Goal: Communication & Community: Answer question/provide support

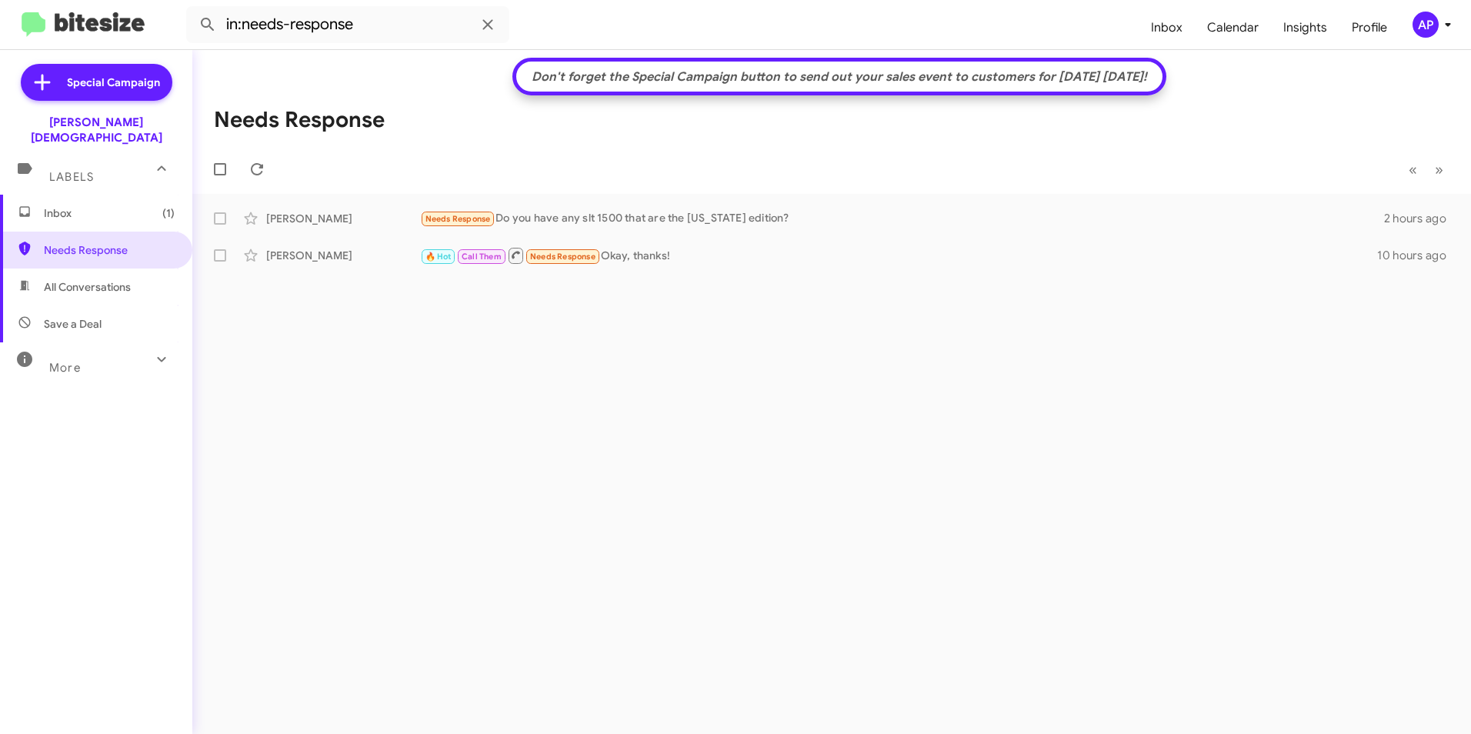
click at [152, 350] on icon at bounding box center [161, 359] width 18 height 18
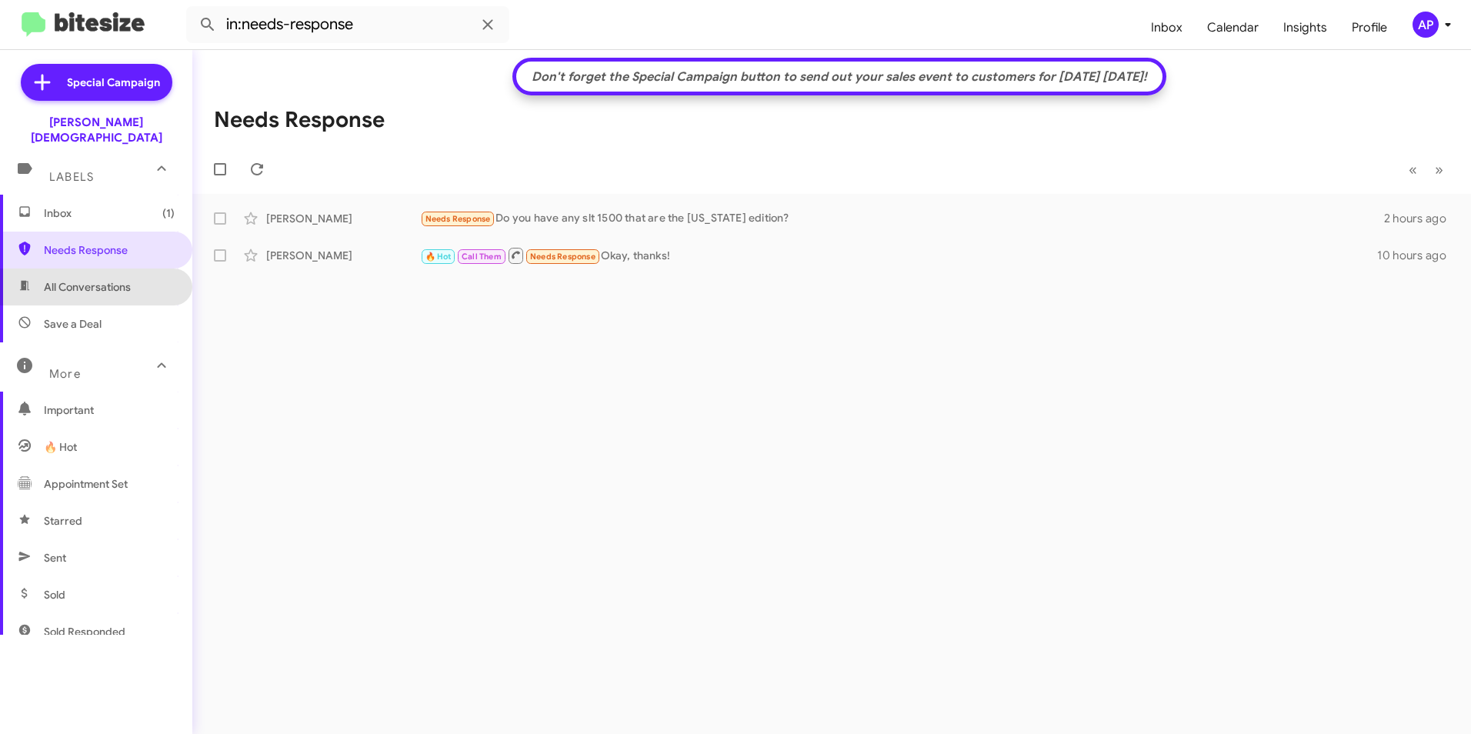
click at [95, 279] on span "All Conversations" at bounding box center [87, 286] width 87 height 15
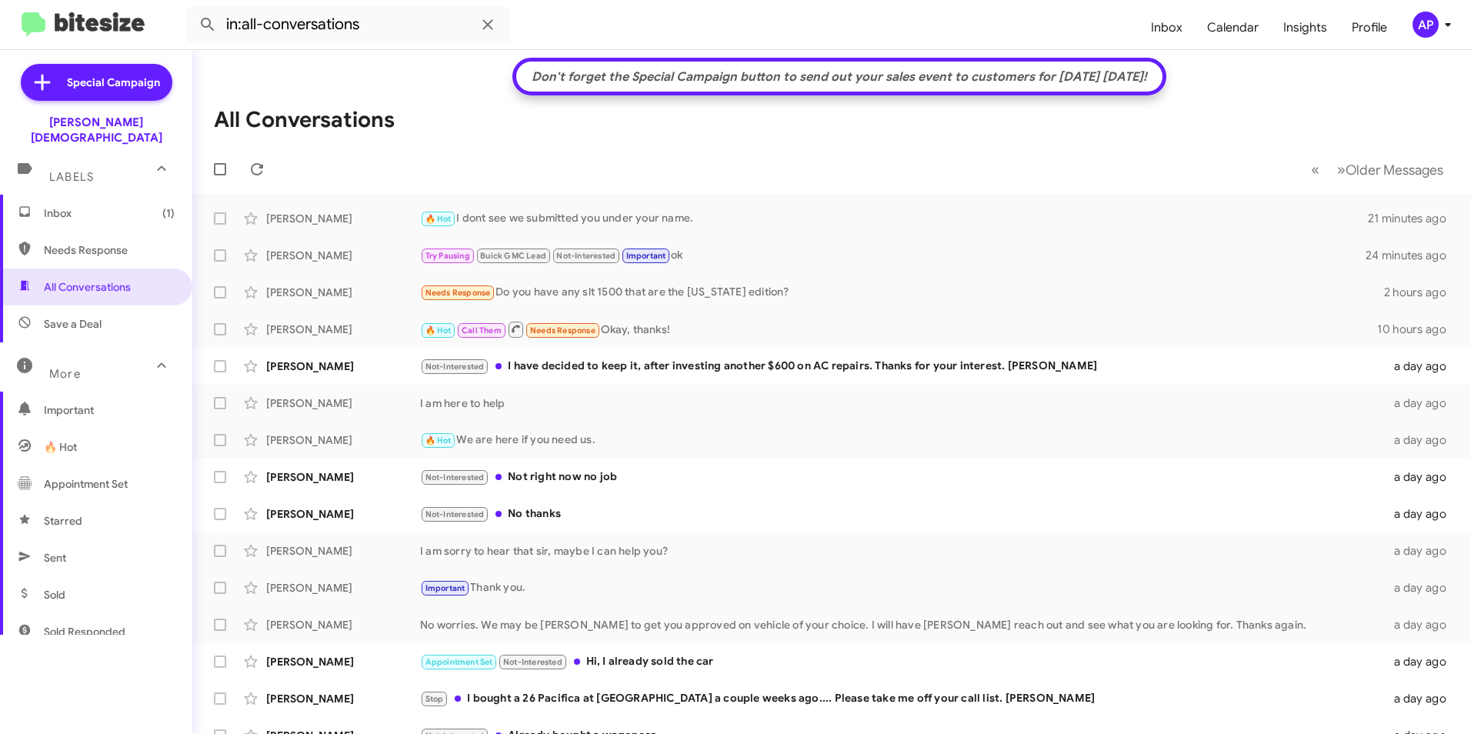
click at [92, 242] on span "Needs Response" at bounding box center [109, 249] width 131 height 15
type input "in:needs-response"
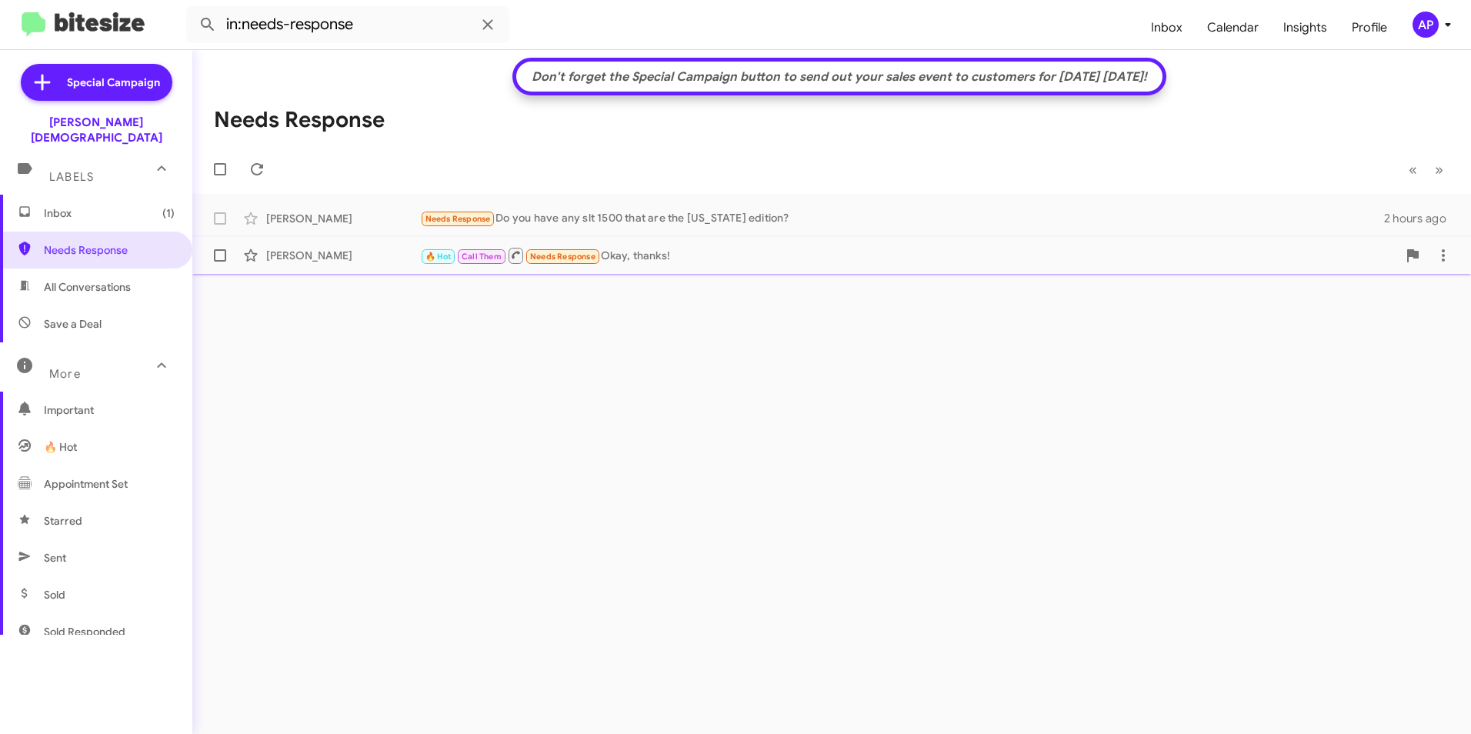
click at [298, 252] on div "[PERSON_NAME]" at bounding box center [343, 255] width 154 height 15
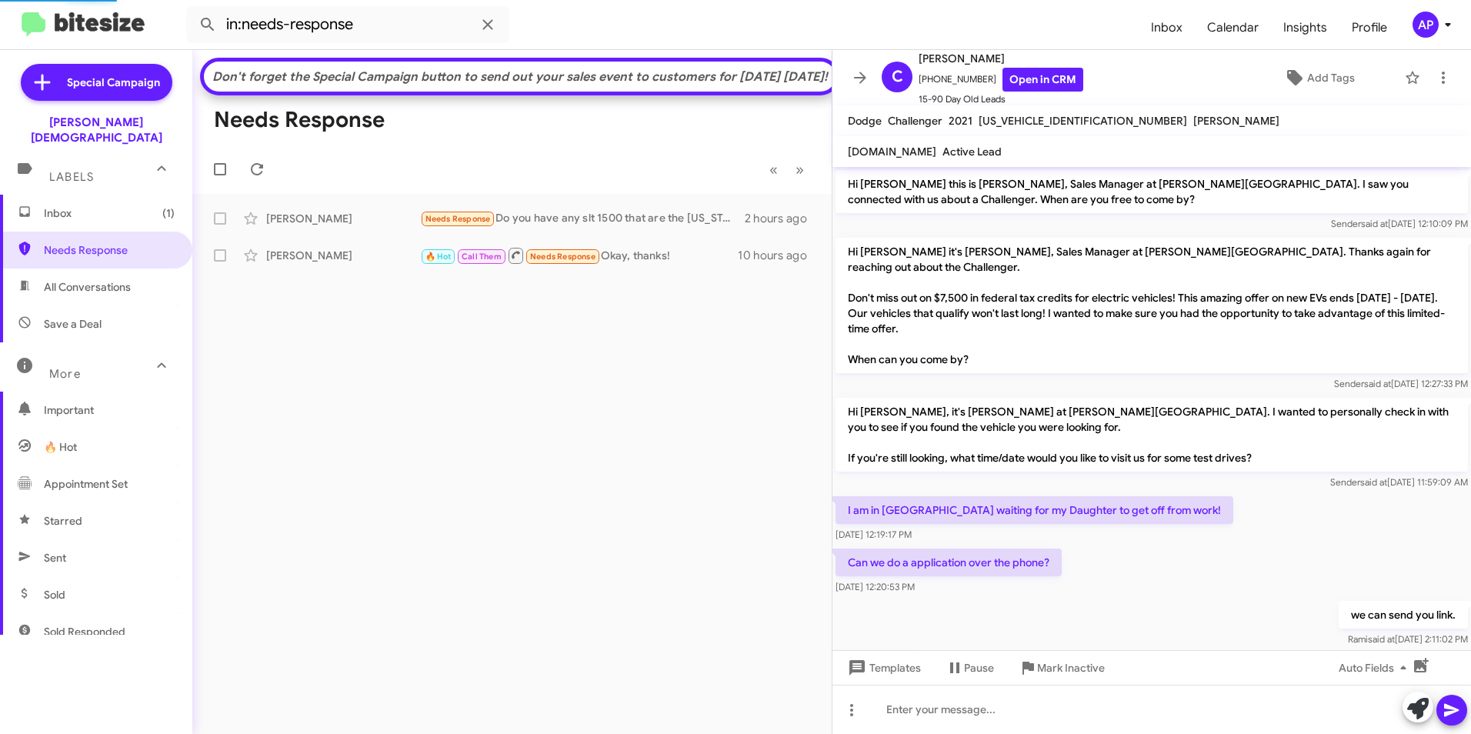
scroll to position [546, 0]
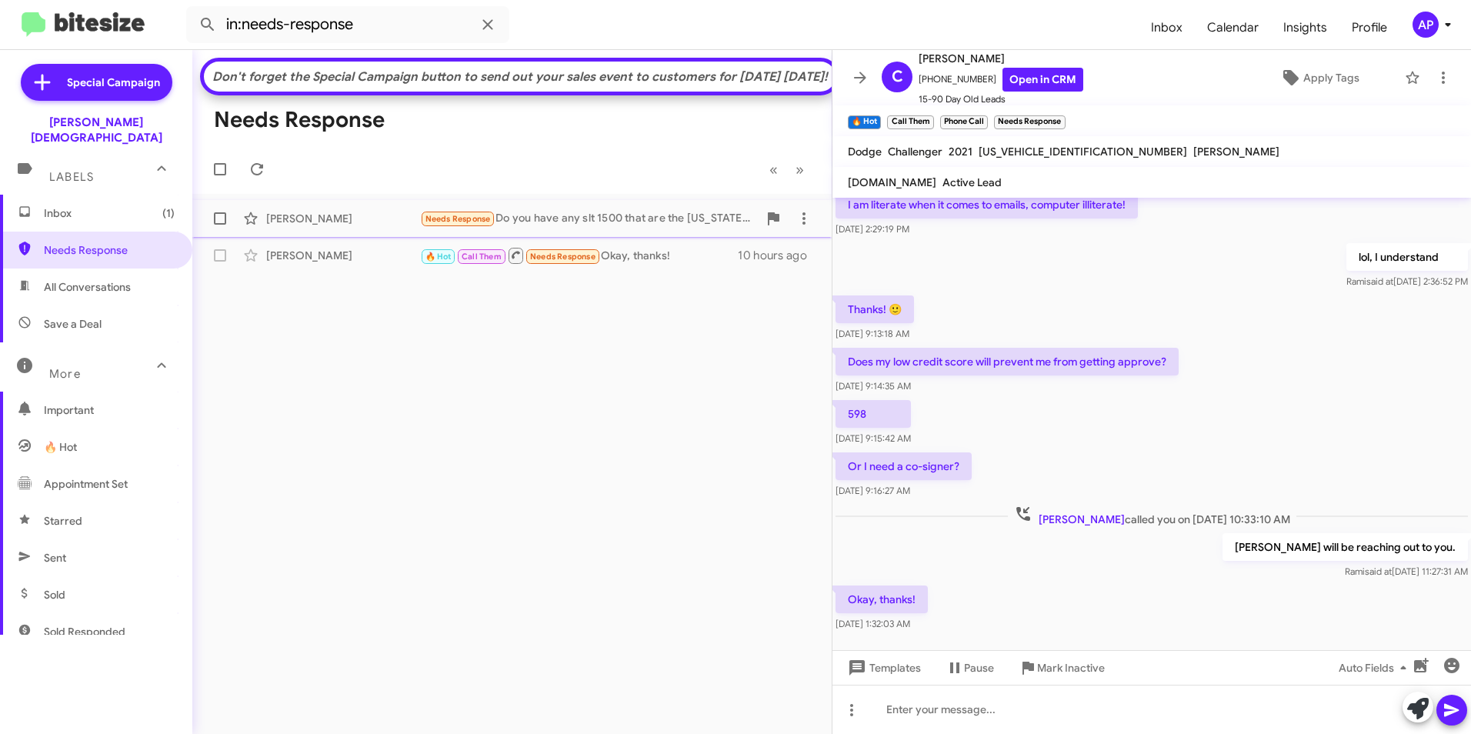
click at [302, 226] on div "[PERSON_NAME]" at bounding box center [343, 218] width 154 height 15
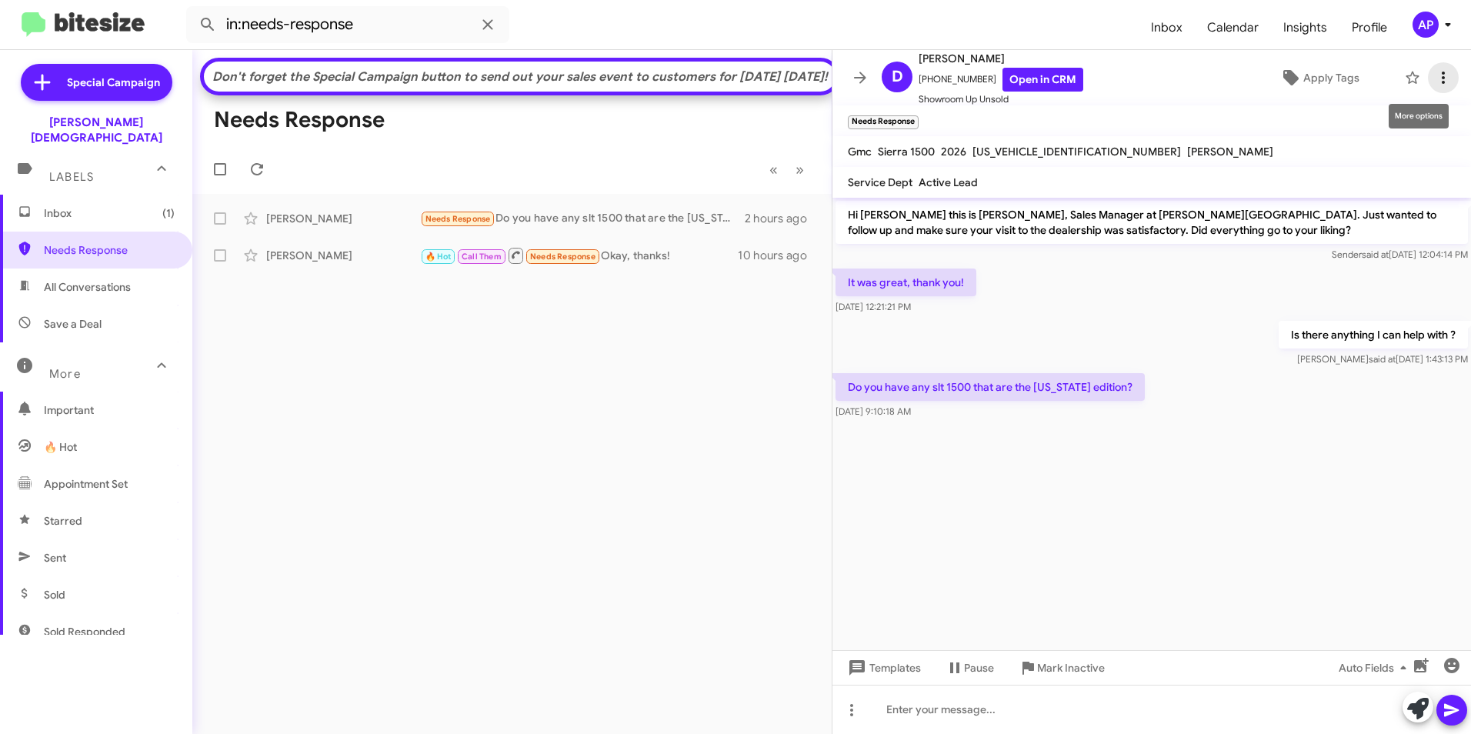
click at [1442, 73] on icon at bounding box center [1443, 78] width 3 height 12
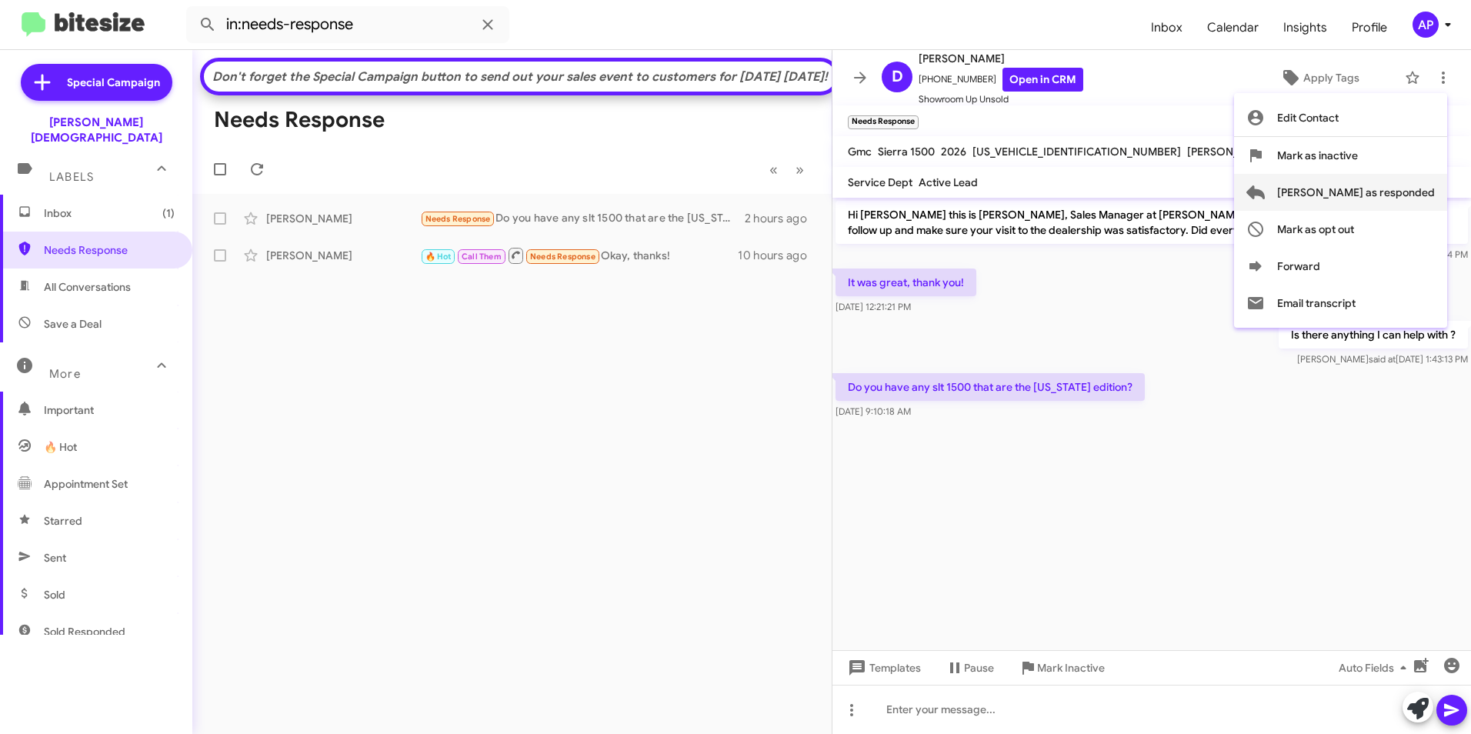
click at [1375, 192] on span "[PERSON_NAME] as responded" at bounding box center [1356, 192] width 158 height 37
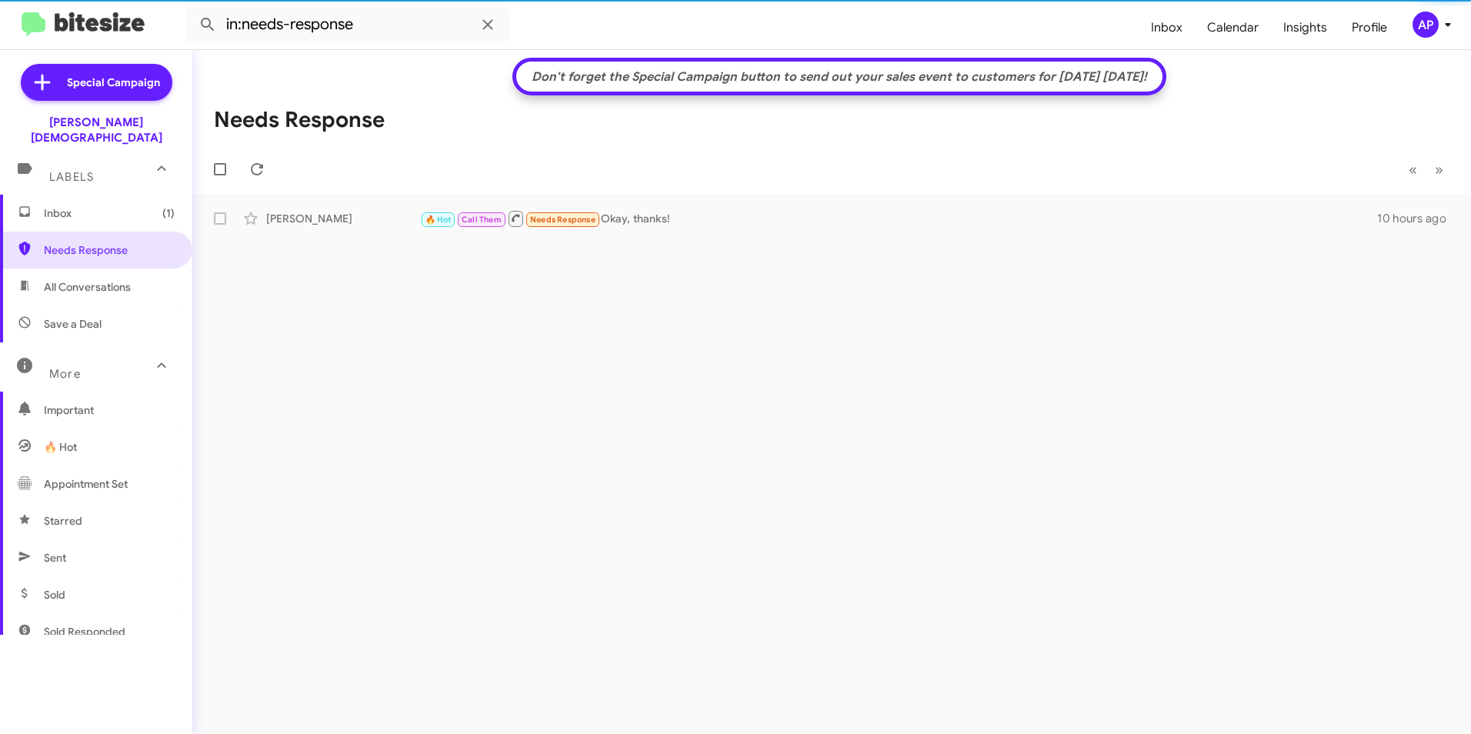
click at [490, 376] on div "Don't forget the Special Campaign button to send out your sales event to custom…" at bounding box center [831, 392] width 1279 height 684
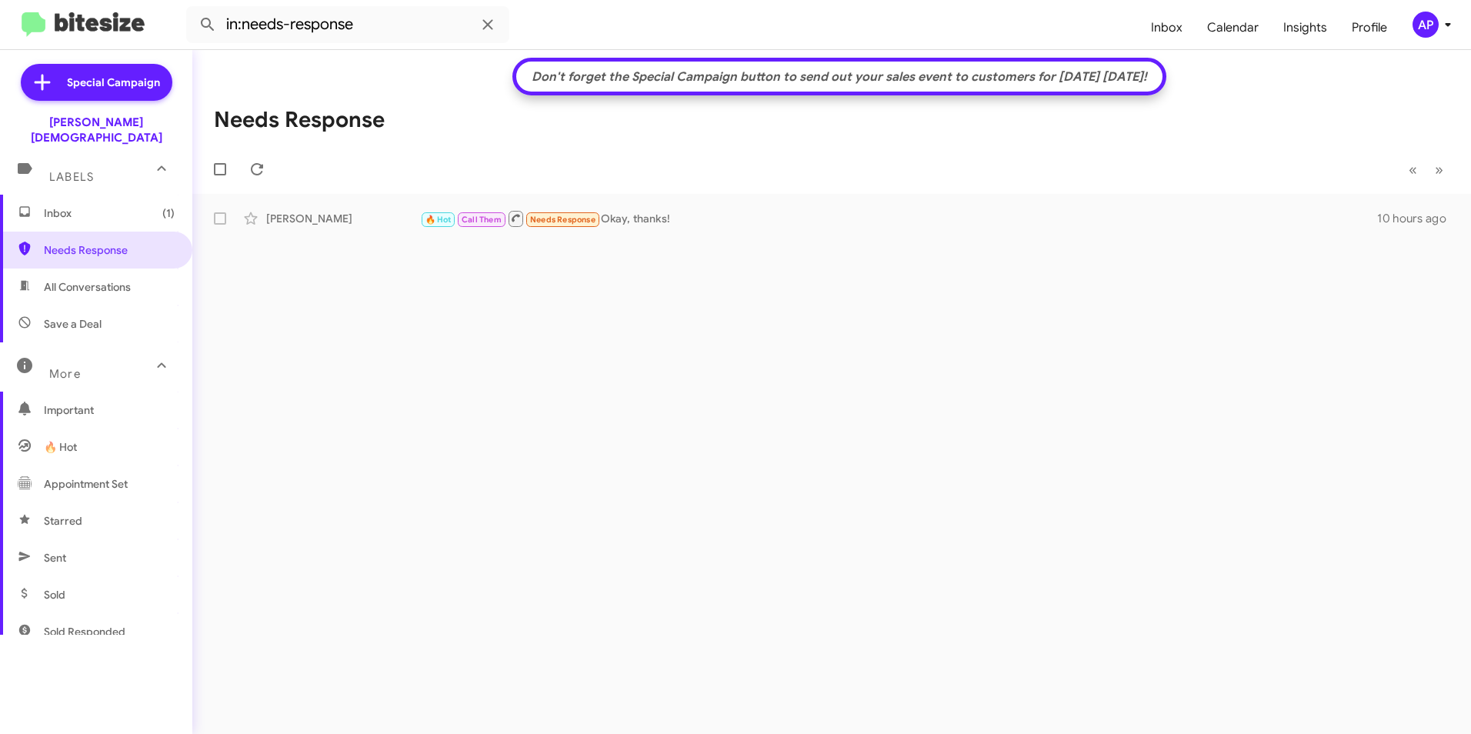
drag, startPoint x: 963, startPoint y: 302, endPoint x: 967, endPoint y: 285, distance: 16.6
click at [965, 300] on div "Don't forget the Special Campaign button to send out your sales event to custom…" at bounding box center [831, 392] width 1279 height 684
click at [82, 242] on span "Needs Response" at bounding box center [109, 249] width 131 height 15
click at [793, 309] on div "Don't forget the Special Campaign button to send out your sales event to custom…" at bounding box center [831, 392] width 1279 height 684
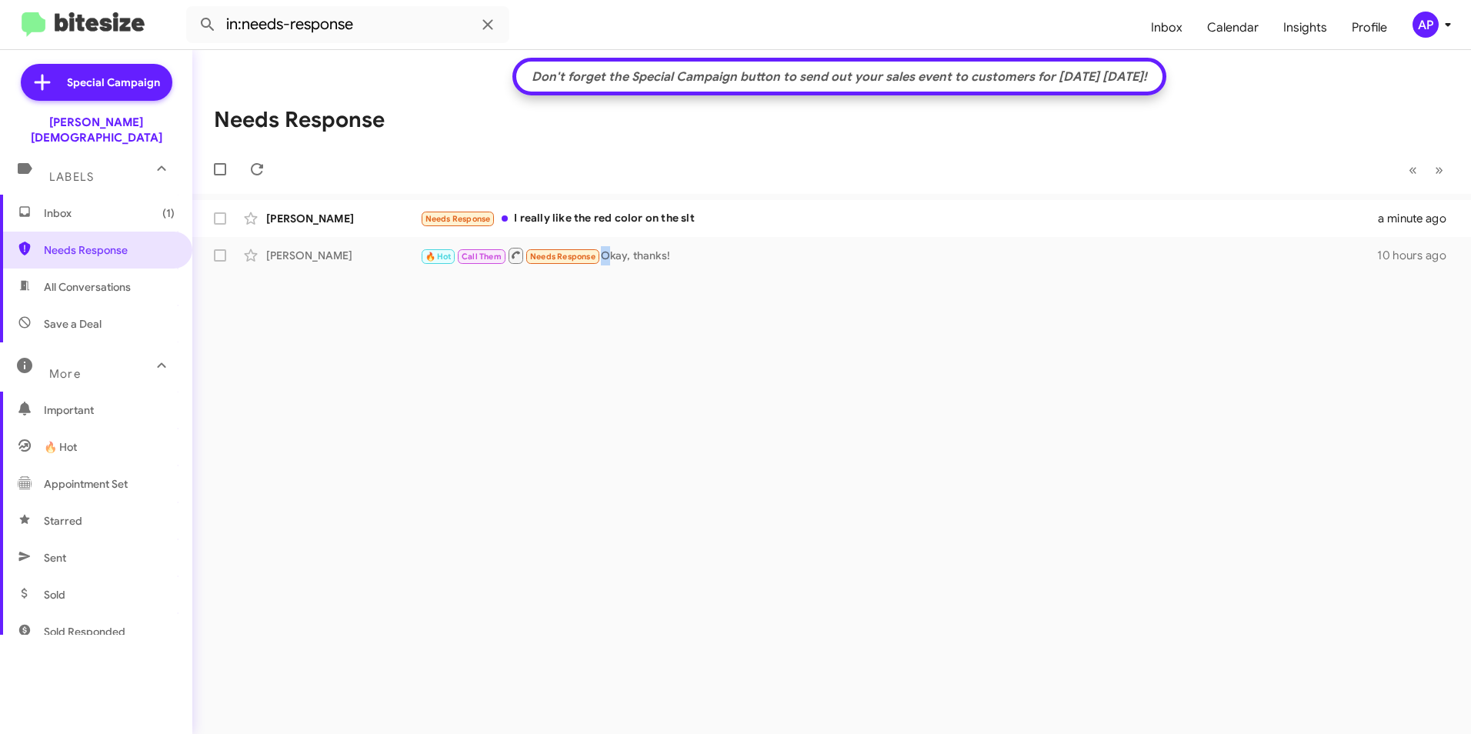
click at [604, 376] on div "Don't forget the Special Campaign button to send out your sales event to custom…" at bounding box center [831, 392] width 1279 height 684
click at [62, 242] on span "Needs Response" at bounding box center [109, 249] width 131 height 15
click at [285, 218] on div "[PERSON_NAME]" at bounding box center [343, 218] width 154 height 15
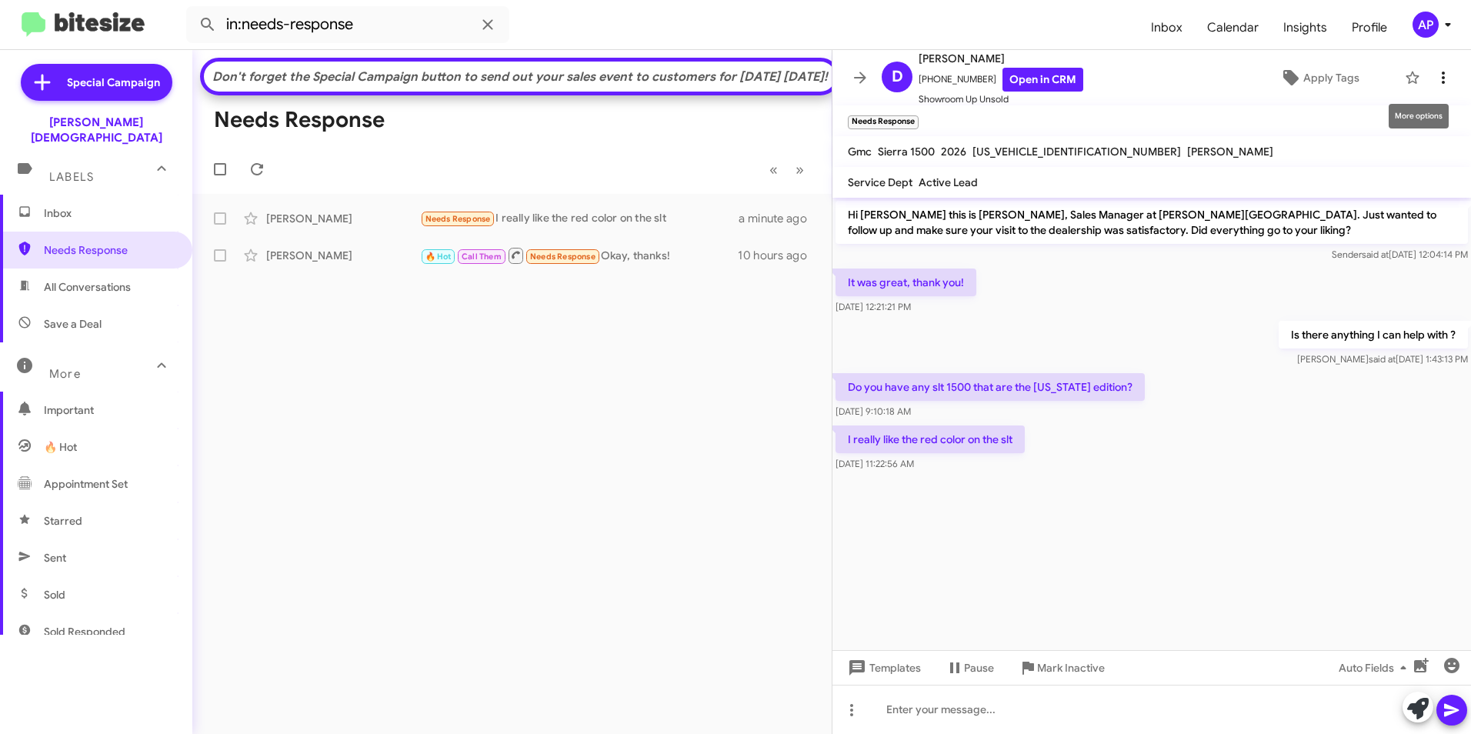
click at [1434, 74] on icon at bounding box center [1443, 77] width 18 height 18
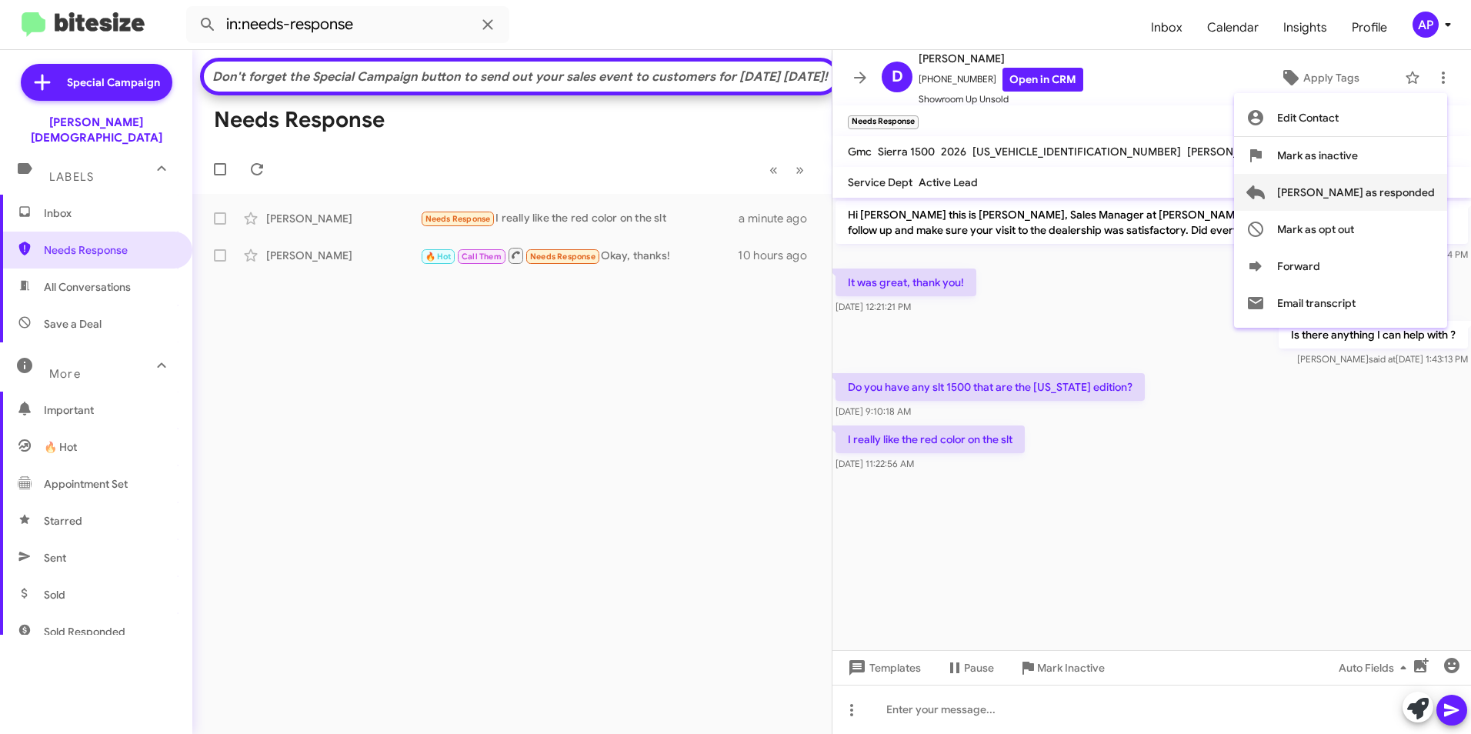
click at [1363, 192] on span "[PERSON_NAME] as responded" at bounding box center [1356, 192] width 158 height 37
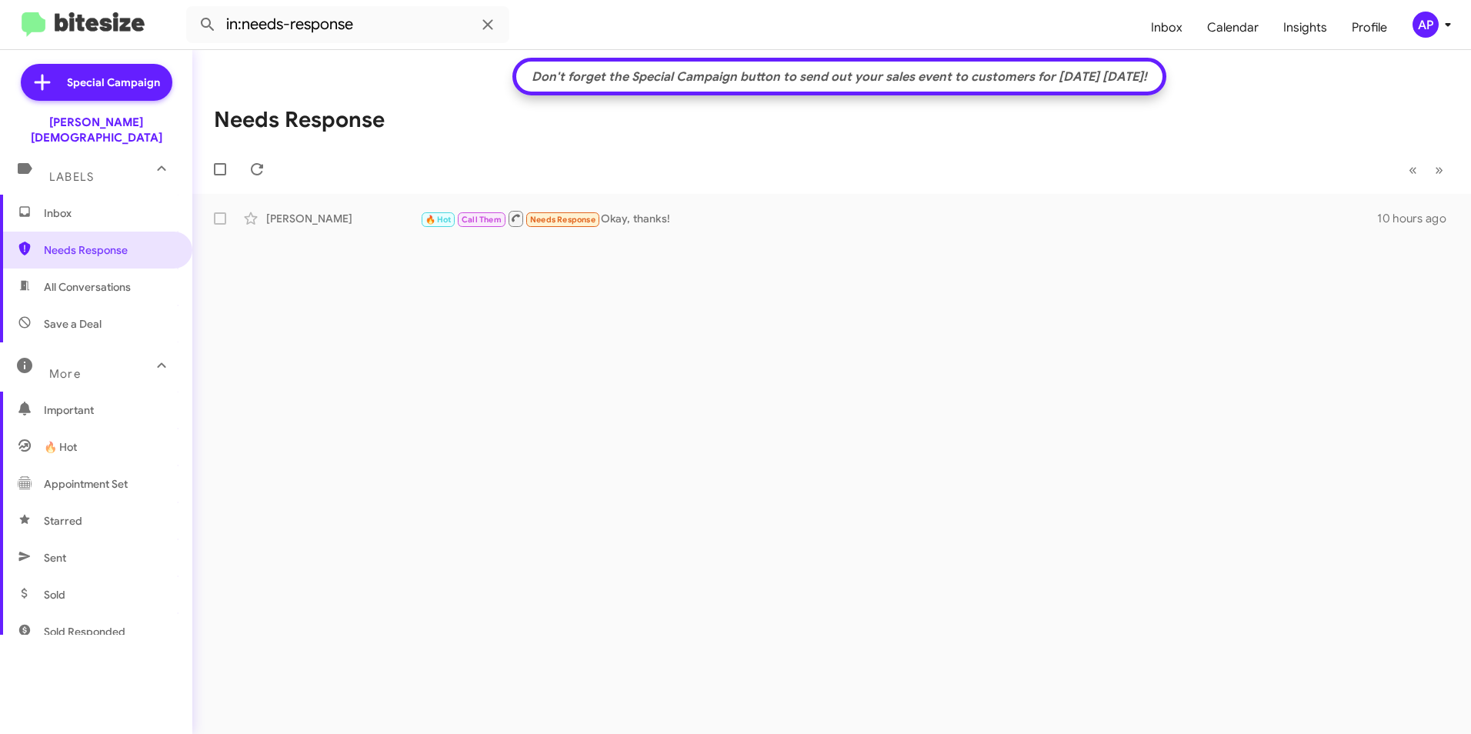
drag, startPoint x: 380, startPoint y: 452, endPoint x: 395, endPoint y: 451, distance: 14.6
click at [386, 452] on div "Don't forget the Special Campaign button to send out your sales event to custom…" at bounding box center [831, 392] width 1279 height 684
click at [475, 372] on div "Don't forget the Special Campaign button to send out your sales event to custom…" at bounding box center [831, 392] width 1279 height 684
click at [78, 242] on span "Needs Response" at bounding box center [109, 249] width 131 height 15
click at [568, 340] on div "Don't forget the Special Campaign button to send out your sales event to custom…" at bounding box center [831, 392] width 1279 height 684
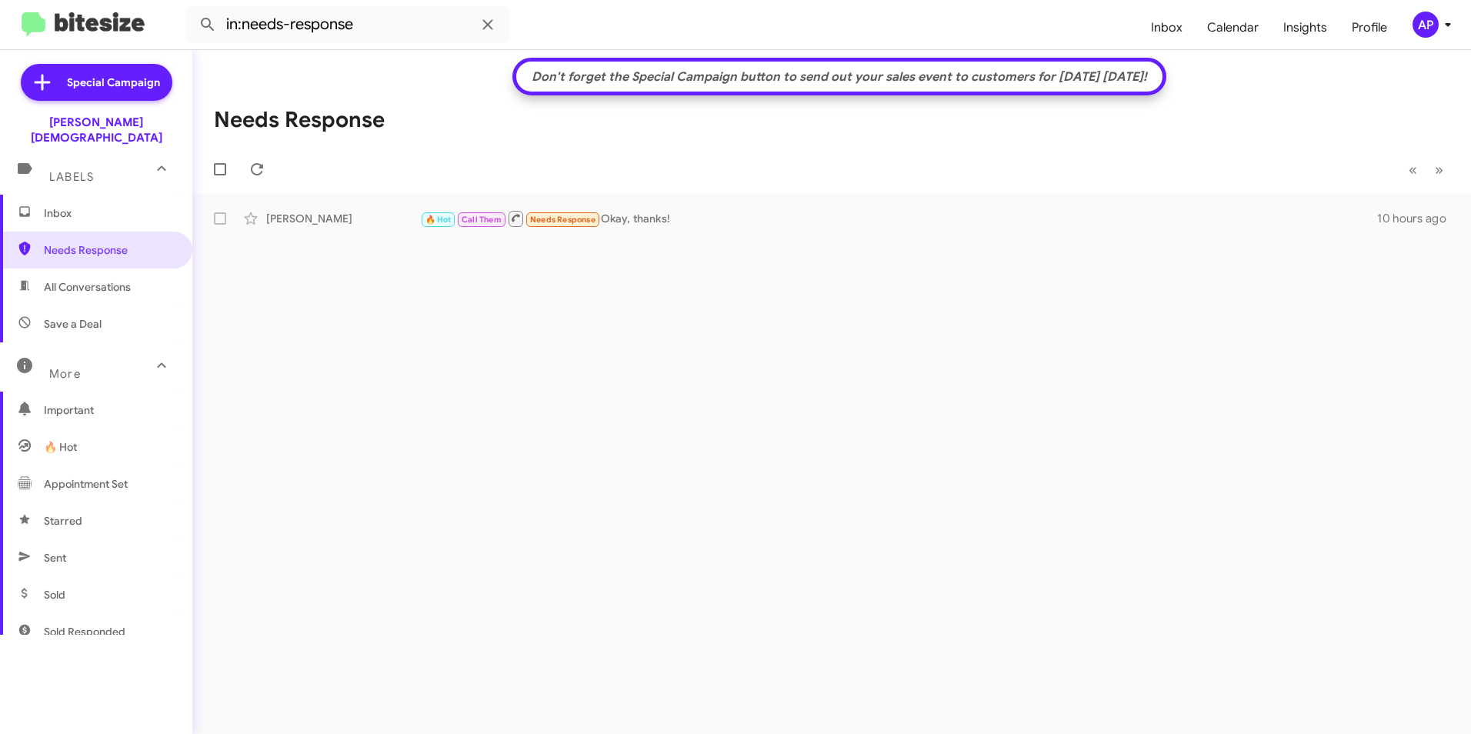
click at [756, 365] on div "Don't forget the Special Campaign button to send out your sales event to custom…" at bounding box center [831, 392] width 1279 height 684
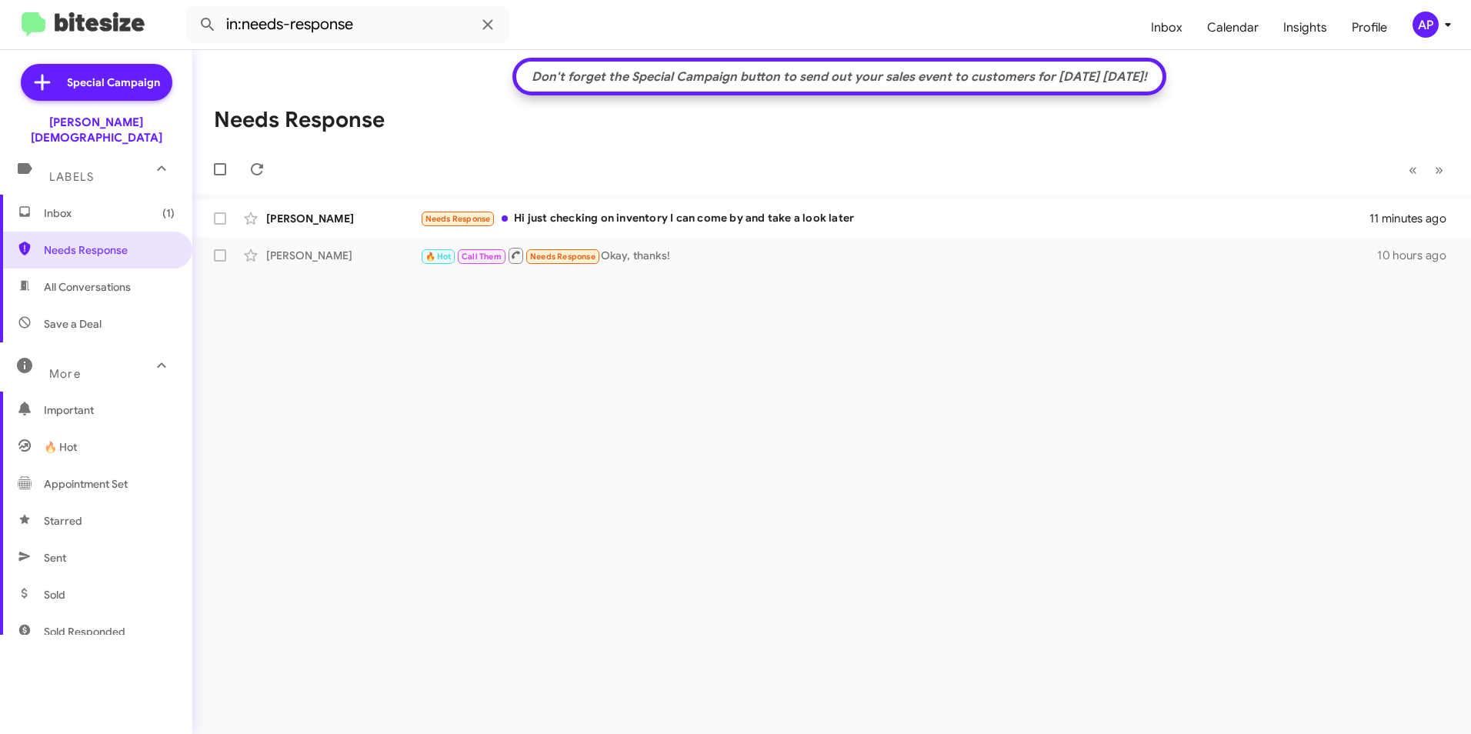
click at [504, 360] on div "Don't forget the Special Campaign button to send out your sales event to custom…" at bounding box center [831, 392] width 1279 height 684
click at [321, 214] on div "[PERSON_NAME]" at bounding box center [343, 218] width 154 height 15
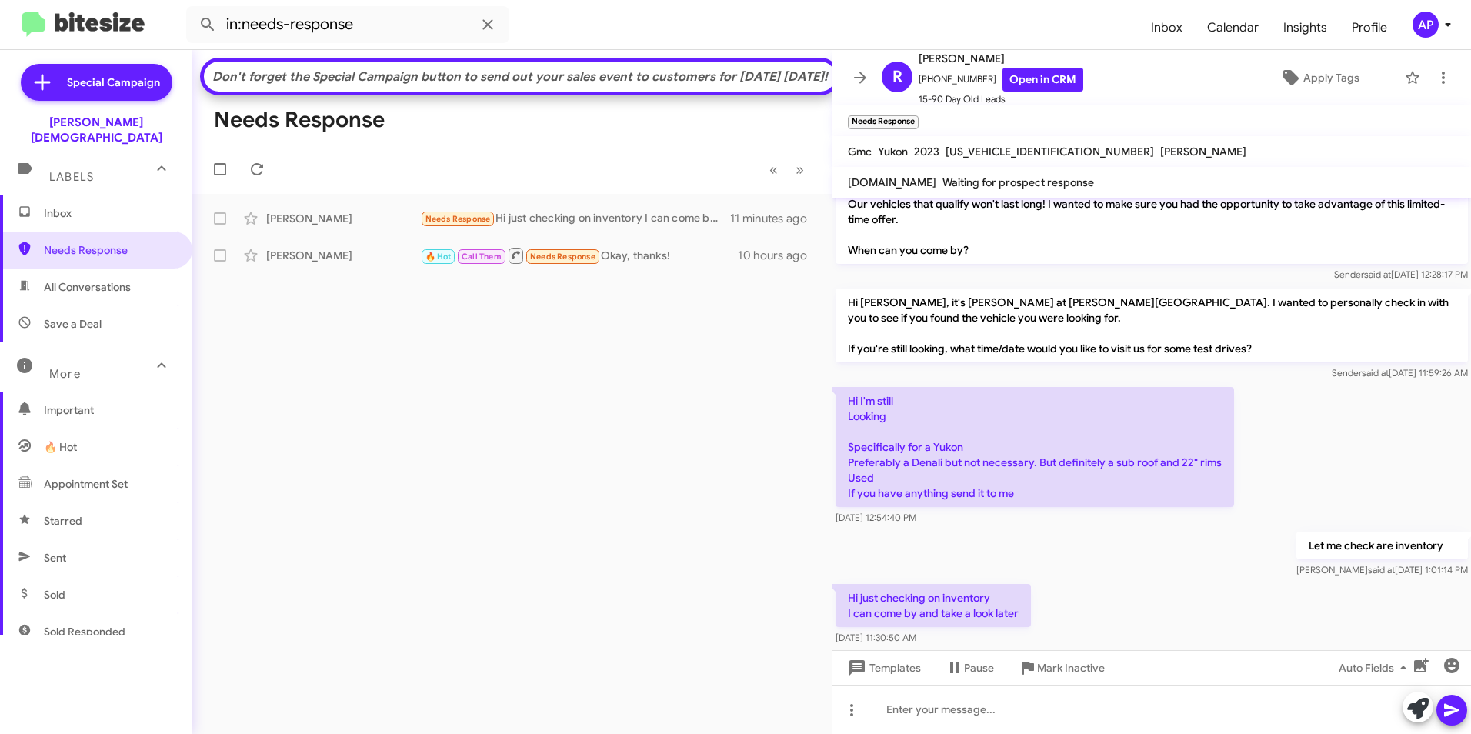
scroll to position [146, 0]
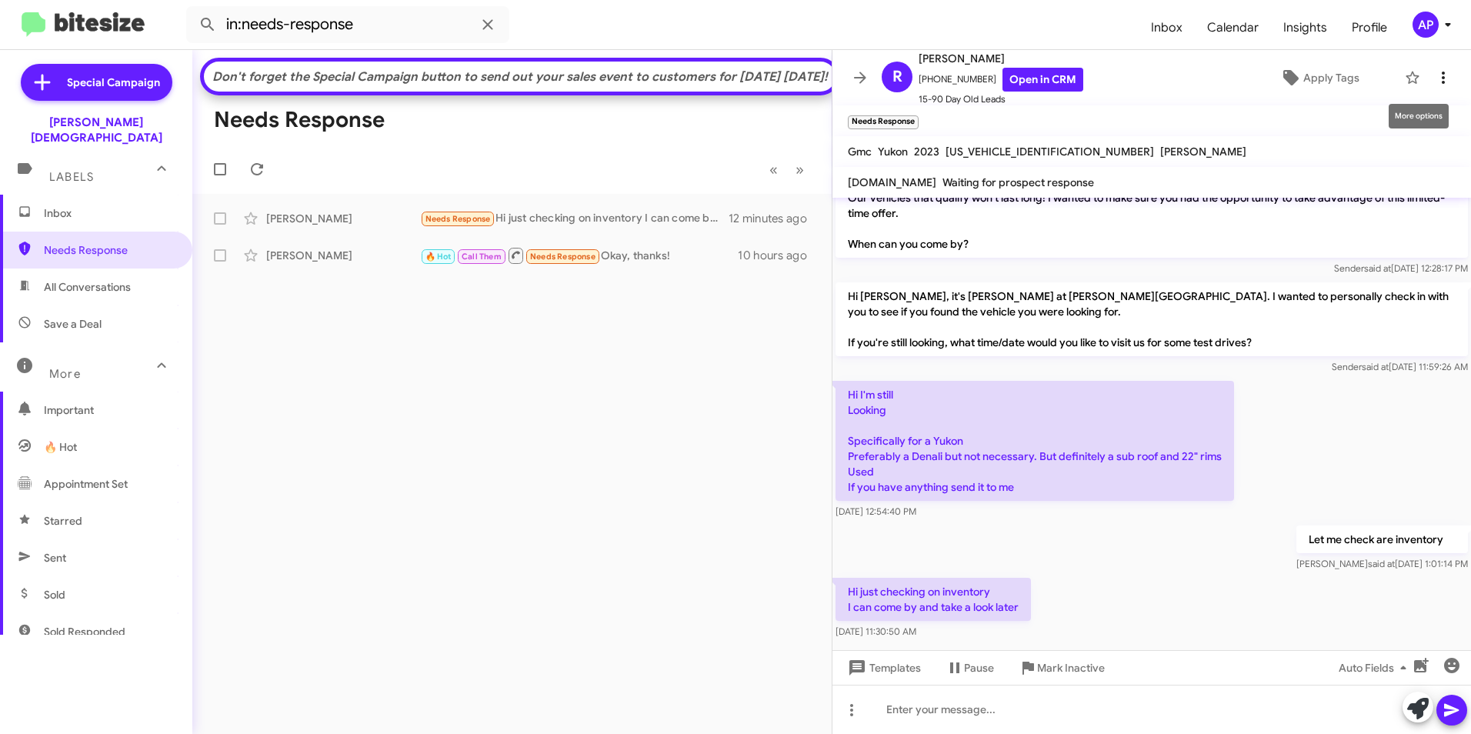
click at [1442, 78] on icon at bounding box center [1443, 78] width 3 height 12
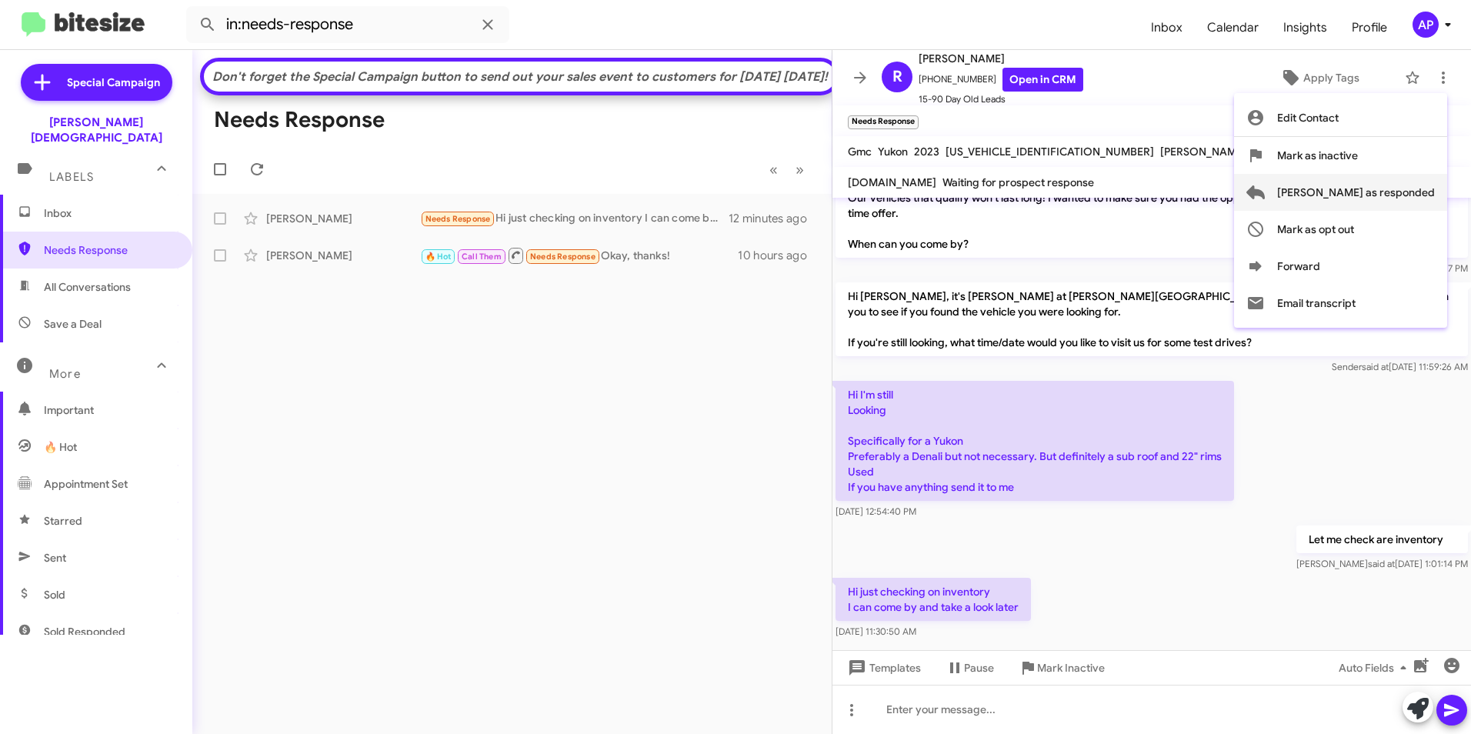
click at [1393, 189] on span "[PERSON_NAME] as responded" at bounding box center [1356, 192] width 158 height 37
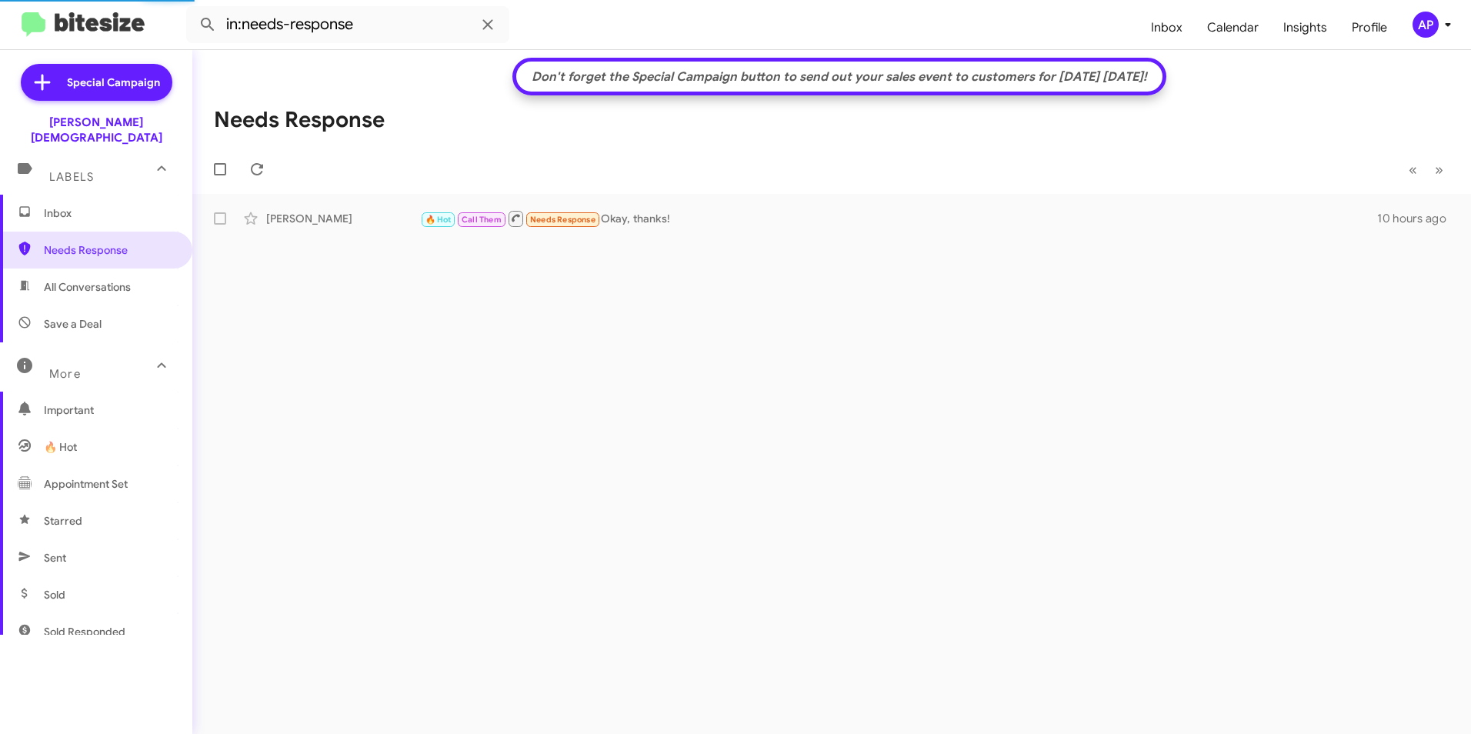
click at [504, 451] on div "Don't forget the Special Campaign button to send out your sales event to custom…" at bounding box center [831, 392] width 1279 height 684
click at [916, 300] on div "Don't forget the Special Campaign button to send out your sales event to custom…" at bounding box center [831, 392] width 1279 height 684
click at [990, 308] on div "Don't forget the Special Campaign button to send out your sales event to custom…" at bounding box center [831, 392] width 1279 height 684
click at [67, 242] on span "Needs Response" at bounding box center [109, 249] width 131 height 15
drag, startPoint x: 536, startPoint y: 377, endPoint x: 548, endPoint y: 380, distance: 11.9
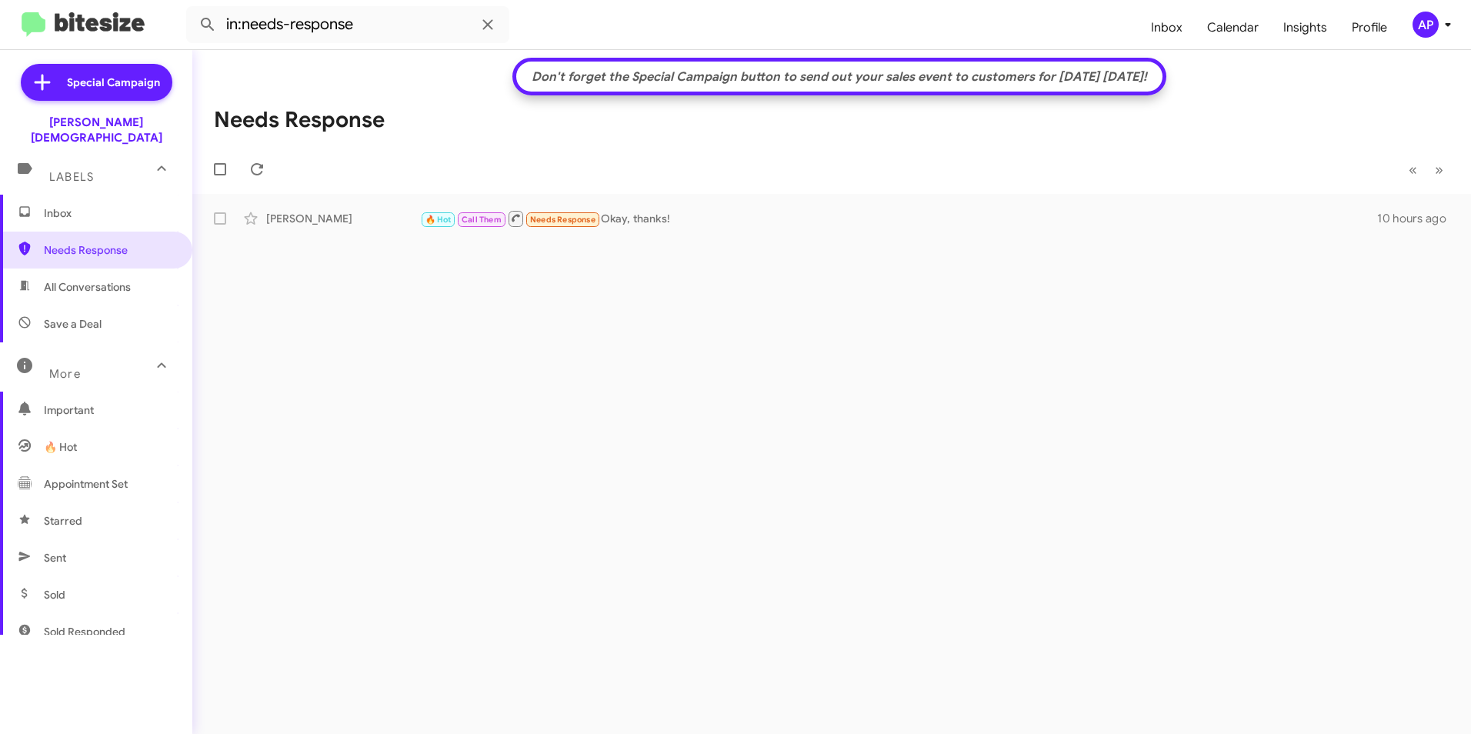
click at [542, 377] on div "Don't forget the Special Campaign button to send out your sales event to custom…" at bounding box center [831, 392] width 1279 height 684
click at [54, 242] on span "Needs Response" at bounding box center [109, 249] width 131 height 15
click at [688, 402] on div "Don't forget the Special Campaign button to send out your sales event to custom…" at bounding box center [831, 392] width 1279 height 684
click at [654, 395] on div "Don't forget the Special Campaign button to send out your sales event to custom…" at bounding box center [831, 392] width 1279 height 684
click at [726, 342] on div "Don't forget the Special Campaign button to send out your sales event to custom…" at bounding box center [831, 392] width 1279 height 684
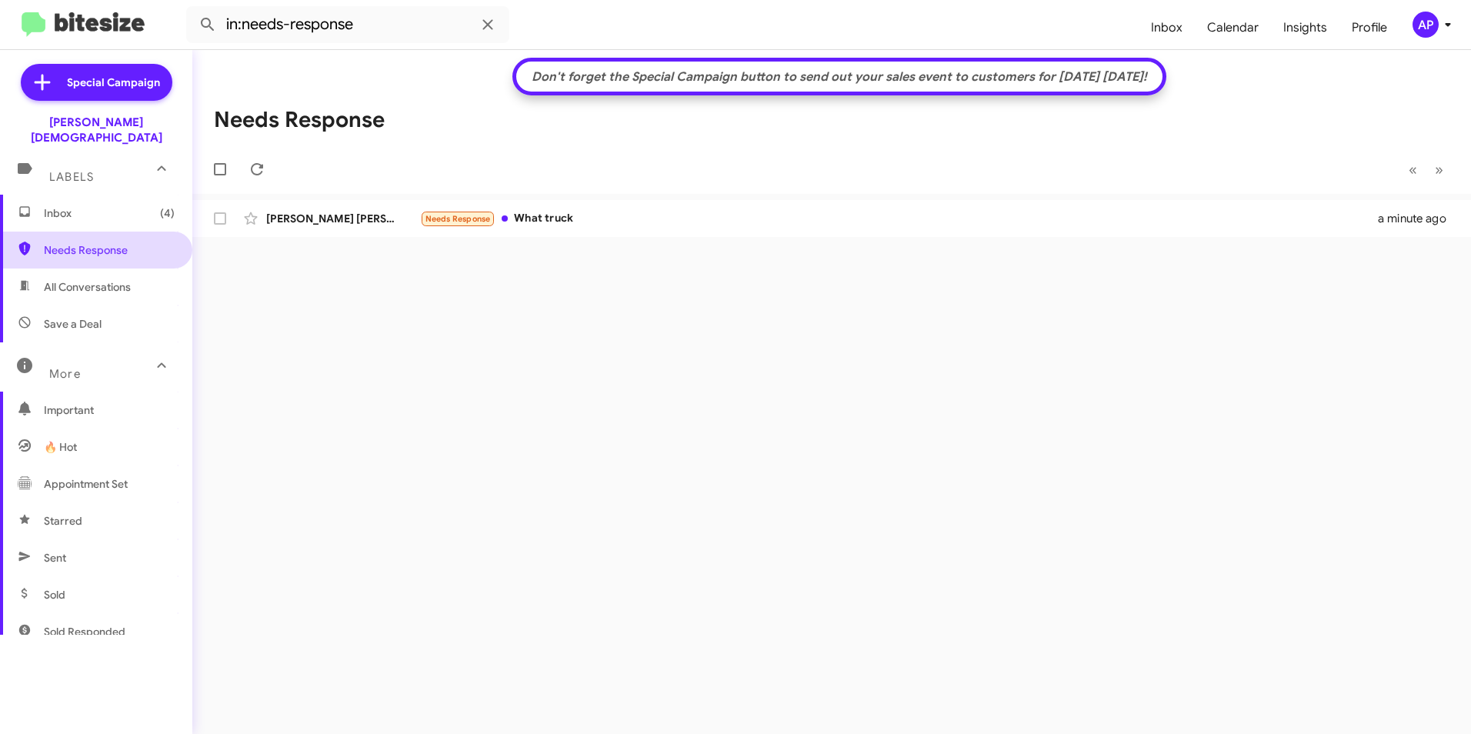
click at [72, 242] on span "Needs Response" at bounding box center [109, 249] width 131 height 15
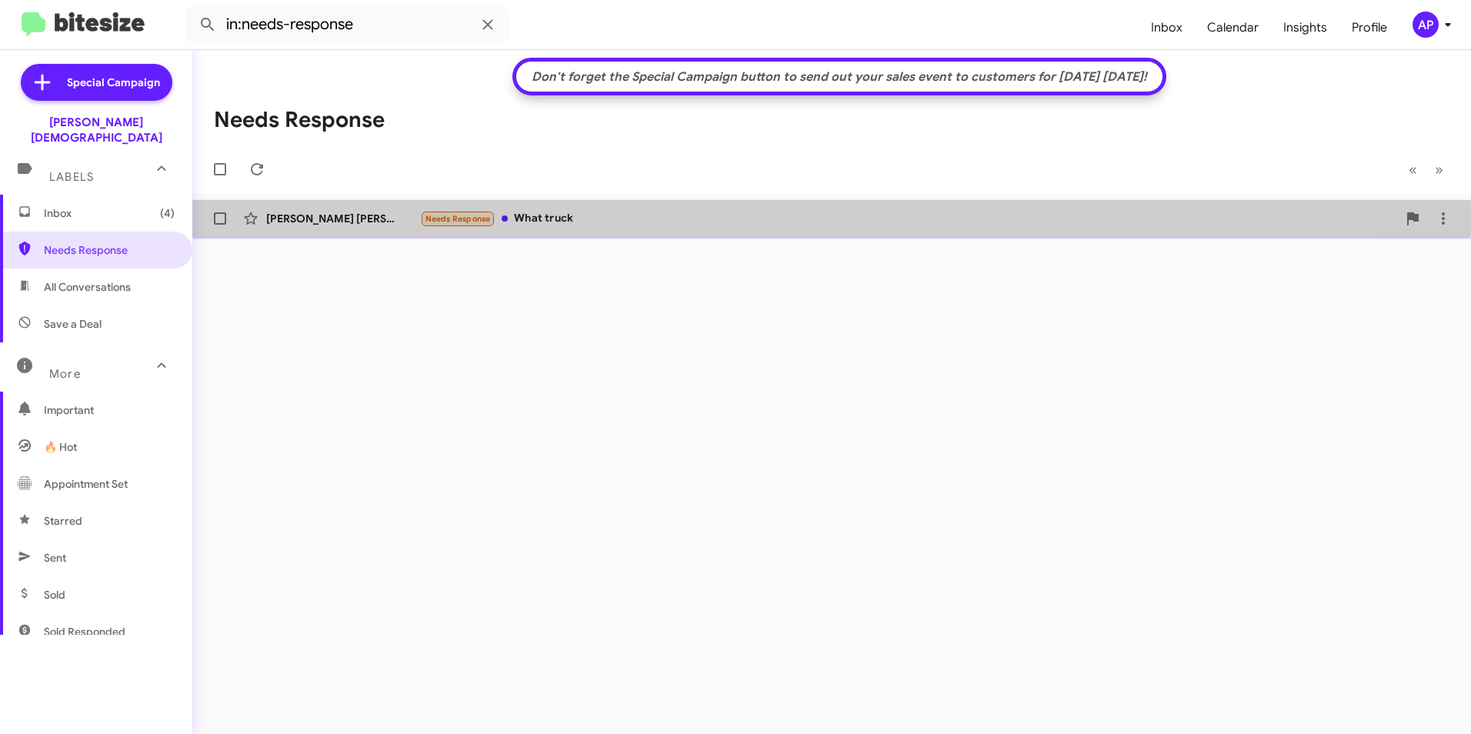
click at [545, 219] on div "Needs Response What truck" at bounding box center [908, 219] width 977 height 18
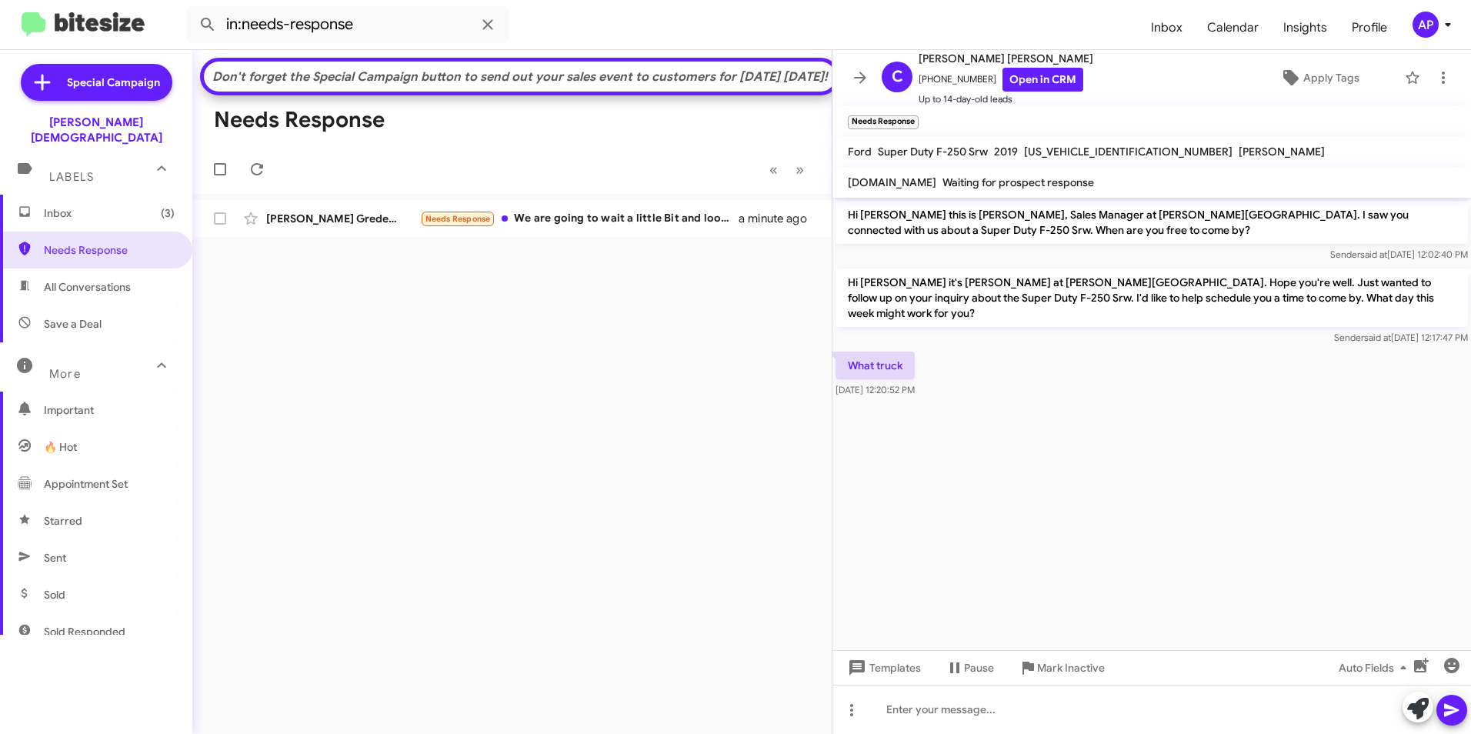
drag, startPoint x: 562, startPoint y: 388, endPoint x: 582, endPoint y: 376, distance: 23.1
click at [562, 388] on div "Don't forget the Special Campaign button to send out your sales event to custom…" at bounding box center [511, 392] width 639 height 684
drag, startPoint x: 301, startPoint y: 385, endPoint x: 167, endPoint y: 305, distance: 156.0
click at [283, 382] on div "Don't forget the Special Campaign button to send out your sales event to custom…" at bounding box center [511, 392] width 639 height 684
click at [91, 232] on span "Needs Response" at bounding box center [96, 250] width 192 height 37
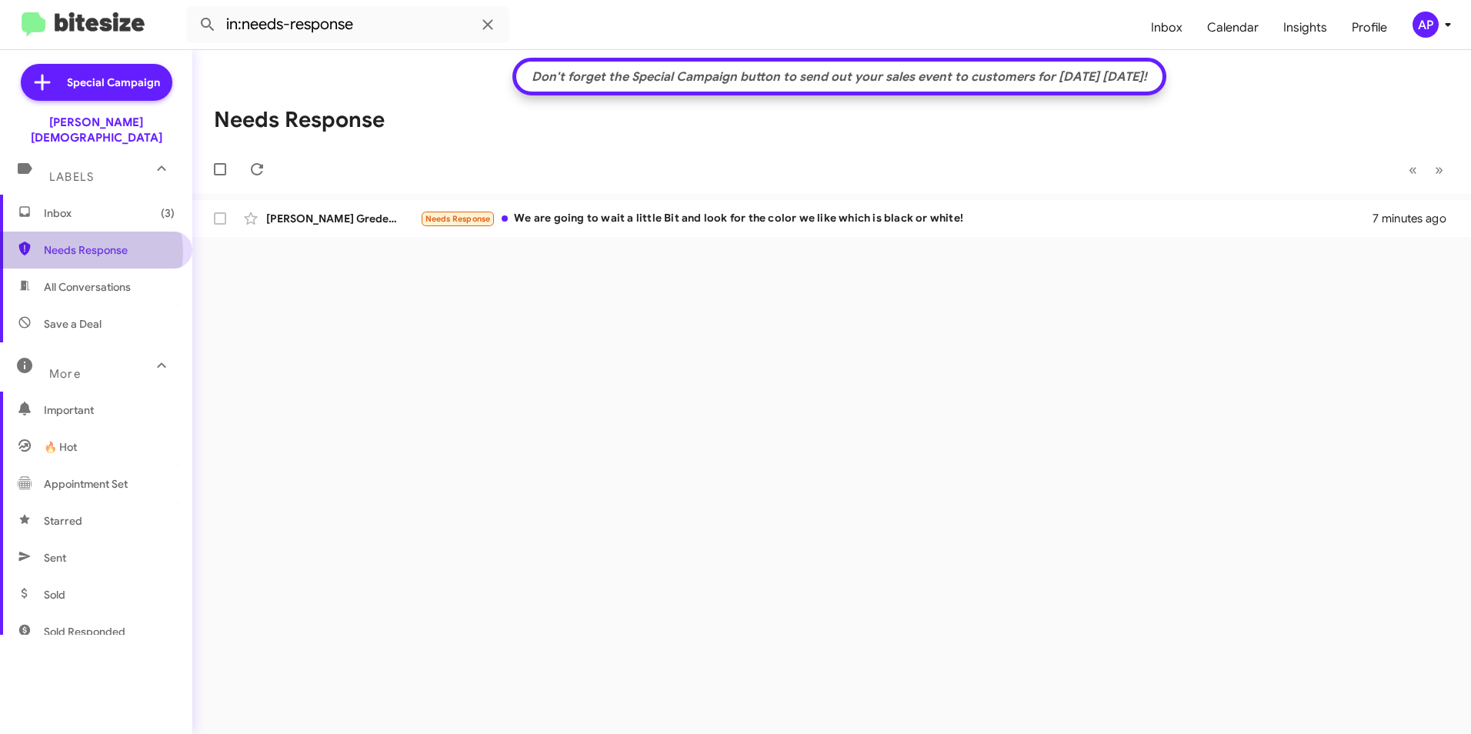
click at [88, 242] on span "Needs Response" at bounding box center [109, 249] width 131 height 15
click at [657, 382] on div "Don't forget the Special Campaign button to send out your sales event to custom…" at bounding box center [831, 392] width 1279 height 684
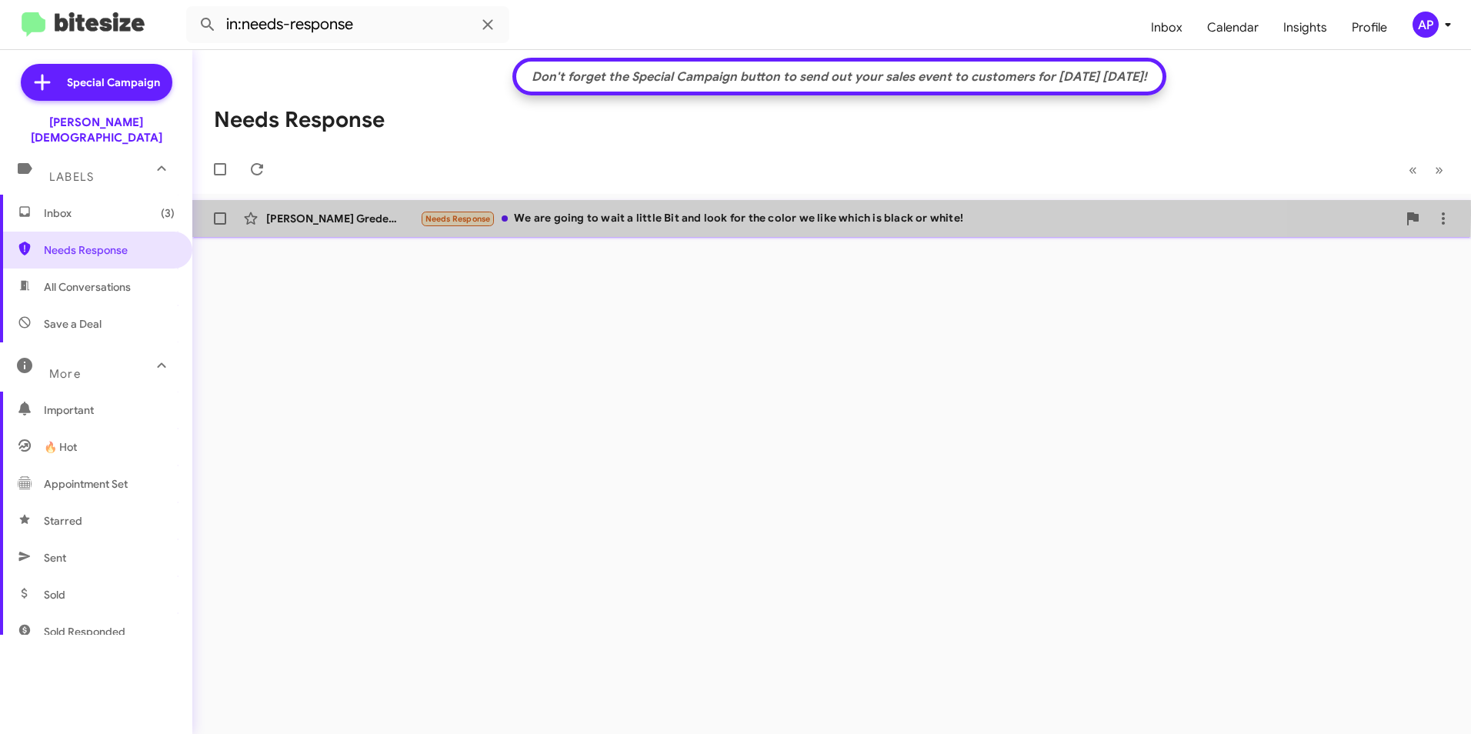
click at [304, 211] on div "[PERSON_NAME] Gredeson" at bounding box center [343, 218] width 154 height 15
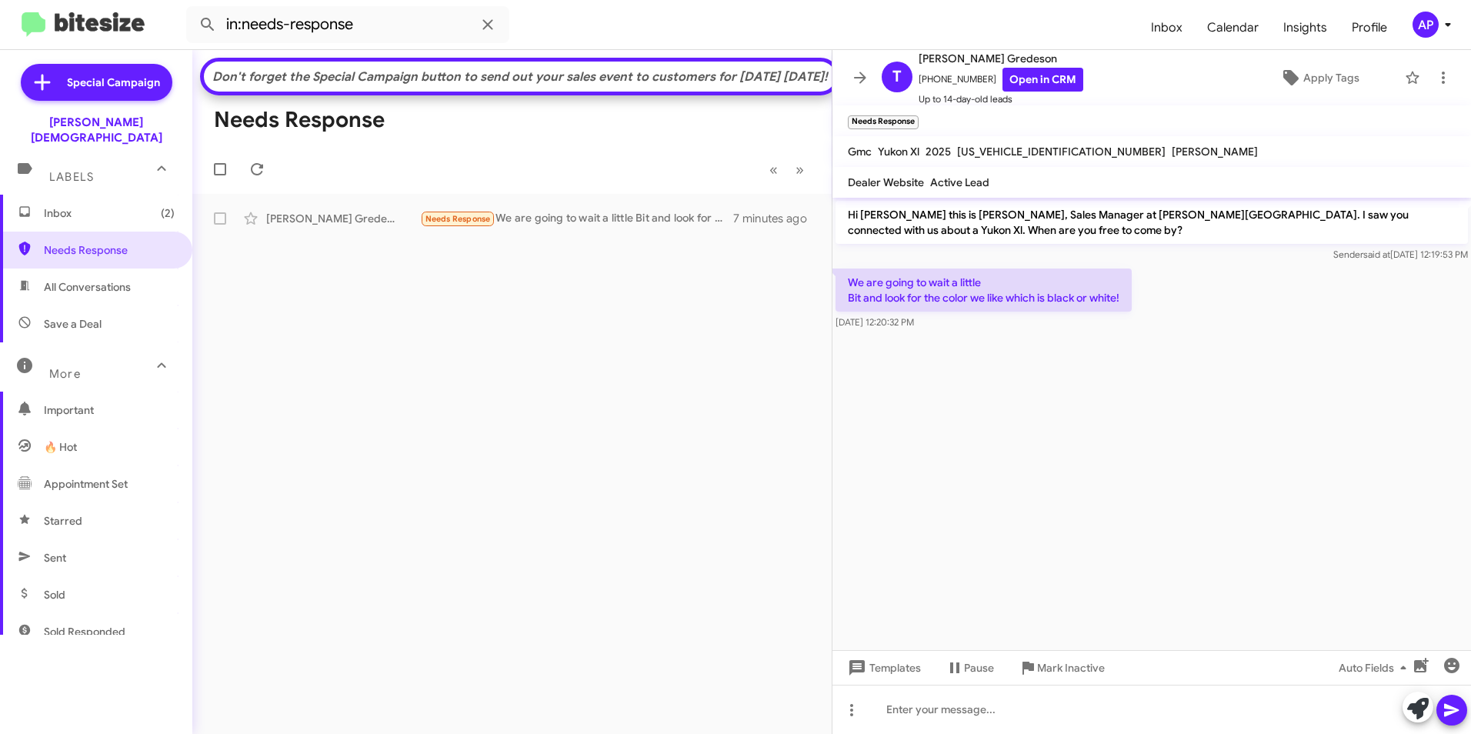
click at [1143, 314] on div "We are going to wait a little Bit and look for the color we like which is black…" at bounding box center [1152, 299] width 639 height 68
click at [1439, 80] on icon at bounding box center [1443, 77] width 18 height 18
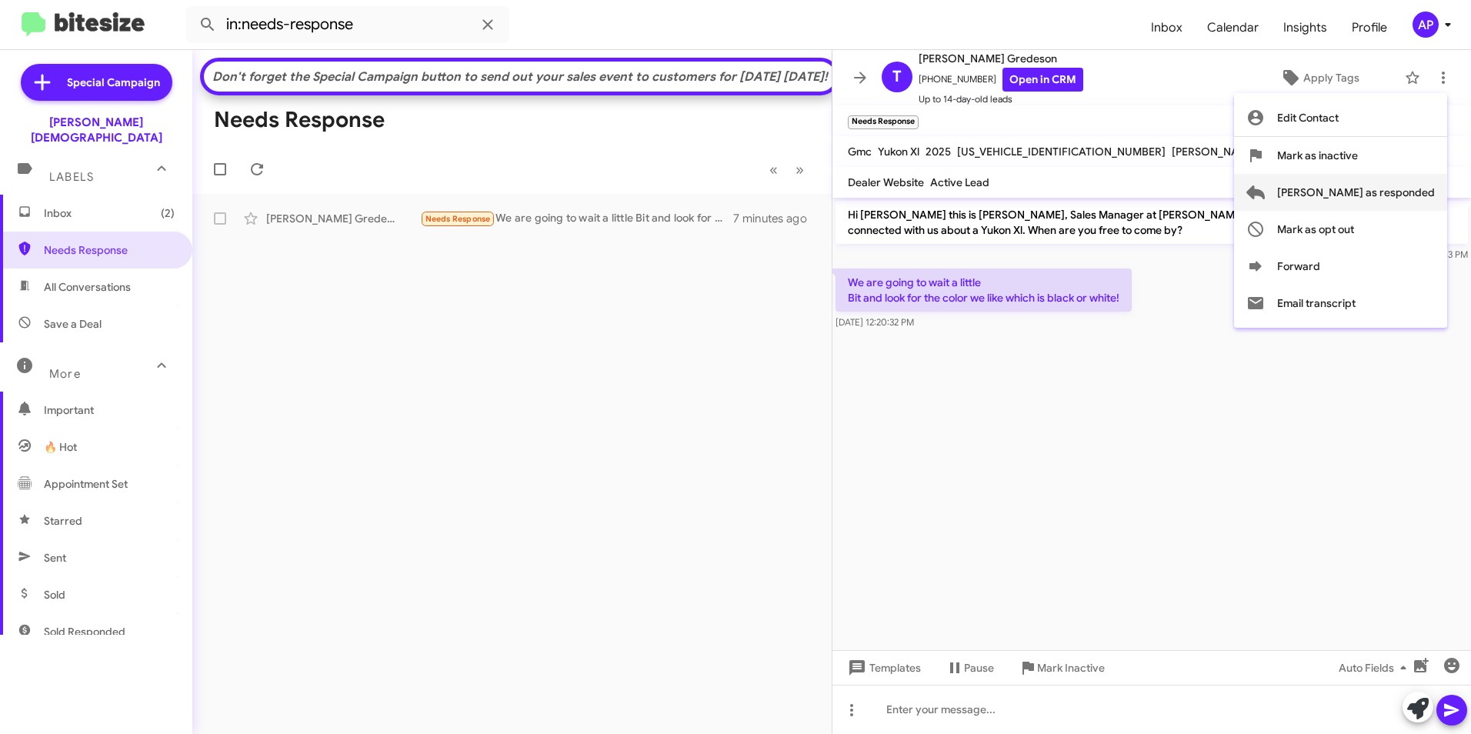
click at [1345, 192] on span "[PERSON_NAME] as responded" at bounding box center [1356, 192] width 158 height 37
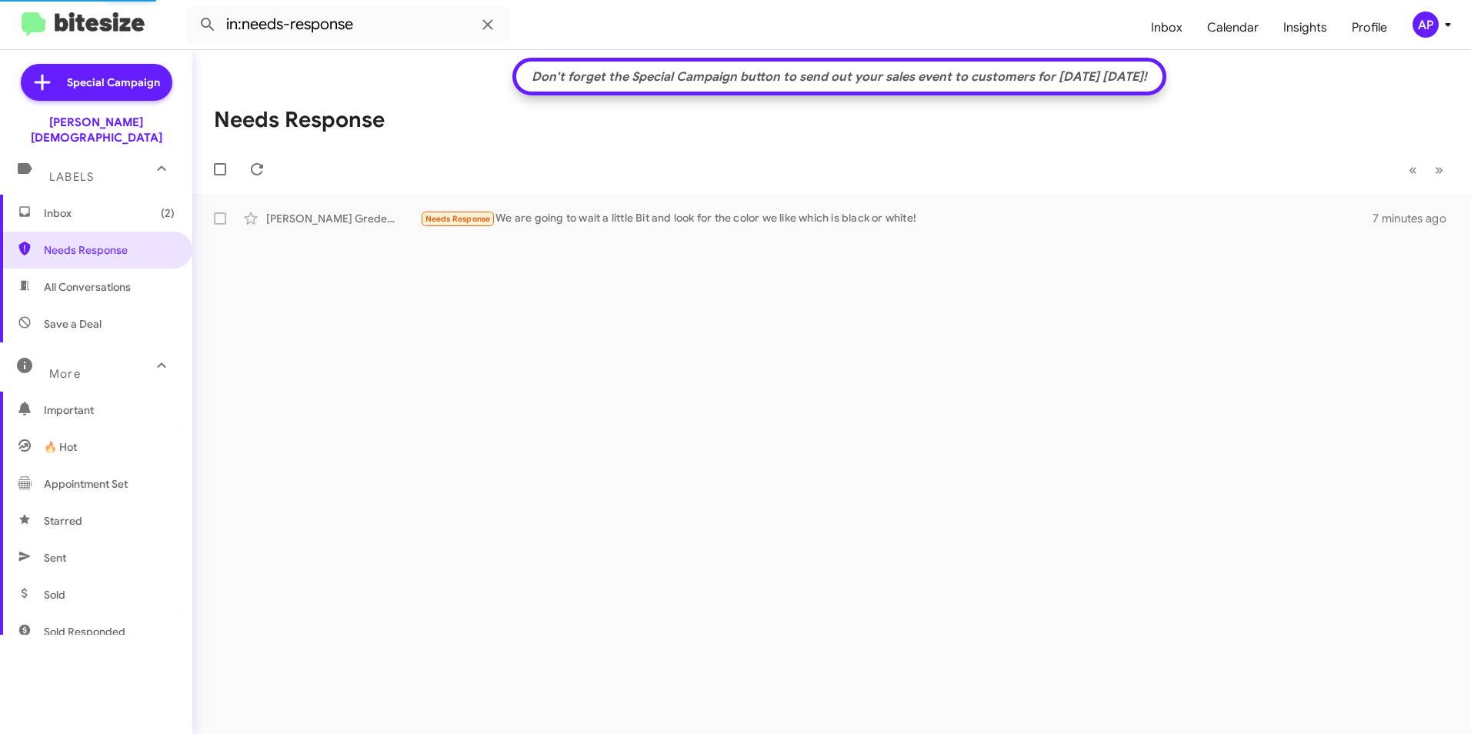
click at [719, 423] on div "Don't forget the Special Campaign button to send out your sales event to custom…" at bounding box center [831, 392] width 1279 height 684
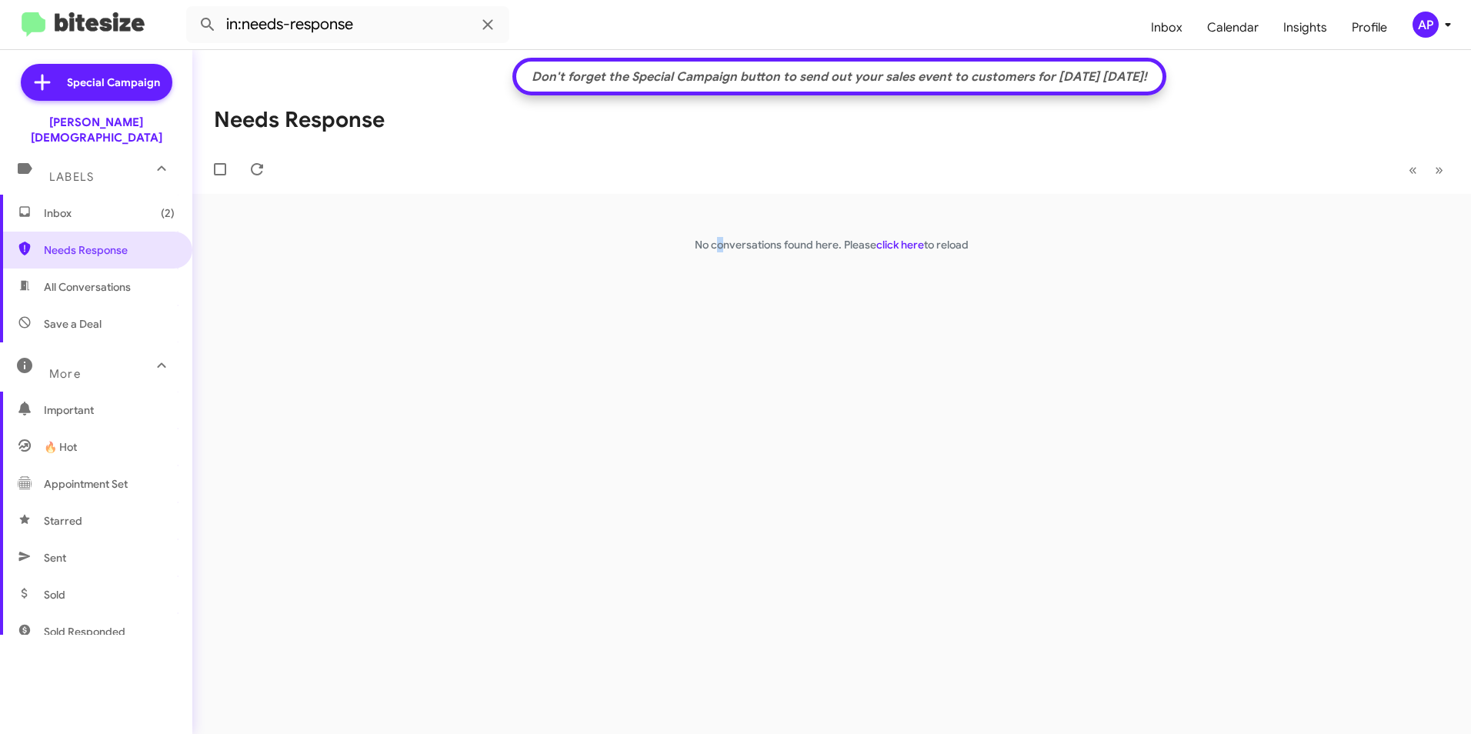
drag, startPoint x: 705, startPoint y: 376, endPoint x: 683, endPoint y: 379, distance: 21.7
click at [683, 379] on div "Don't forget the Special Campaign button to send out your sales event to custom…" at bounding box center [831, 392] width 1279 height 684
click at [62, 242] on span "Needs Response" at bounding box center [109, 249] width 131 height 15
click at [734, 309] on div "Don't forget the Special Campaign button to send out your sales event to custom…" at bounding box center [831, 392] width 1279 height 684
click at [298, 219] on div "[PERSON_NAME]" at bounding box center [343, 218] width 154 height 15
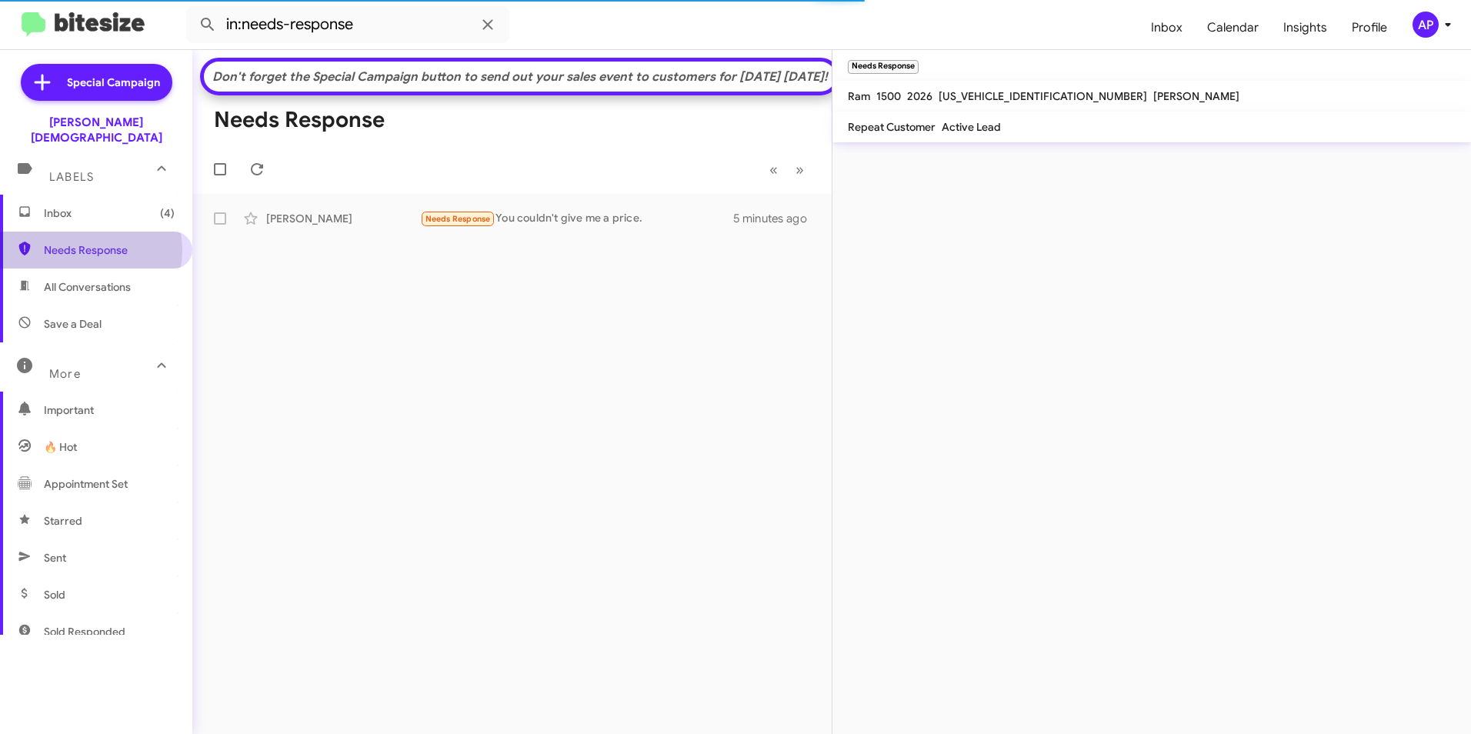
click at [84, 242] on span "Needs Response" at bounding box center [109, 249] width 131 height 15
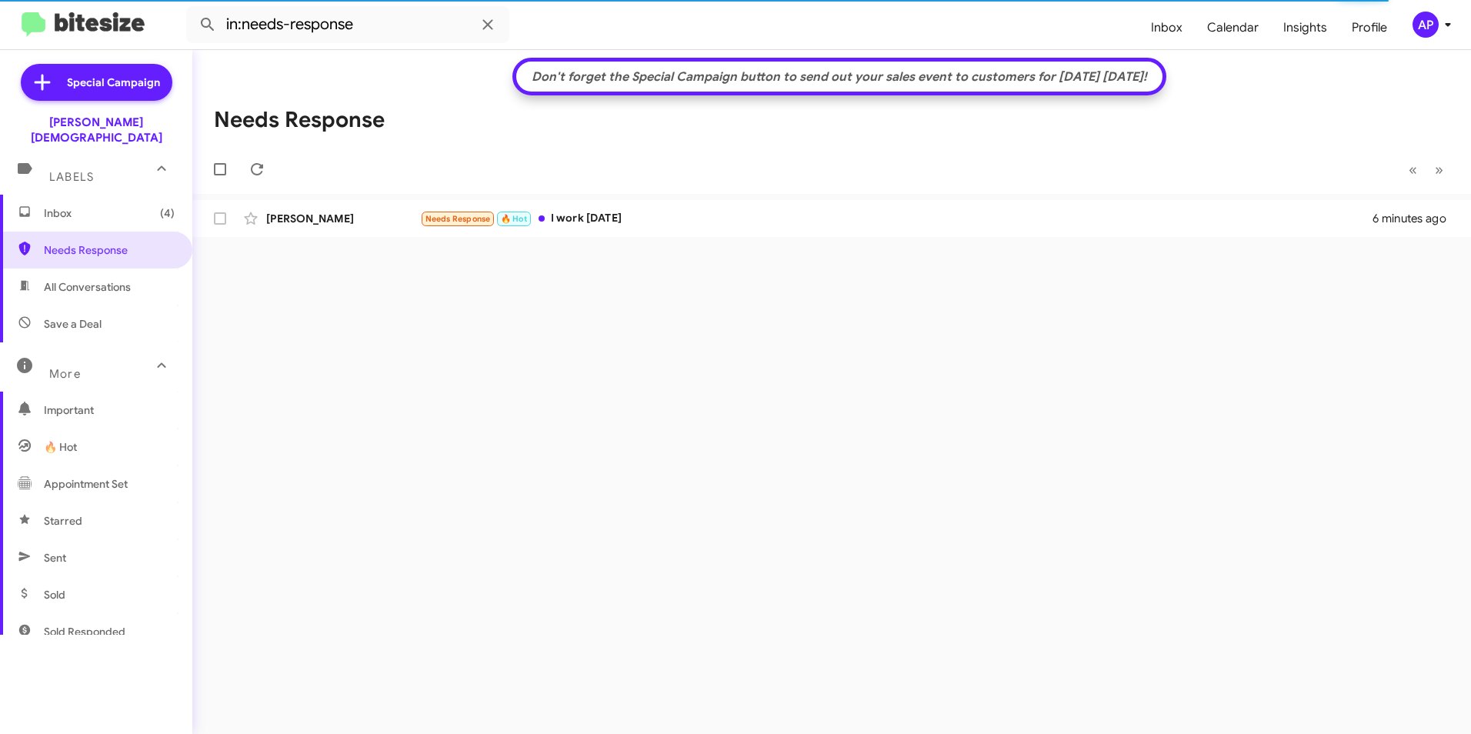
click at [935, 128] on mat-toolbar-row "Needs Response" at bounding box center [831, 119] width 1279 height 49
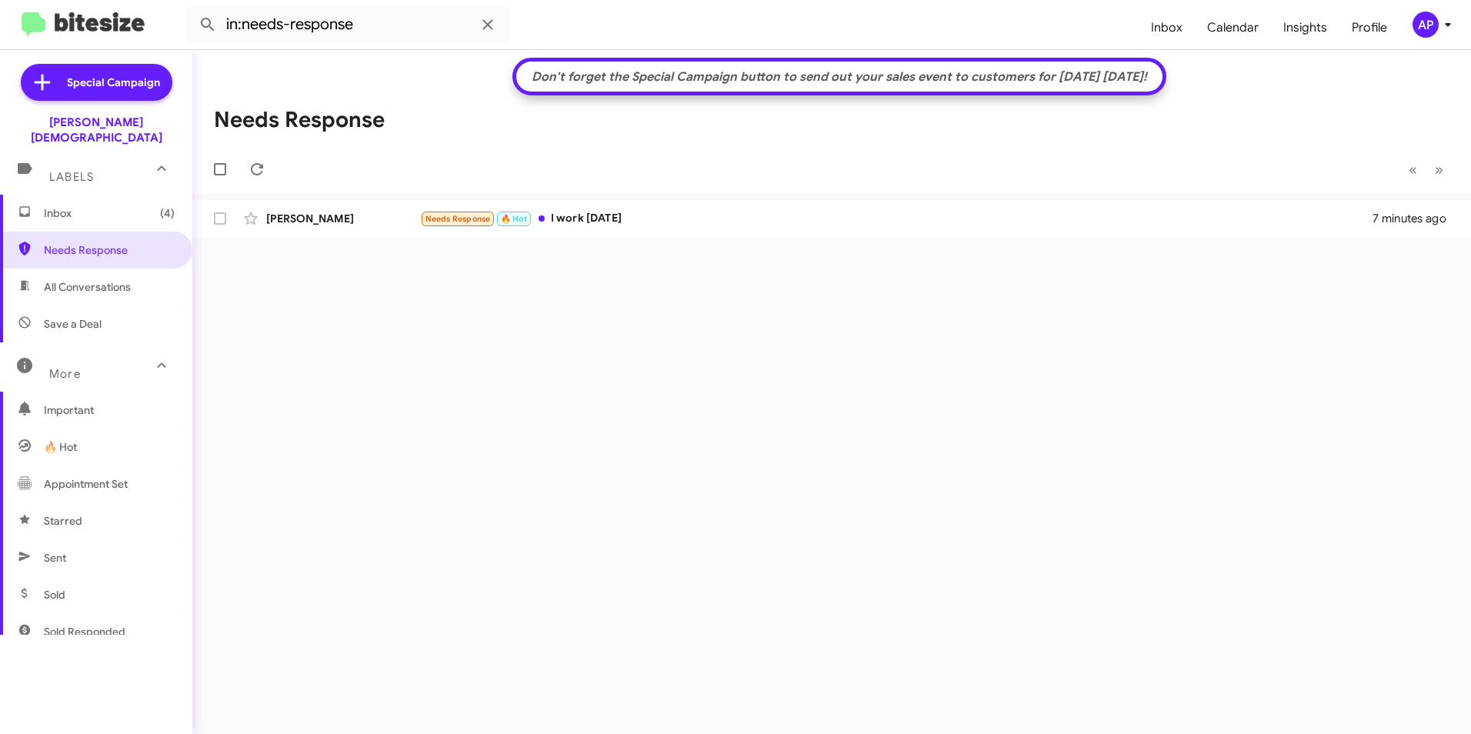
click at [1027, 422] on div "Don't forget the Special Campaign button to send out your sales event to custom…" at bounding box center [831, 392] width 1279 height 684
click at [647, 425] on div "Don't forget the Special Campaign button to send out your sales event to custom…" at bounding box center [831, 392] width 1279 height 684
drag, startPoint x: 324, startPoint y: 218, endPoint x: 337, endPoint y: 219, distance: 13.1
click at [325, 218] on div "[PERSON_NAME]" at bounding box center [343, 218] width 154 height 15
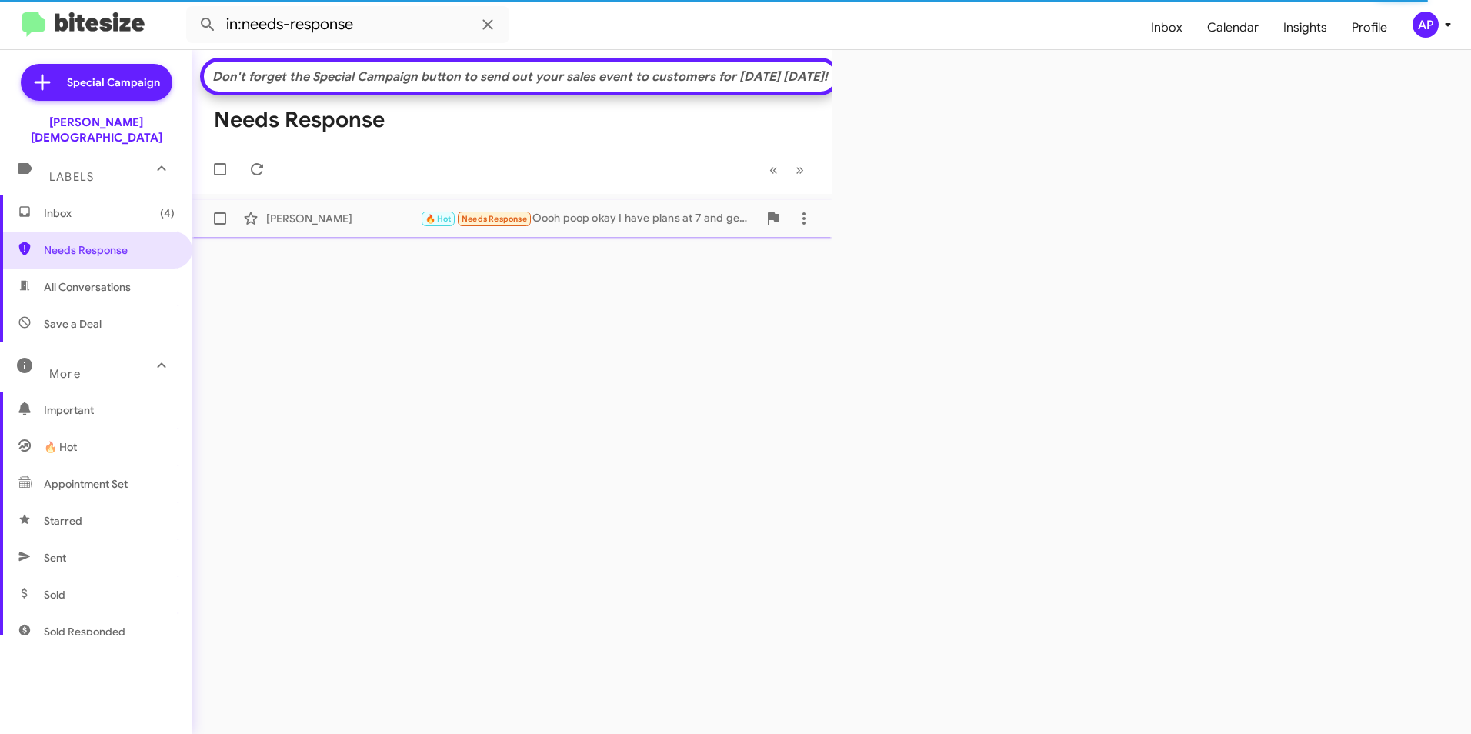
click at [295, 226] on div "[PERSON_NAME]" at bounding box center [343, 218] width 154 height 15
click at [222, 225] on span at bounding box center [220, 218] width 12 height 12
click at [220, 225] on input "checkbox" at bounding box center [219, 225] width 1 height 1
checkbox input "true"
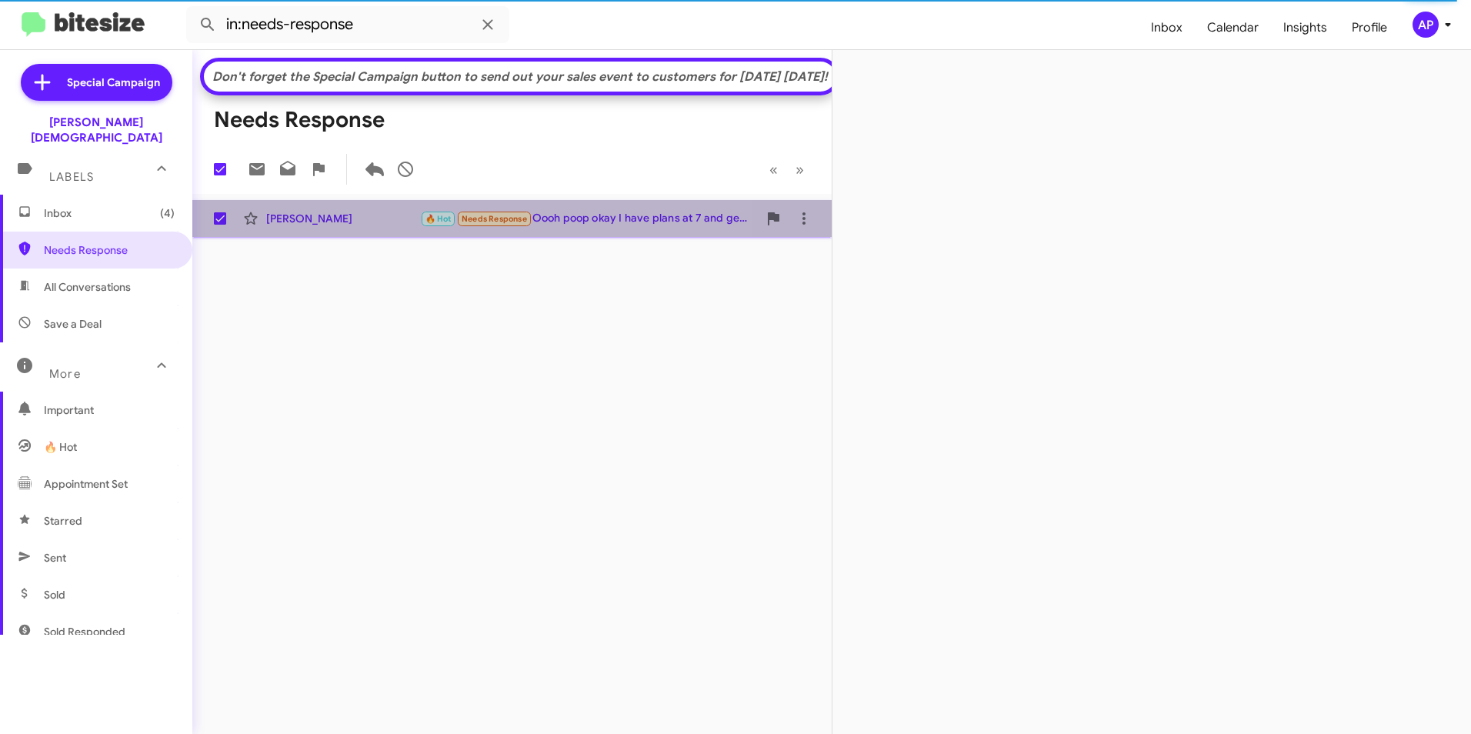
click at [304, 226] on div "[PERSON_NAME]" at bounding box center [343, 218] width 154 height 15
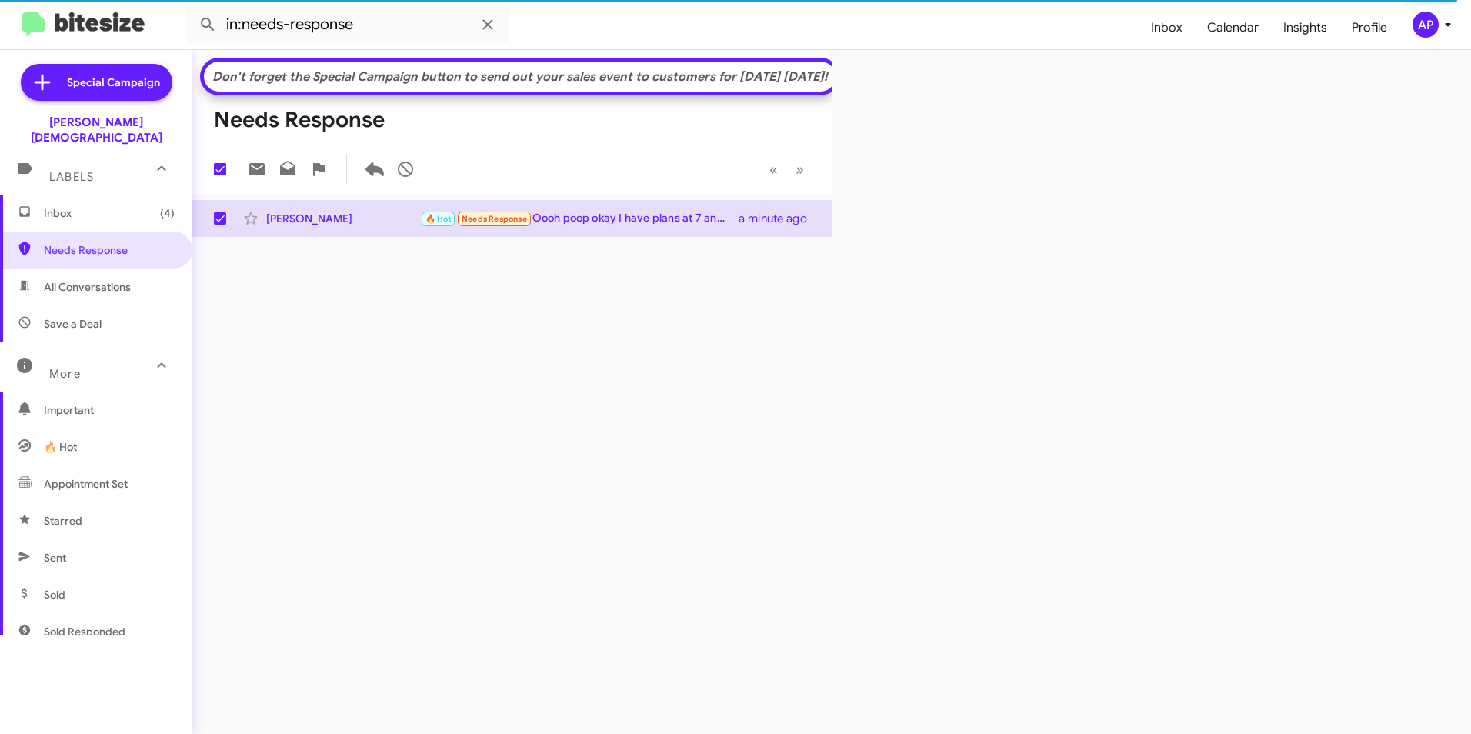
click at [1041, 405] on div at bounding box center [1152, 392] width 639 height 684
click at [1060, 399] on div at bounding box center [1152, 392] width 639 height 684
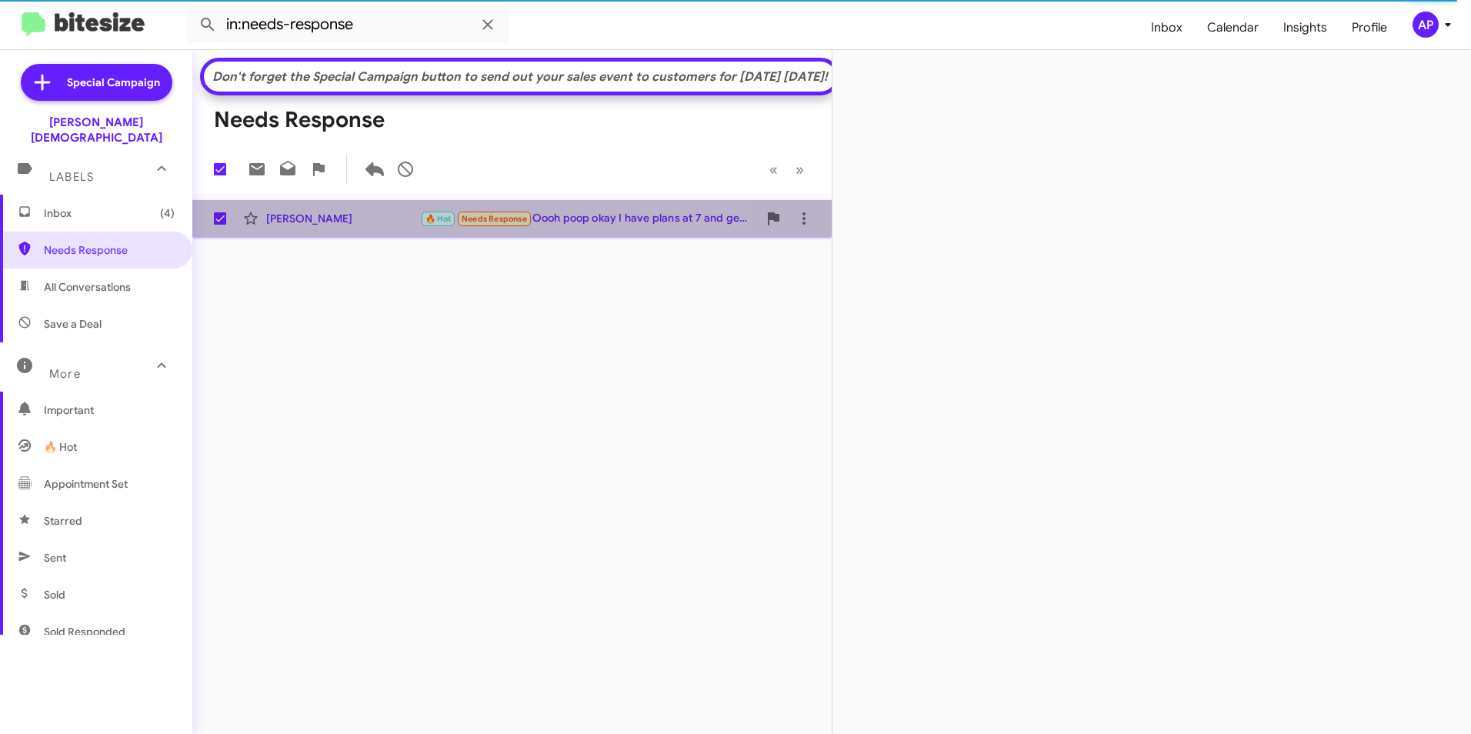
click at [303, 226] on div "[PERSON_NAME]" at bounding box center [343, 218] width 154 height 15
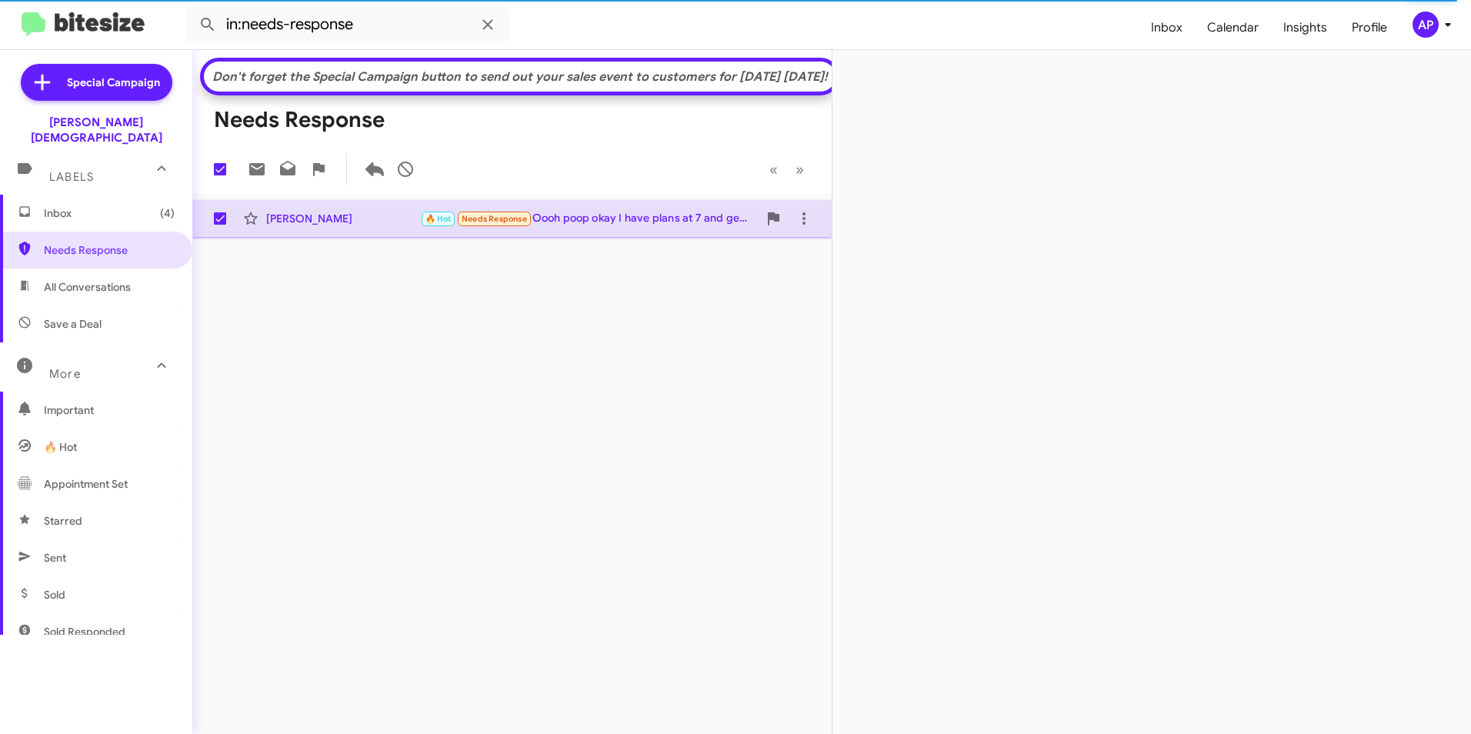
click at [298, 226] on div "[PERSON_NAME]" at bounding box center [343, 218] width 154 height 15
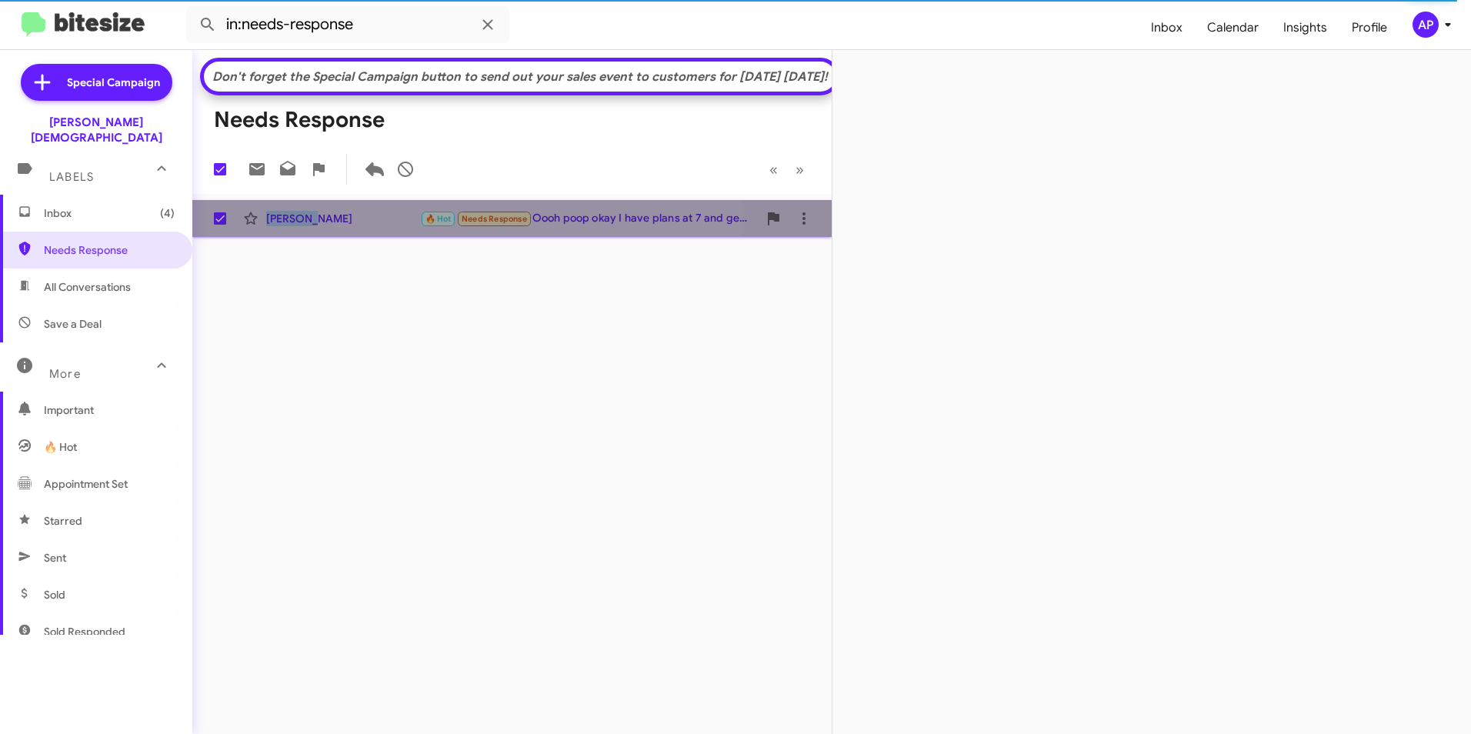
click at [298, 226] on div "[PERSON_NAME]" at bounding box center [343, 218] width 154 height 15
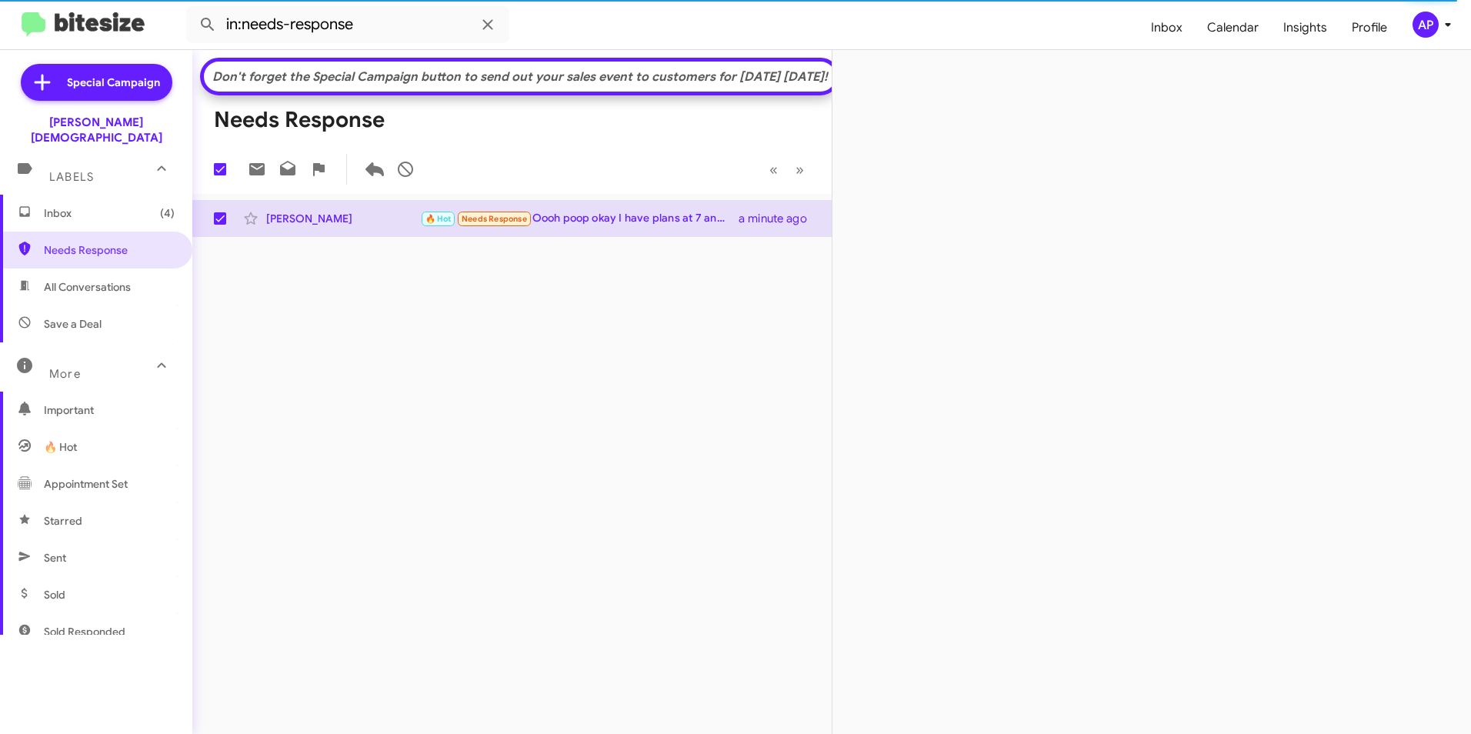
click at [937, 306] on div at bounding box center [1152, 392] width 639 height 684
click at [304, 226] on div "[PERSON_NAME]" at bounding box center [343, 218] width 154 height 15
click at [599, 228] on div "🔥 Hot Needs Response Oooh poop okay I have plans at 7 and get off at 4" at bounding box center [589, 219] width 338 height 18
click at [995, 229] on div at bounding box center [1152, 392] width 639 height 684
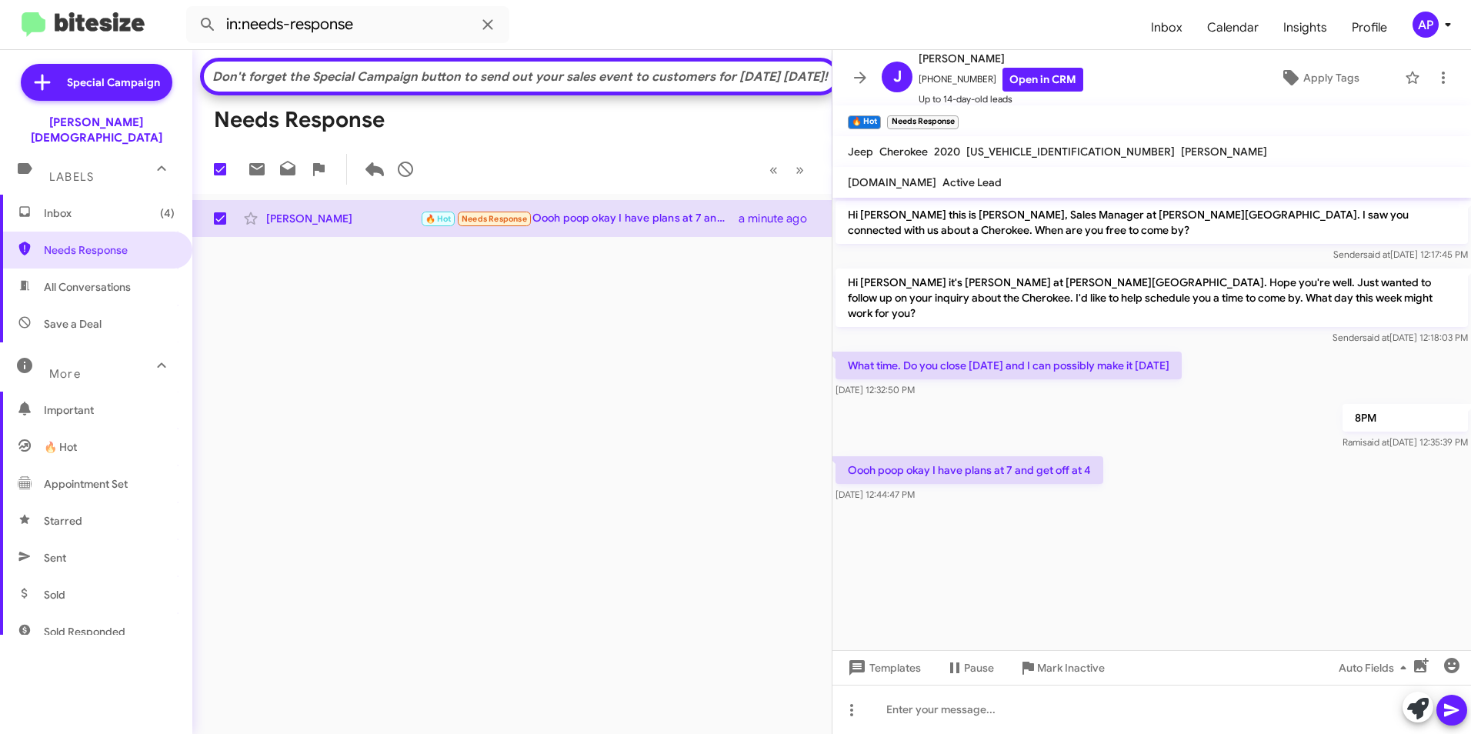
drag, startPoint x: 384, startPoint y: 425, endPoint x: 165, endPoint y: 306, distance: 248.6
click at [383, 425] on div "Don't forget the Special Campaign button to send out your sales event to custom…" at bounding box center [511, 392] width 639 height 684
click at [95, 242] on span "Needs Response" at bounding box center [109, 249] width 131 height 15
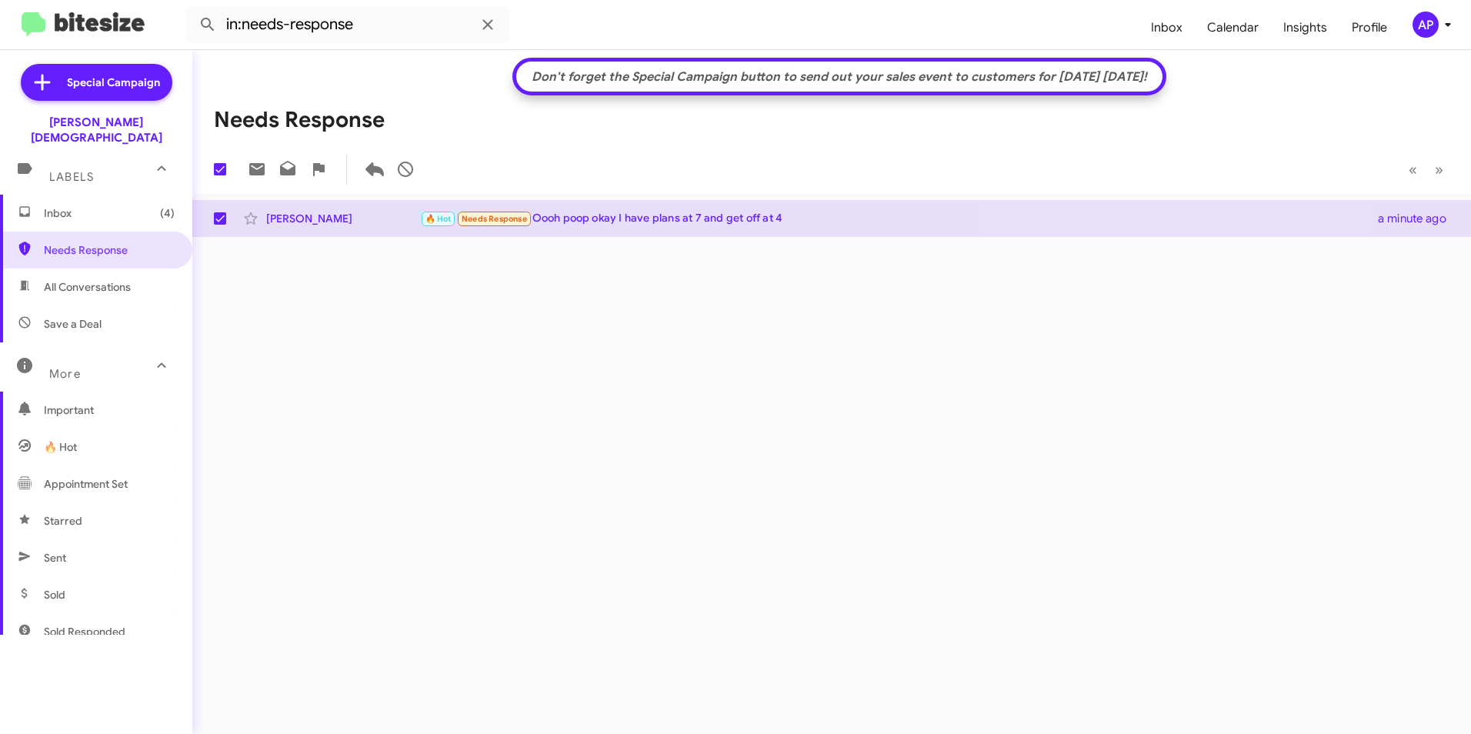
drag, startPoint x: 996, startPoint y: 392, endPoint x: 828, endPoint y: 356, distance: 171.6
click at [946, 386] on div "Don't forget the Special Campaign button to send out your sales event to custom…" at bounding box center [831, 392] width 1279 height 684
checkbox input "false"
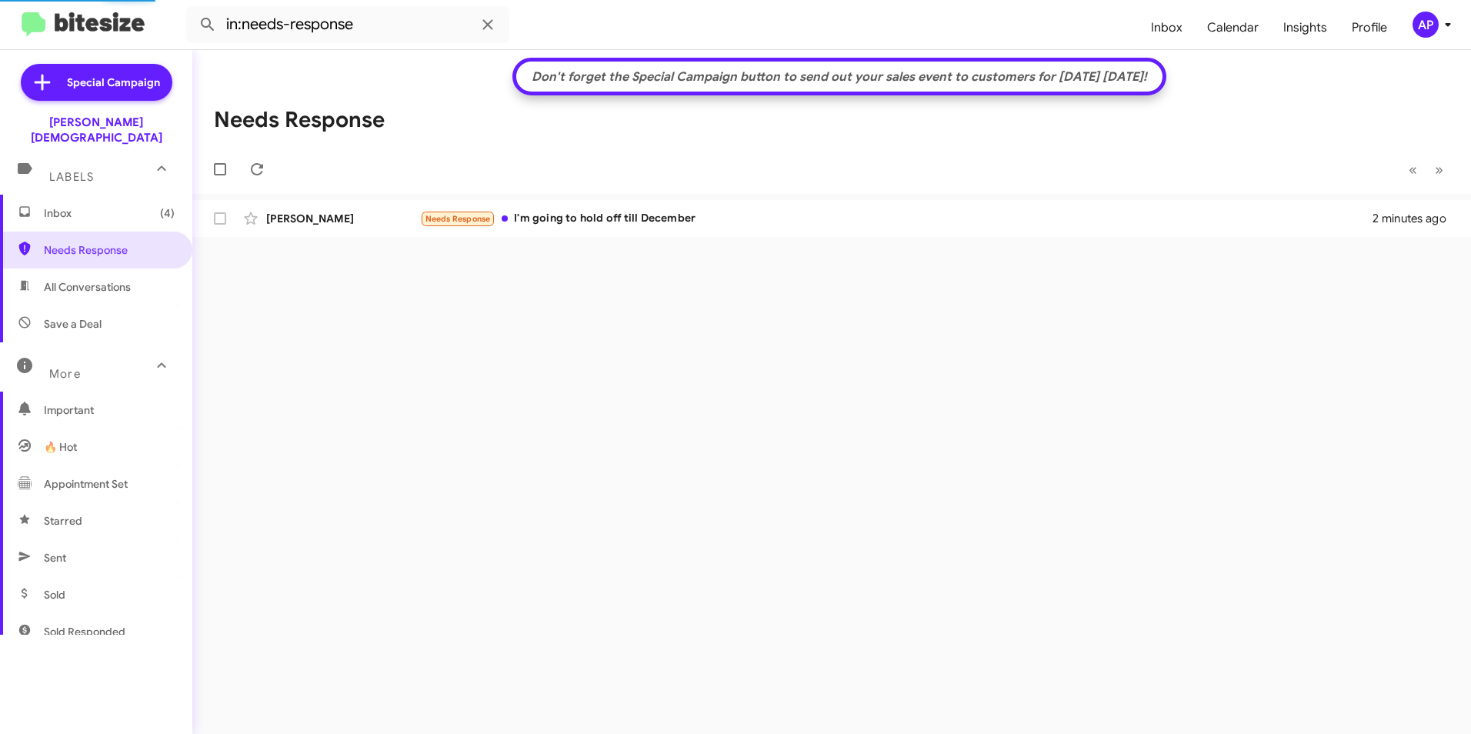
drag, startPoint x: 730, startPoint y: 394, endPoint x: 1083, endPoint y: 301, distance: 364.5
click at [735, 397] on div "Don't forget the Special Campaign button to send out your sales event to custom…" at bounding box center [831, 392] width 1279 height 684
drag, startPoint x: 550, startPoint y: 325, endPoint x: 532, endPoint y: 328, distance: 18.7
click at [532, 328] on div "Don't forget the Special Campaign button to send out your sales event to custom…" at bounding box center [831, 392] width 1279 height 684
click at [61, 242] on span "Needs Response" at bounding box center [109, 249] width 131 height 15
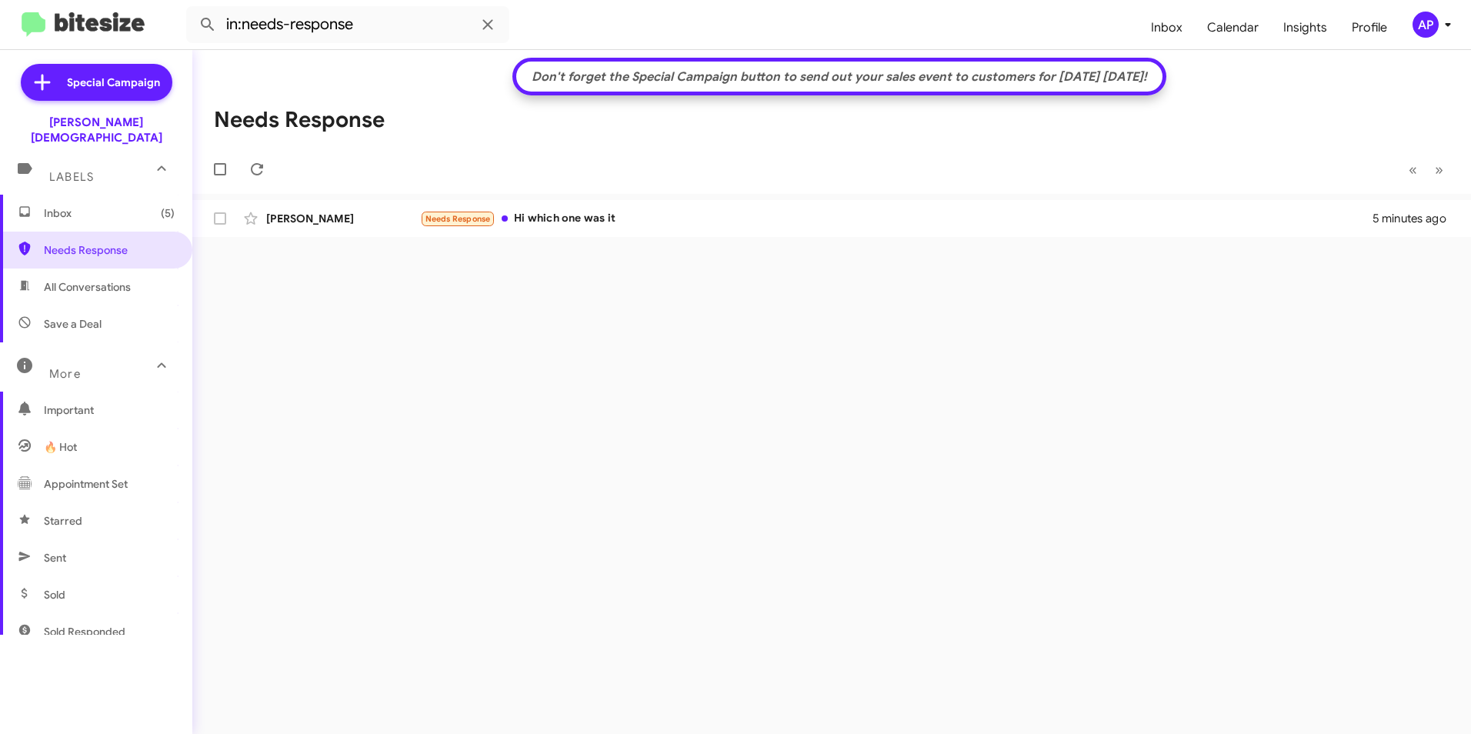
click at [675, 290] on div "Don't forget the Special Campaign button to send out your sales event to custom…" at bounding box center [831, 392] width 1279 height 684
click at [570, 221] on div "Needs Response Hi which one was it" at bounding box center [908, 219] width 977 height 18
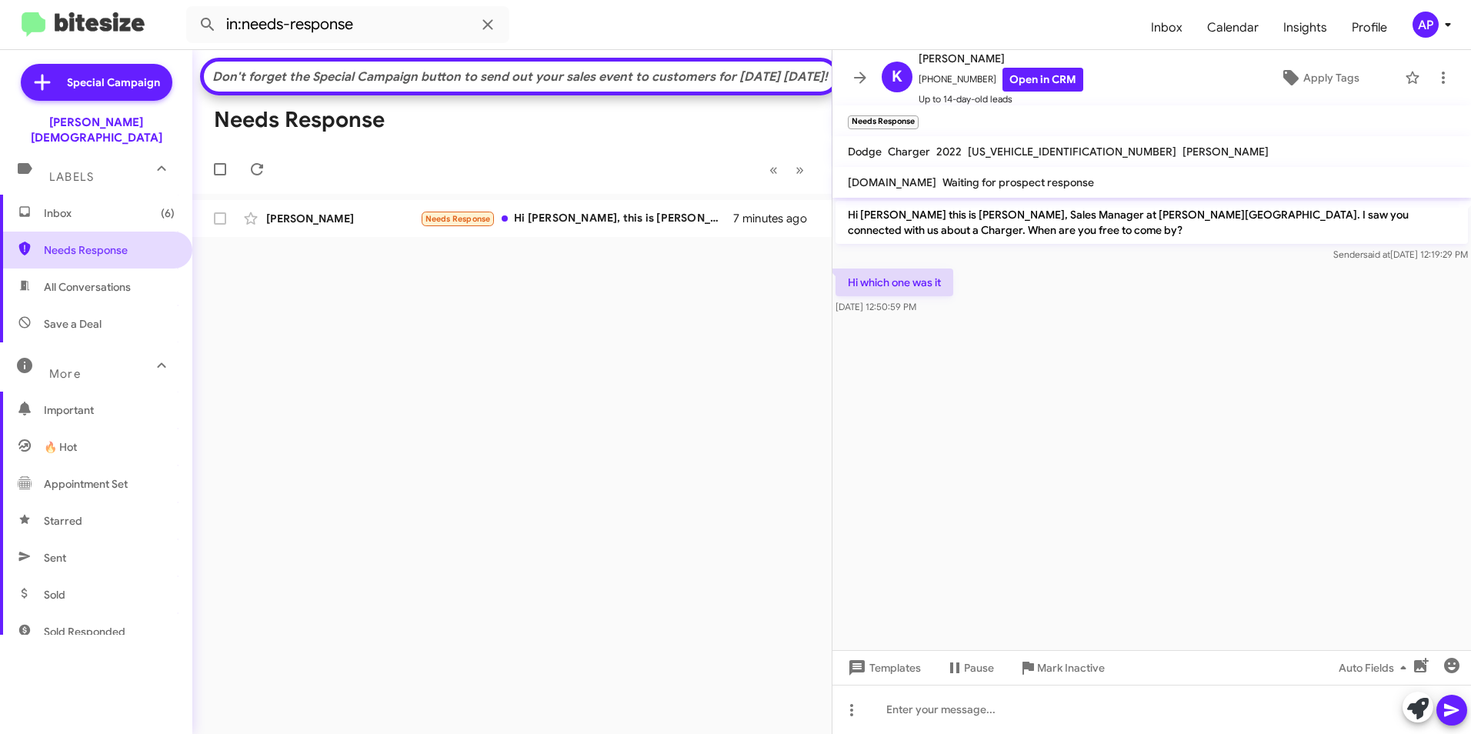
click at [55, 242] on span "Needs Response" at bounding box center [109, 249] width 131 height 15
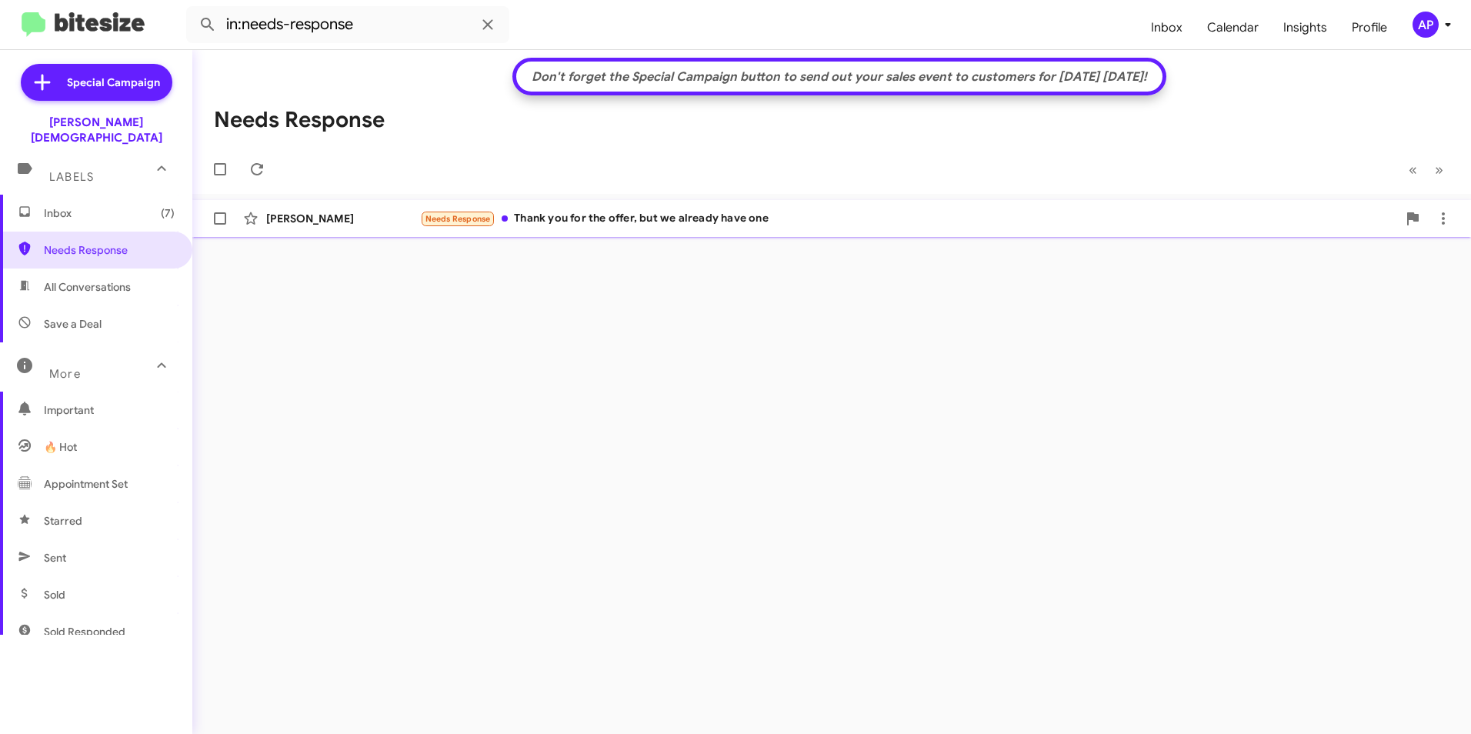
click at [216, 217] on span at bounding box center [220, 218] width 12 height 12
click at [219, 225] on input "checkbox" at bounding box center [219, 225] width 1 height 1
checkbox input "true"
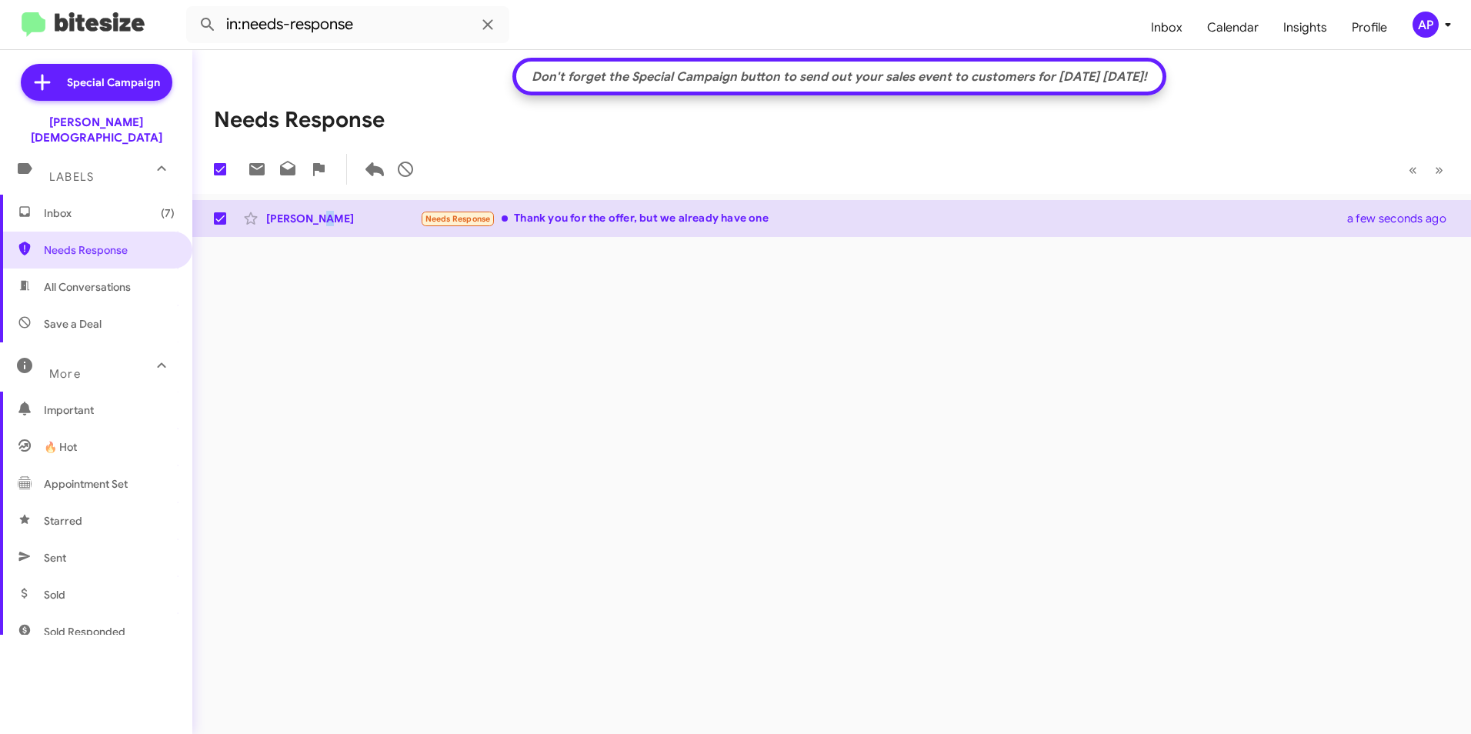
click at [320, 218] on div "[PERSON_NAME]" at bounding box center [343, 218] width 154 height 15
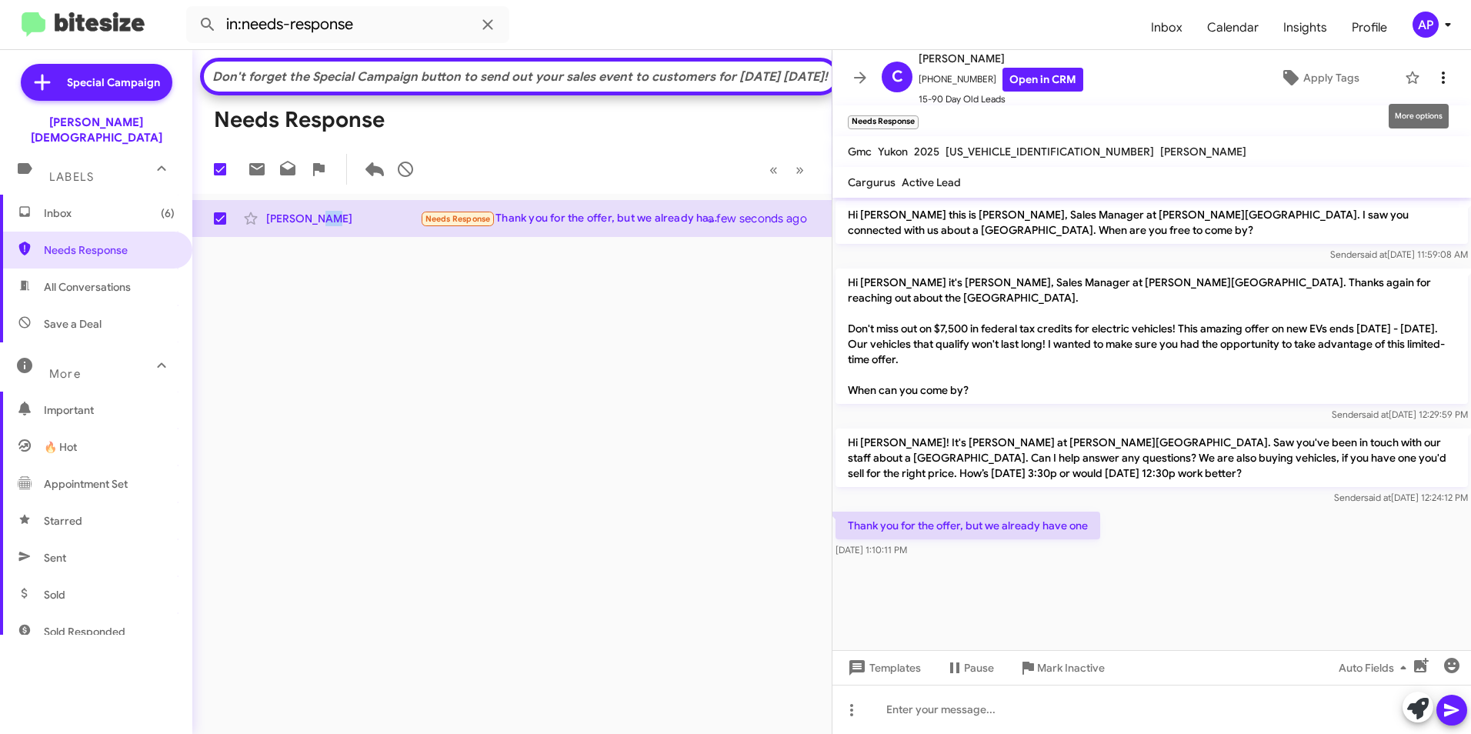
click at [1434, 75] on icon at bounding box center [1443, 77] width 18 height 18
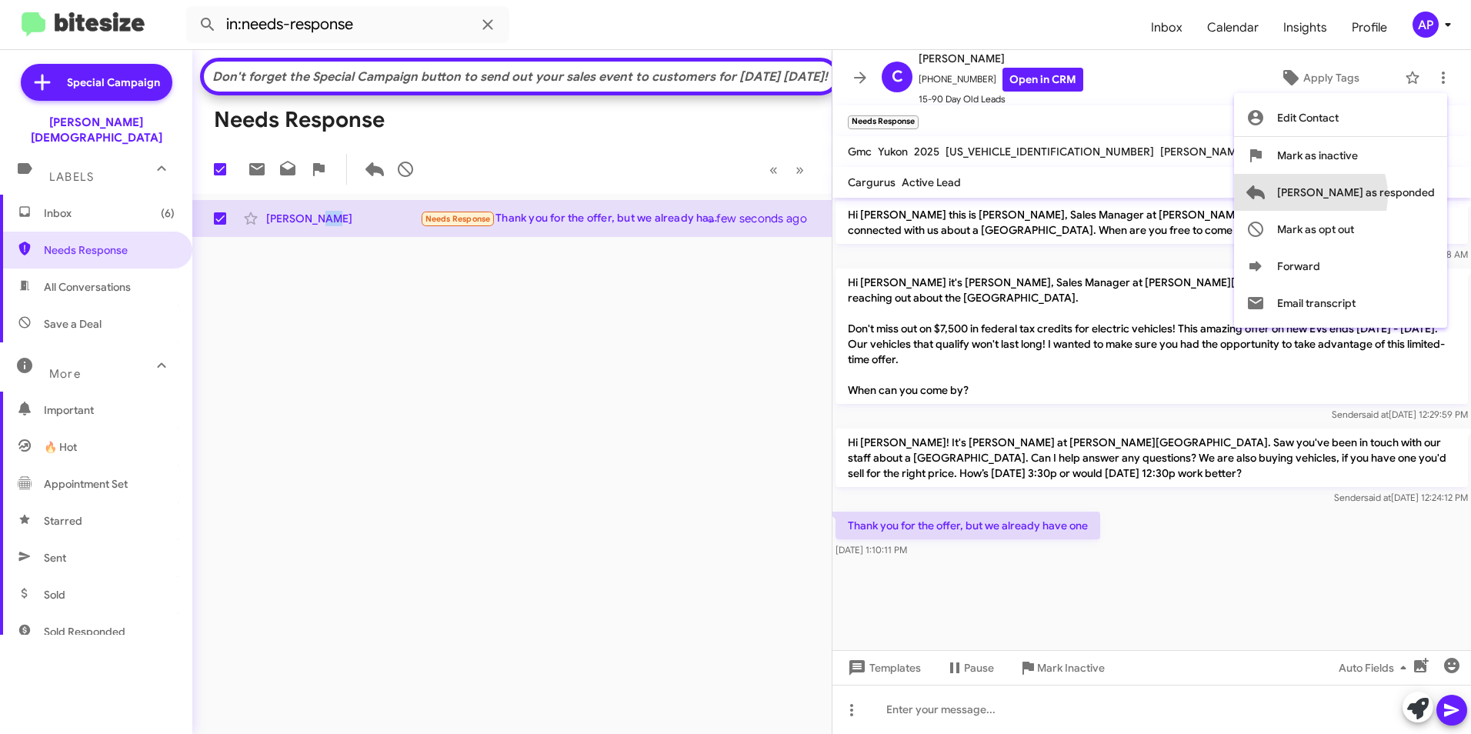
drag, startPoint x: 1371, startPoint y: 195, endPoint x: 1361, endPoint y: 189, distance: 12.2
click at [1374, 195] on span "[PERSON_NAME] as responded" at bounding box center [1356, 192] width 158 height 37
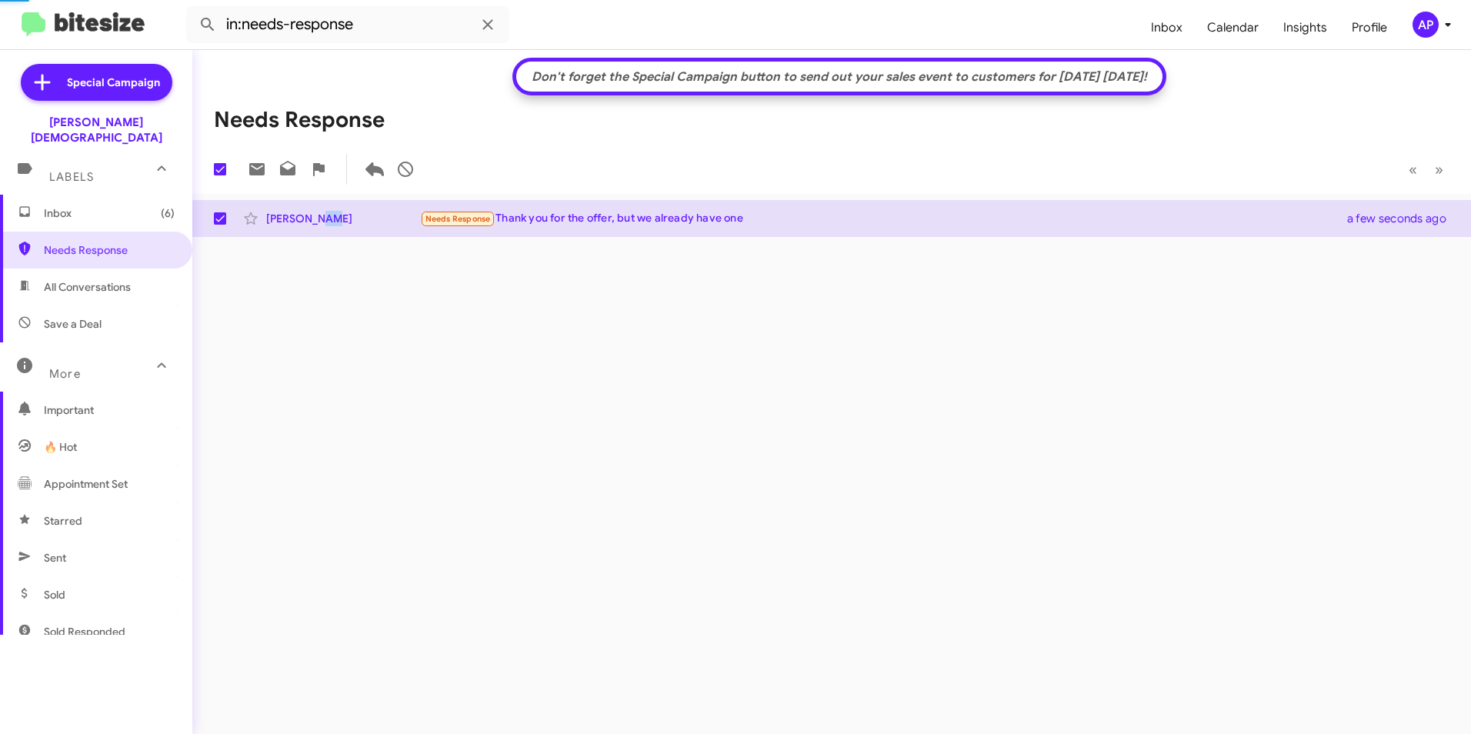
checkbox input "false"
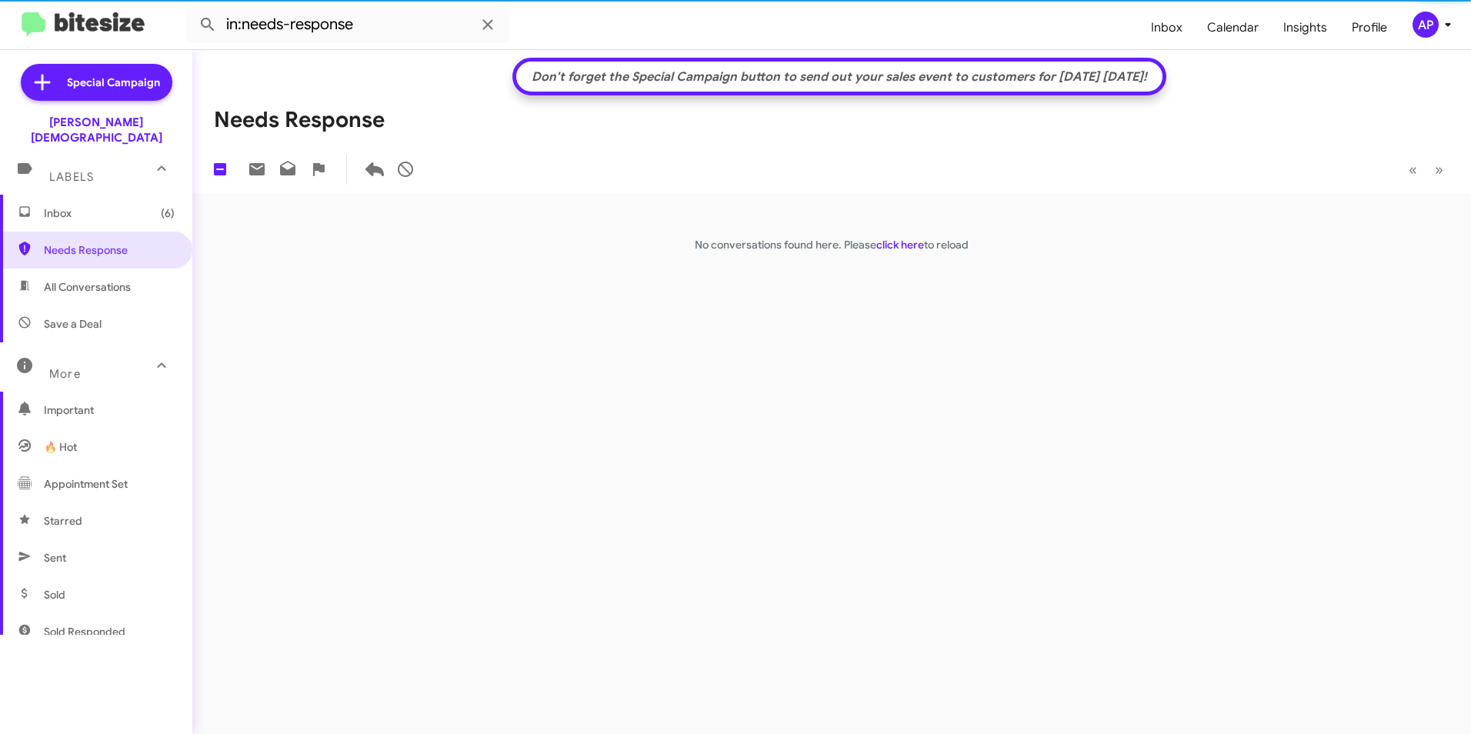
drag, startPoint x: 373, startPoint y: 597, endPoint x: 401, endPoint y: 583, distance: 31.3
click at [377, 596] on div "Don't forget the Special Campaign button to send out your sales event to custom…" at bounding box center [831, 392] width 1279 height 684
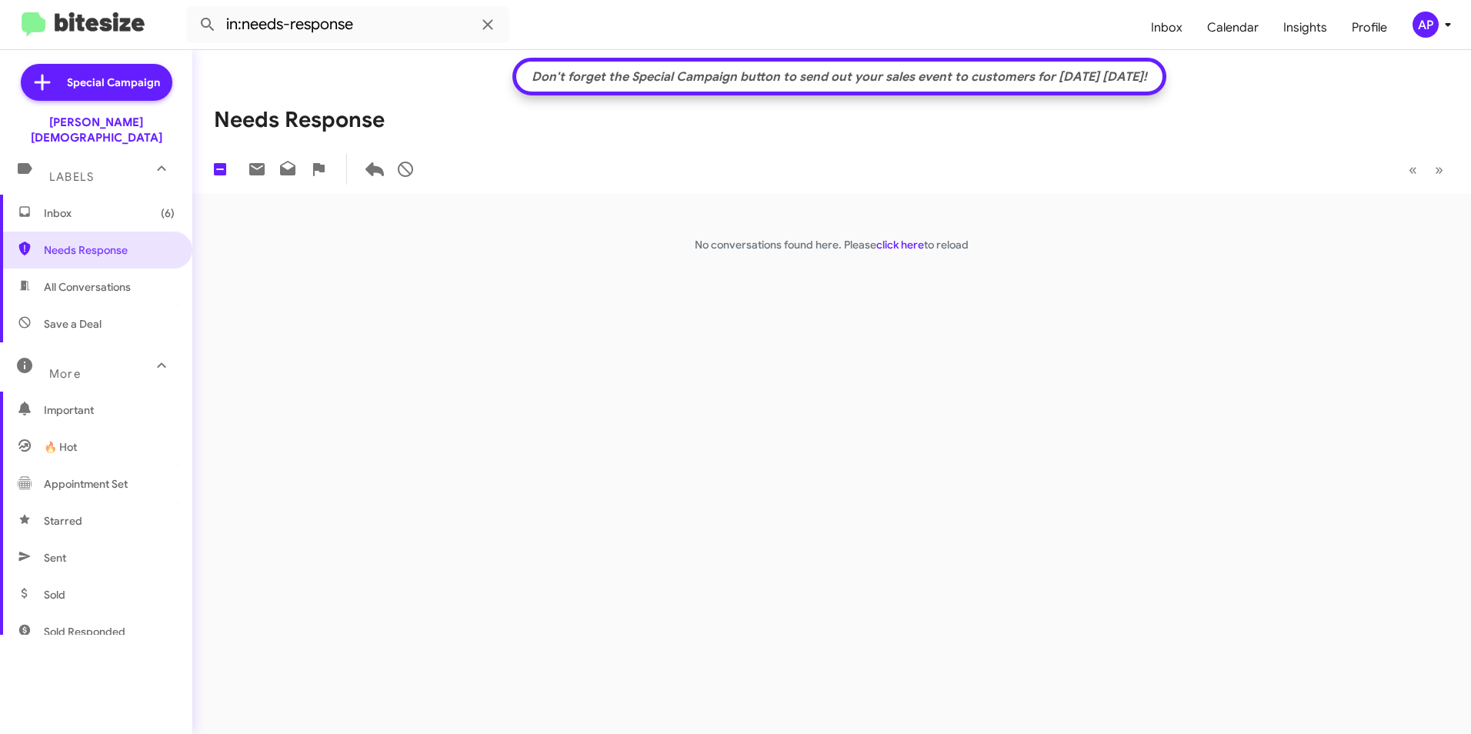
drag, startPoint x: 705, startPoint y: 538, endPoint x: 679, endPoint y: 543, distance: 26.0
click at [706, 537] on div "Don't forget the Special Campaign button to send out your sales event to custom…" at bounding box center [831, 392] width 1279 height 684
click at [332, 422] on div "Don't forget the Special Campaign button to send out your sales event to custom…" at bounding box center [831, 392] width 1279 height 684
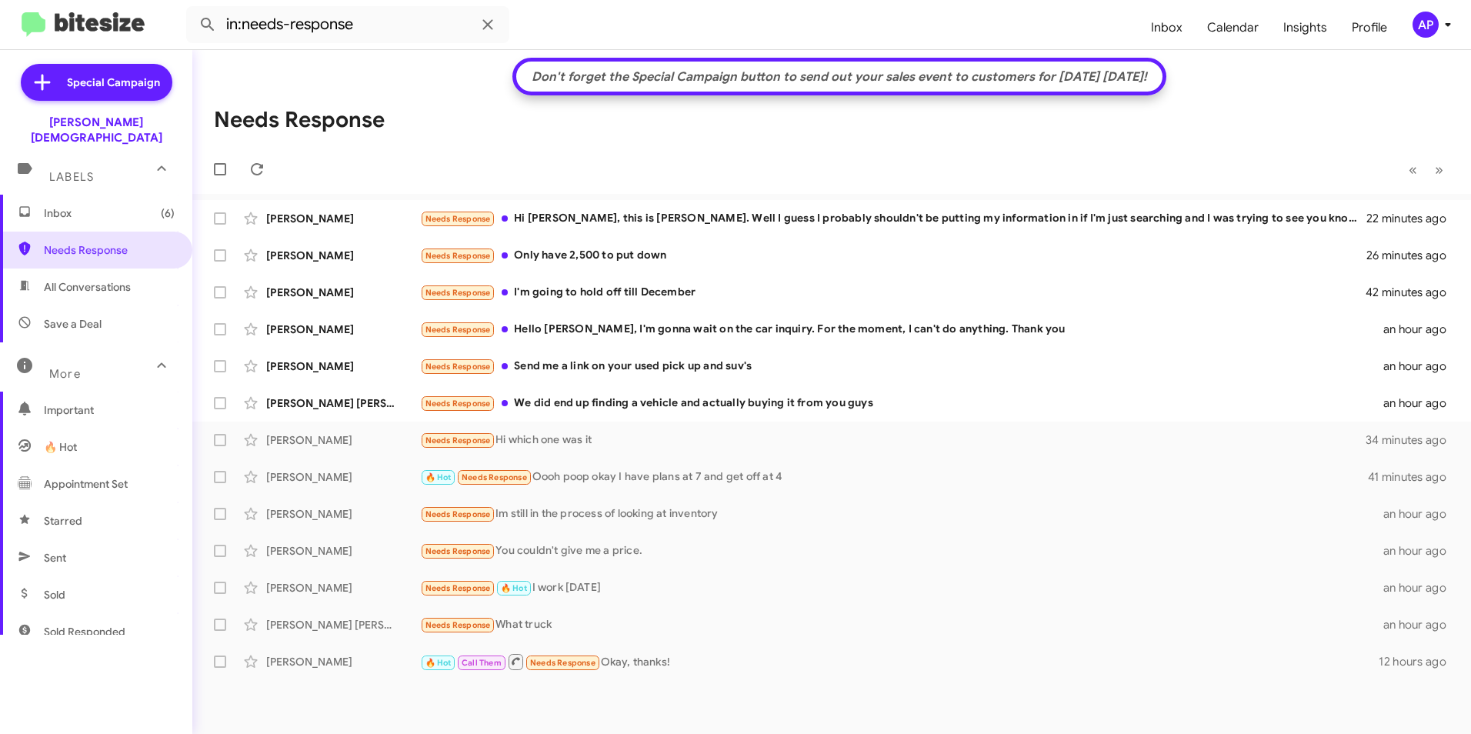
drag, startPoint x: 84, startPoint y: 230, endPoint x: 145, endPoint y: 214, distance: 62.9
click at [85, 242] on span "Needs Response" at bounding box center [109, 249] width 131 height 15
click at [301, 212] on div "[PERSON_NAME]" at bounding box center [343, 218] width 154 height 15
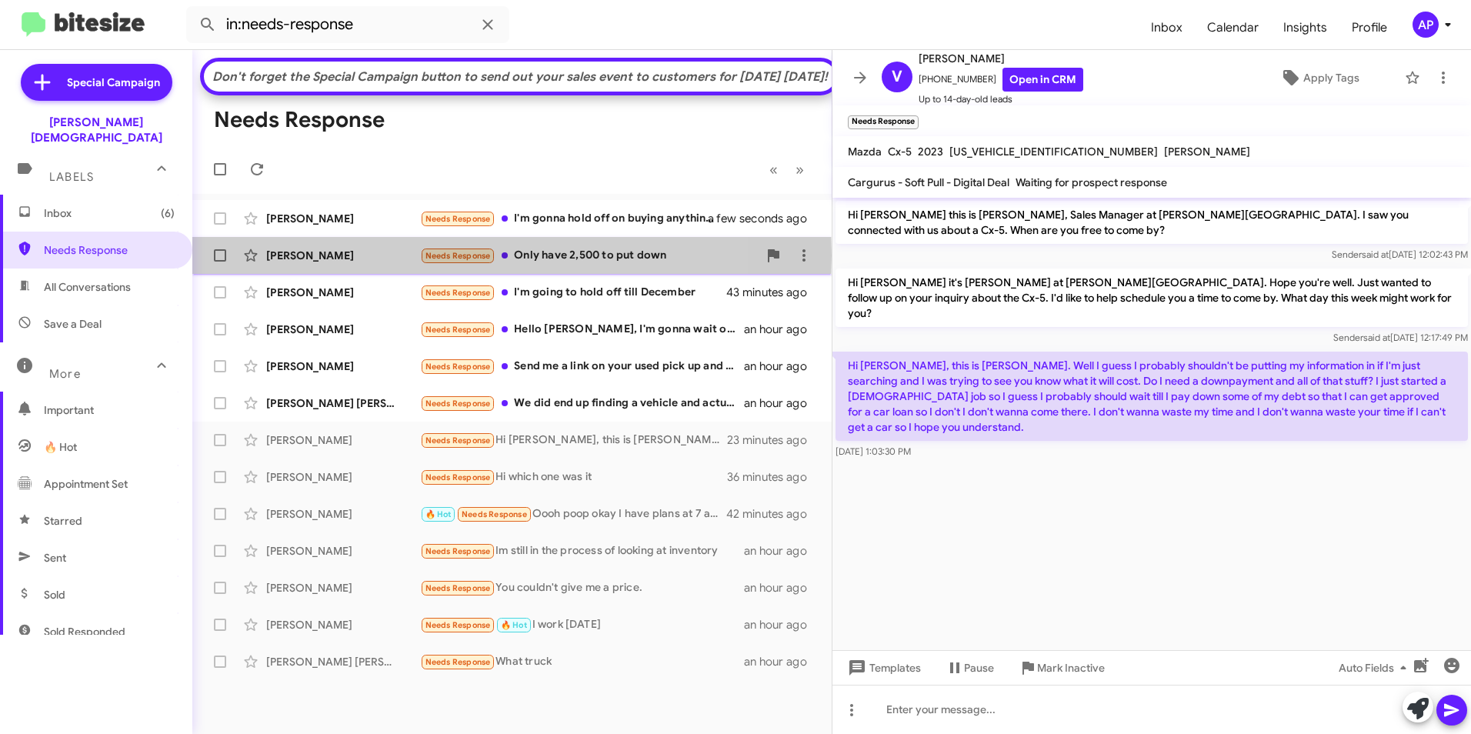
click at [301, 263] on div "[PERSON_NAME]" at bounding box center [343, 255] width 154 height 15
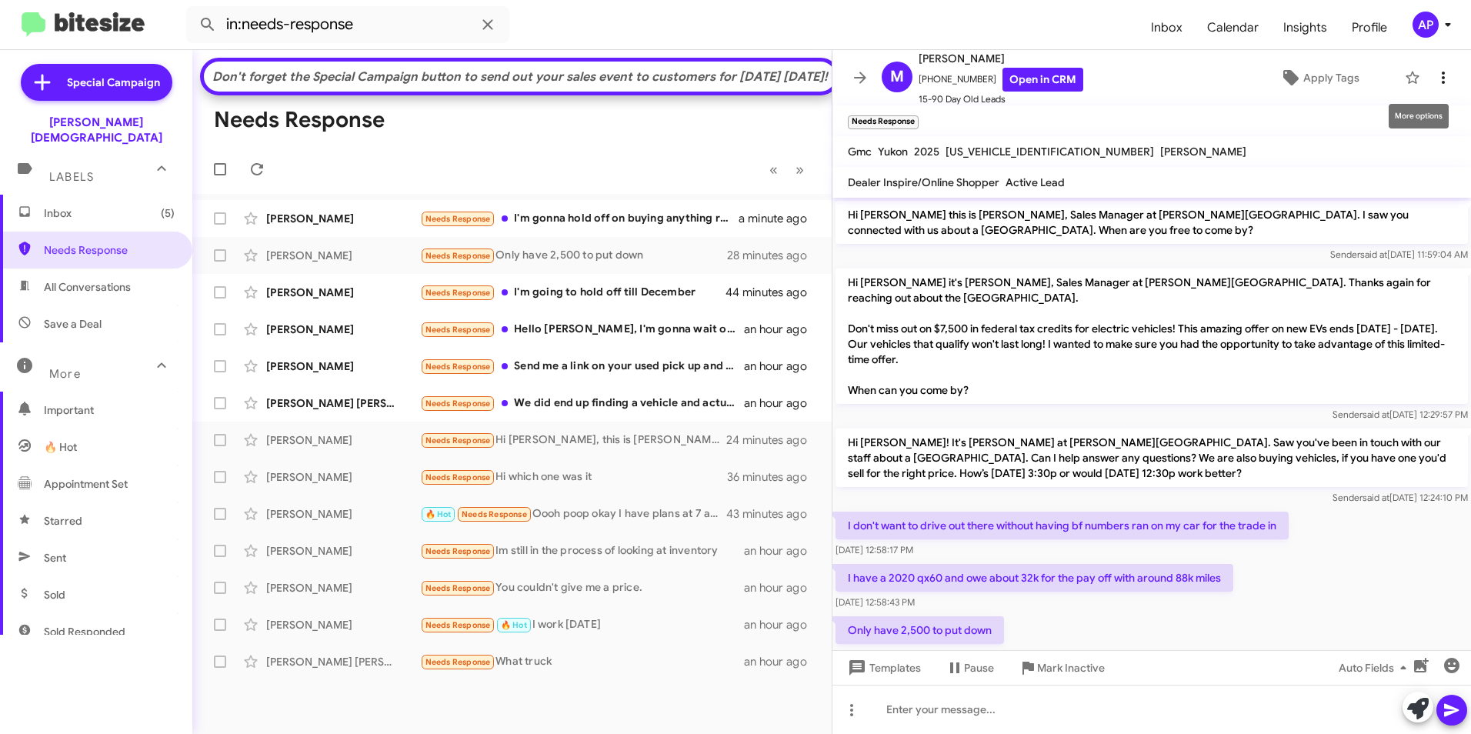
click at [1434, 77] on icon at bounding box center [1443, 77] width 18 height 18
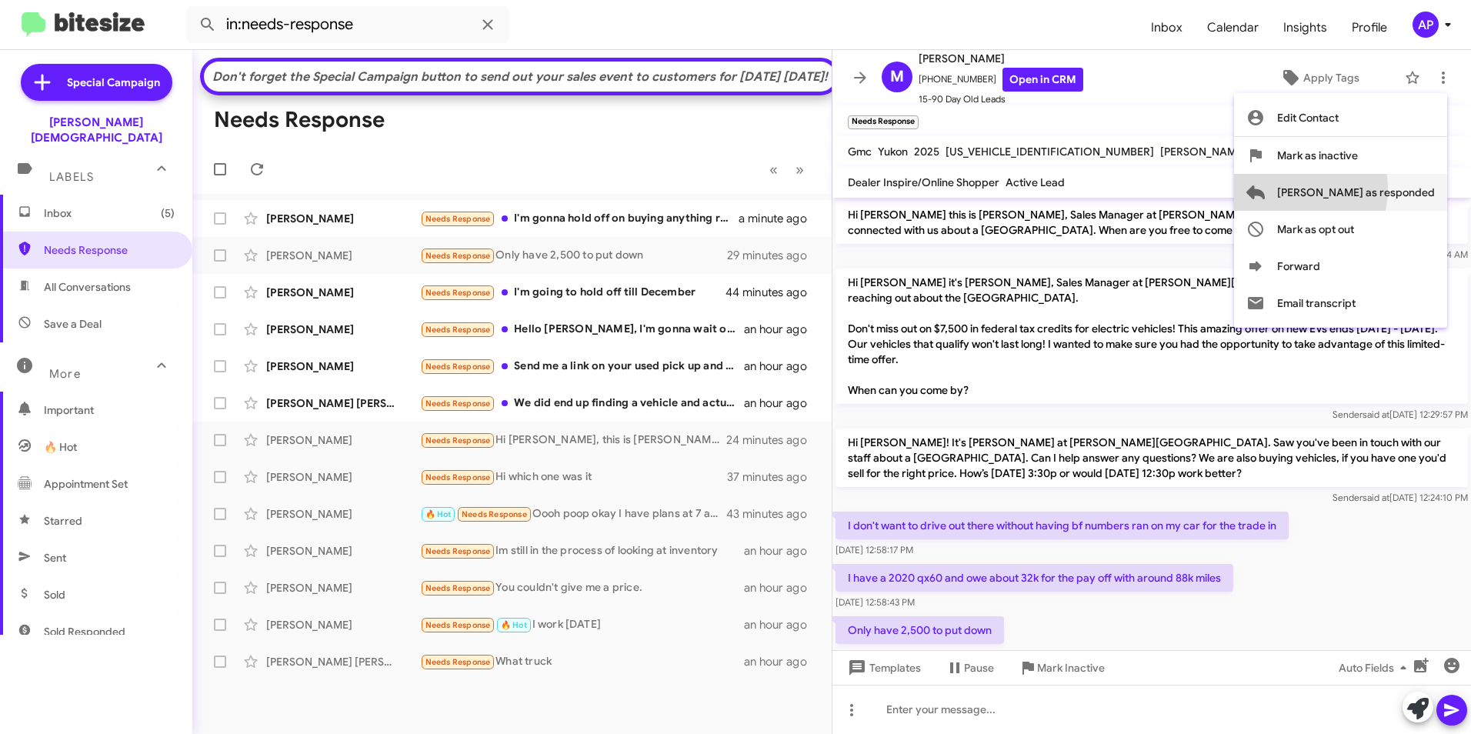
click at [1349, 189] on span "[PERSON_NAME] as responded" at bounding box center [1356, 192] width 158 height 37
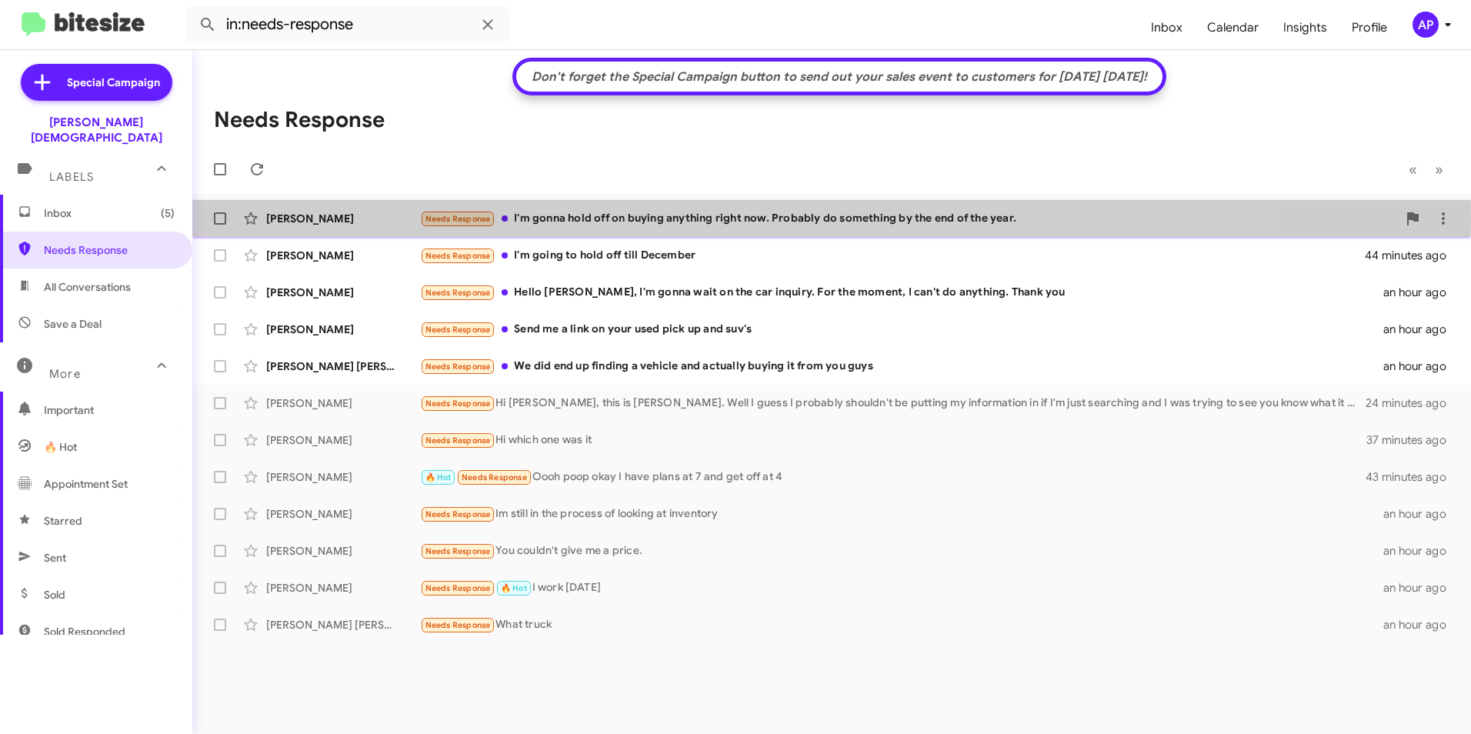
click at [299, 217] on div "[PERSON_NAME]" at bounding box center [343, 218] width 154 height 15
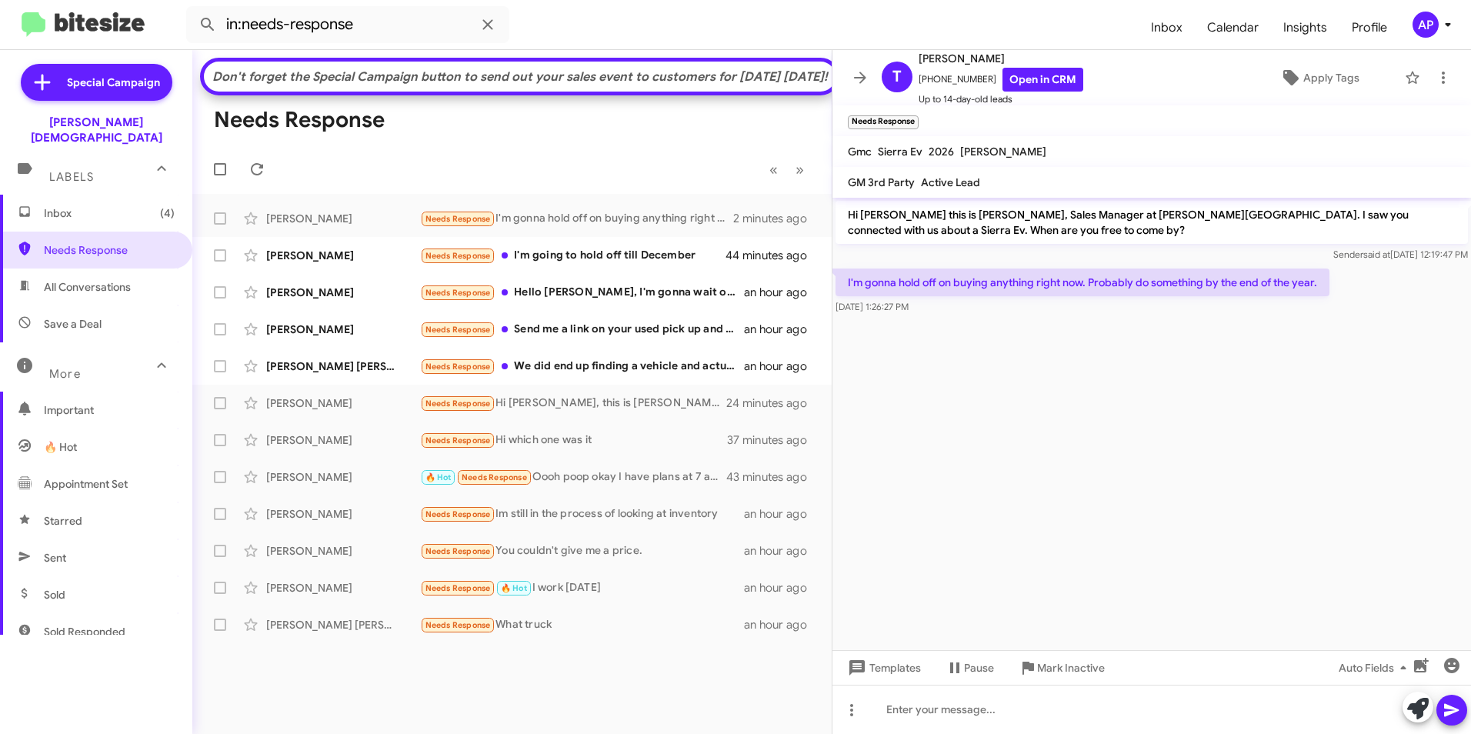
click at [1440, 502] on cdk-virtual-scroll-viewport "Hi [PERSON_NAME] this is [PERSON_NAME], Sales Manager at [PERSON_NAME][GEOGRAPH…" at bounding box center [1152, 424] width 639 height 452
click at [1297, 428] on cdk-virtual-scroll-viewport "Hi [PERSON_NAME] this is [PERSON_NAME], Sales Manager at [PERSON_NAME][GEOGRAPH…" at bounding box center [1152, 424] width 639 height 452
click at [306, 263] on div "[PERSON_NAME]" at bounding box center [343, 255] width 154 height 15
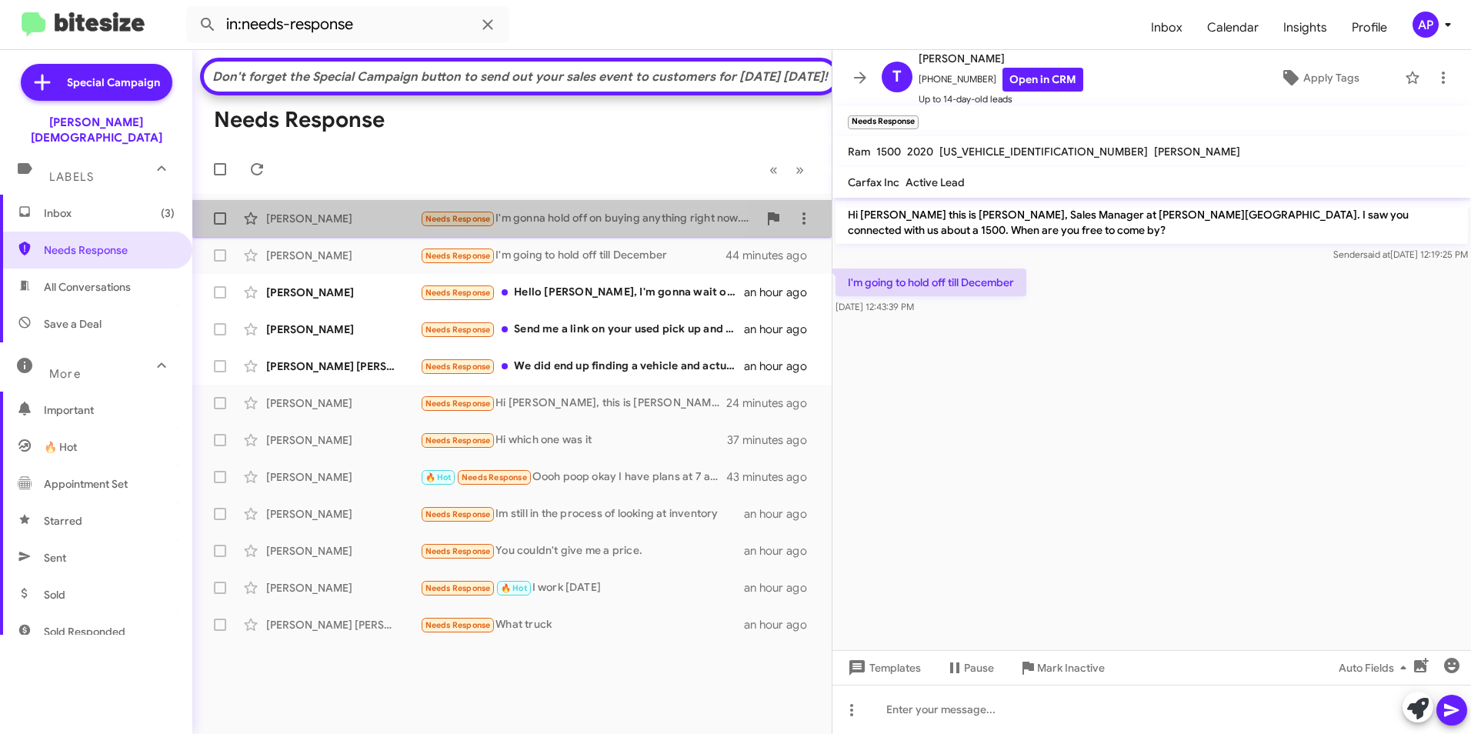
click at [300, 226] on div "[PERSON_NAME]" at bounding box center [343, 218] width 154 height 15
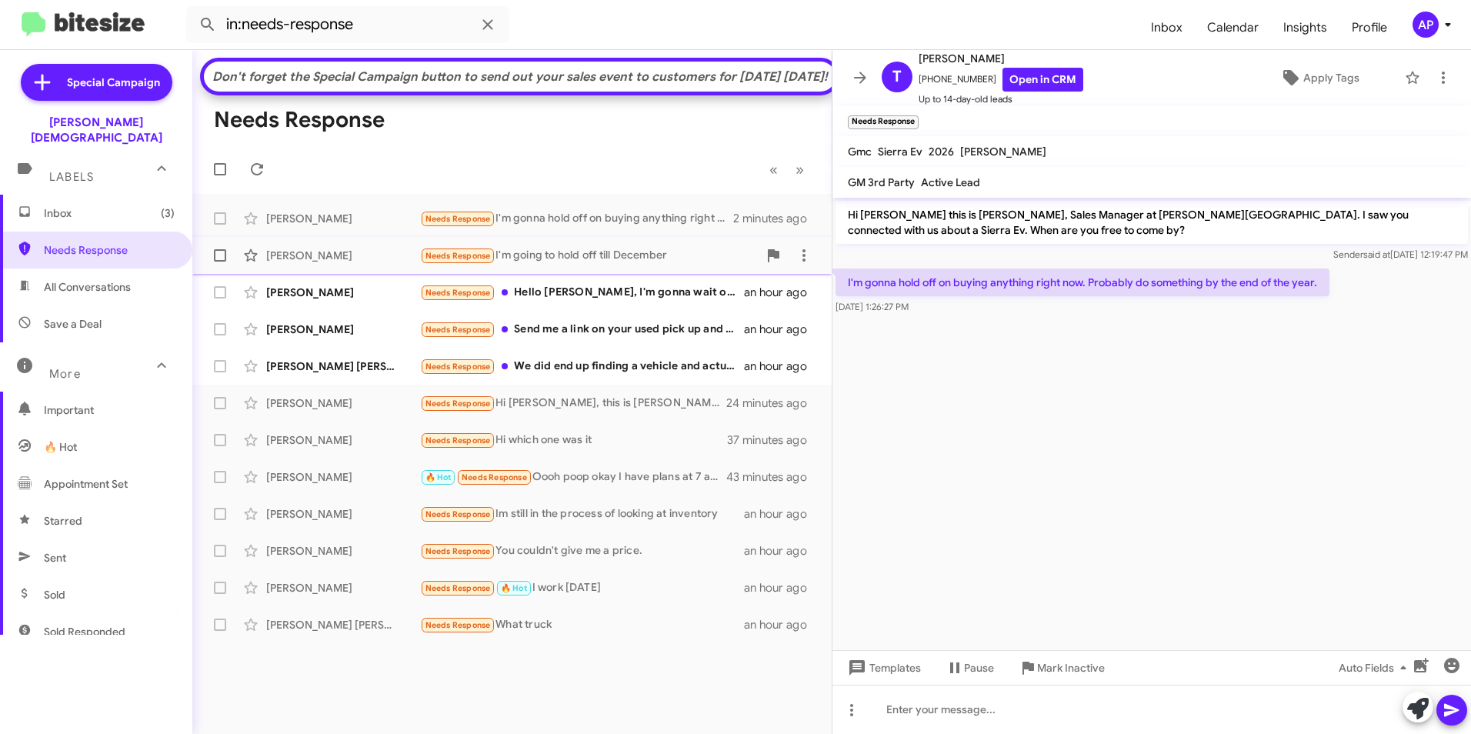
click at [297, 263] on div "[PERSON_NAME]" at bounding box center [343, 255] width 154 height 15
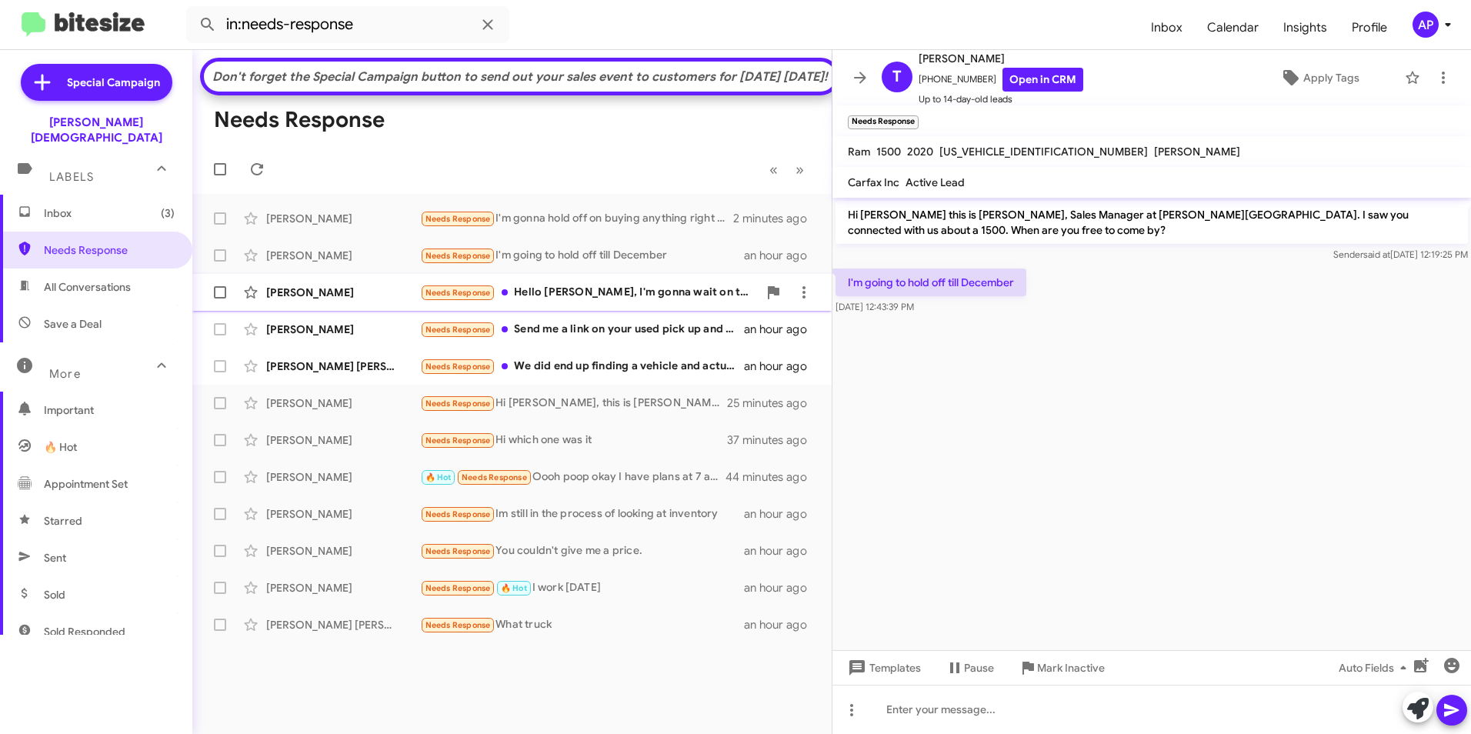
click at [292, 300] on div "[PERSON_NAME]" at bounding box center [343, 292] width 154 height 15
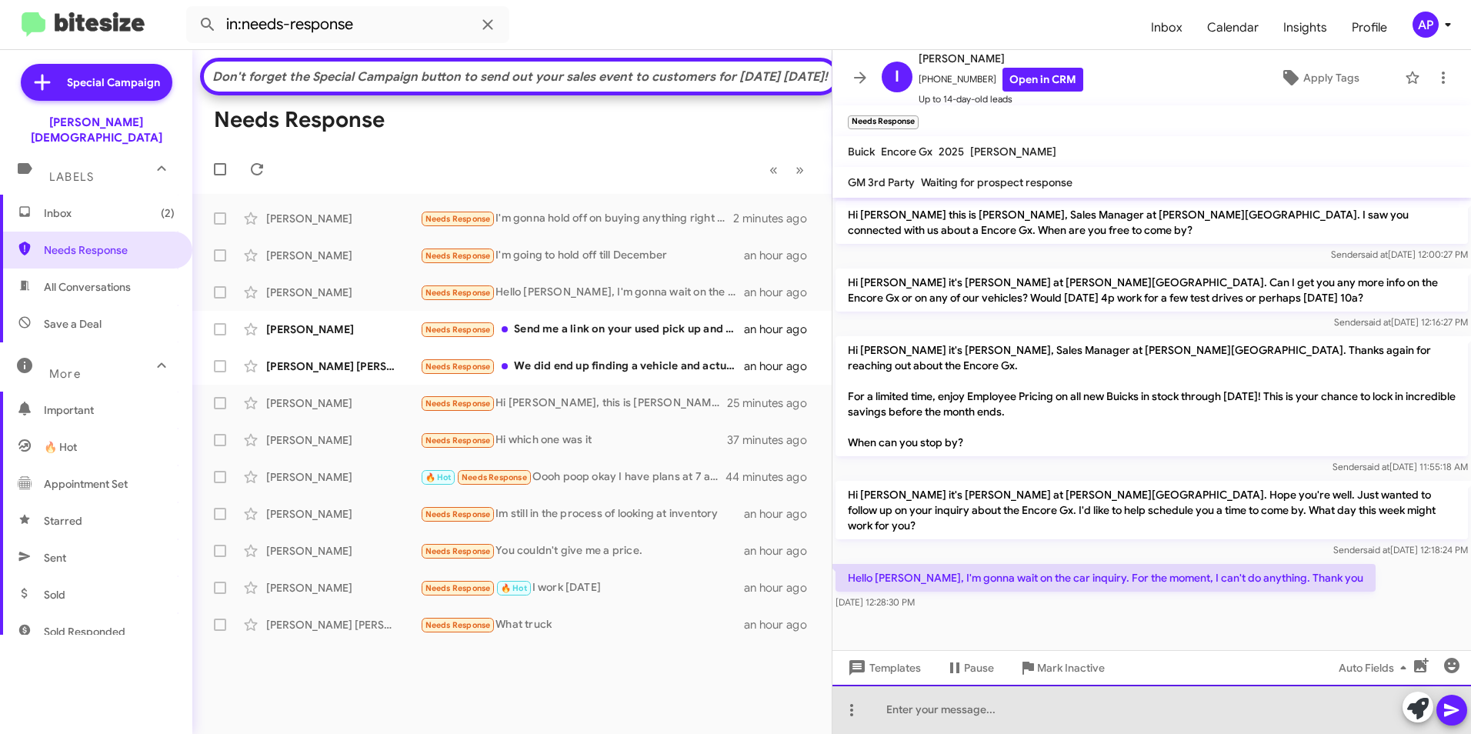
click at [1033, 727] on div at bounding box center [1152, 709] width 639 height 49
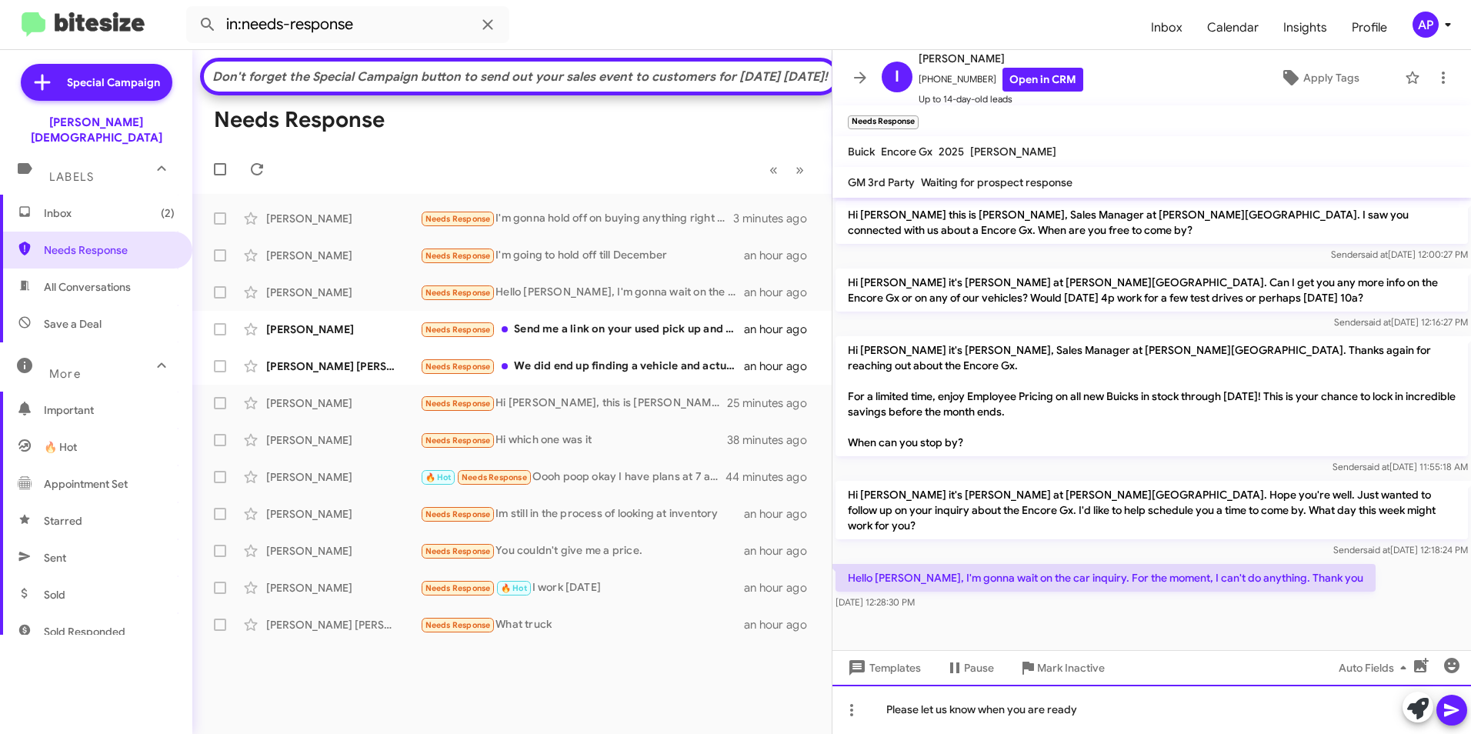
click at [896, 723] on div "Please let us know when you are ready" at bounding box center [1152, 709] width 639 height 49
click at [1092, 712] on div "Please let us know when you are ready" at bounding box center [1152, 709] width 639 height 49
click at [1450, 703] on icon at bounding box center [1452, 710] width 18 height 18
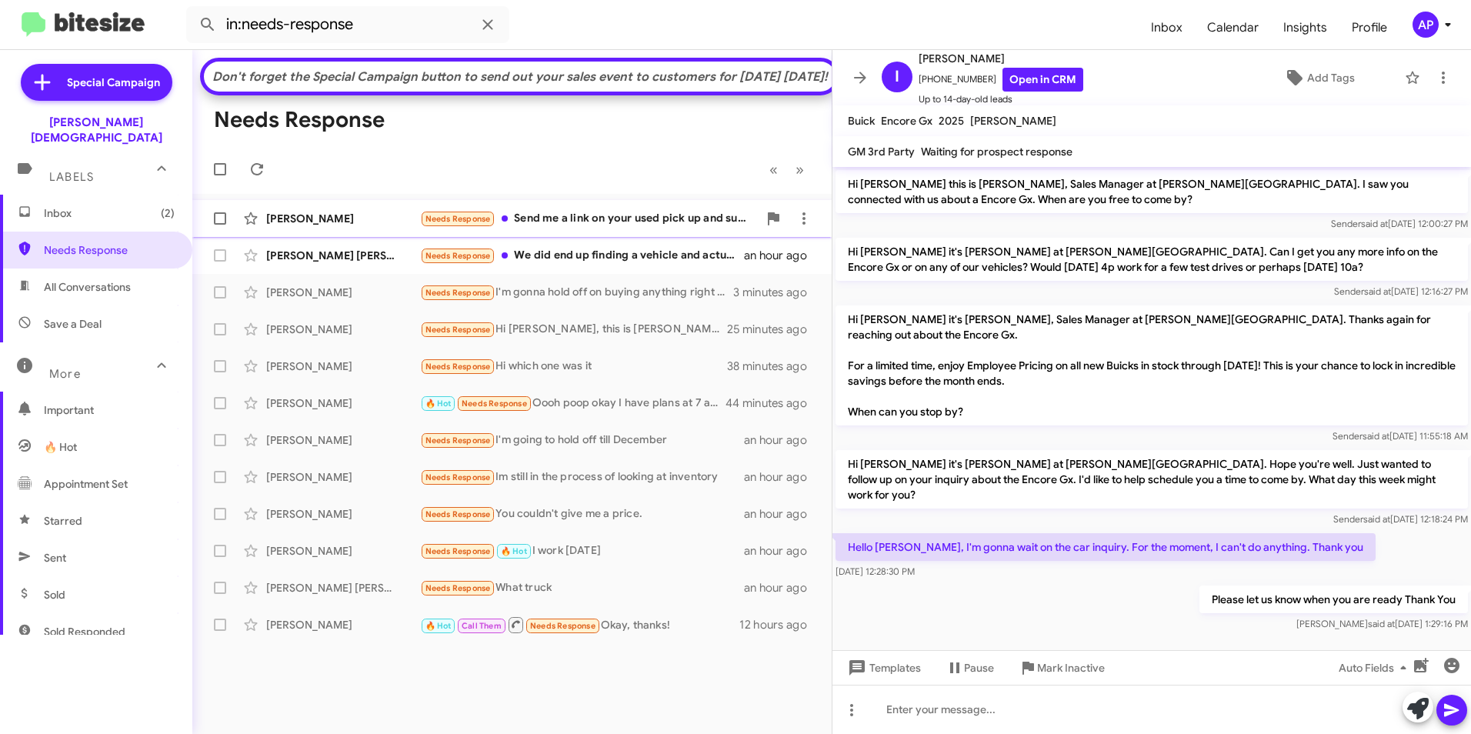
click at [288, 226] on div "[PERSON_NAME]" at bounding box center [343, 218] width 154 height 15
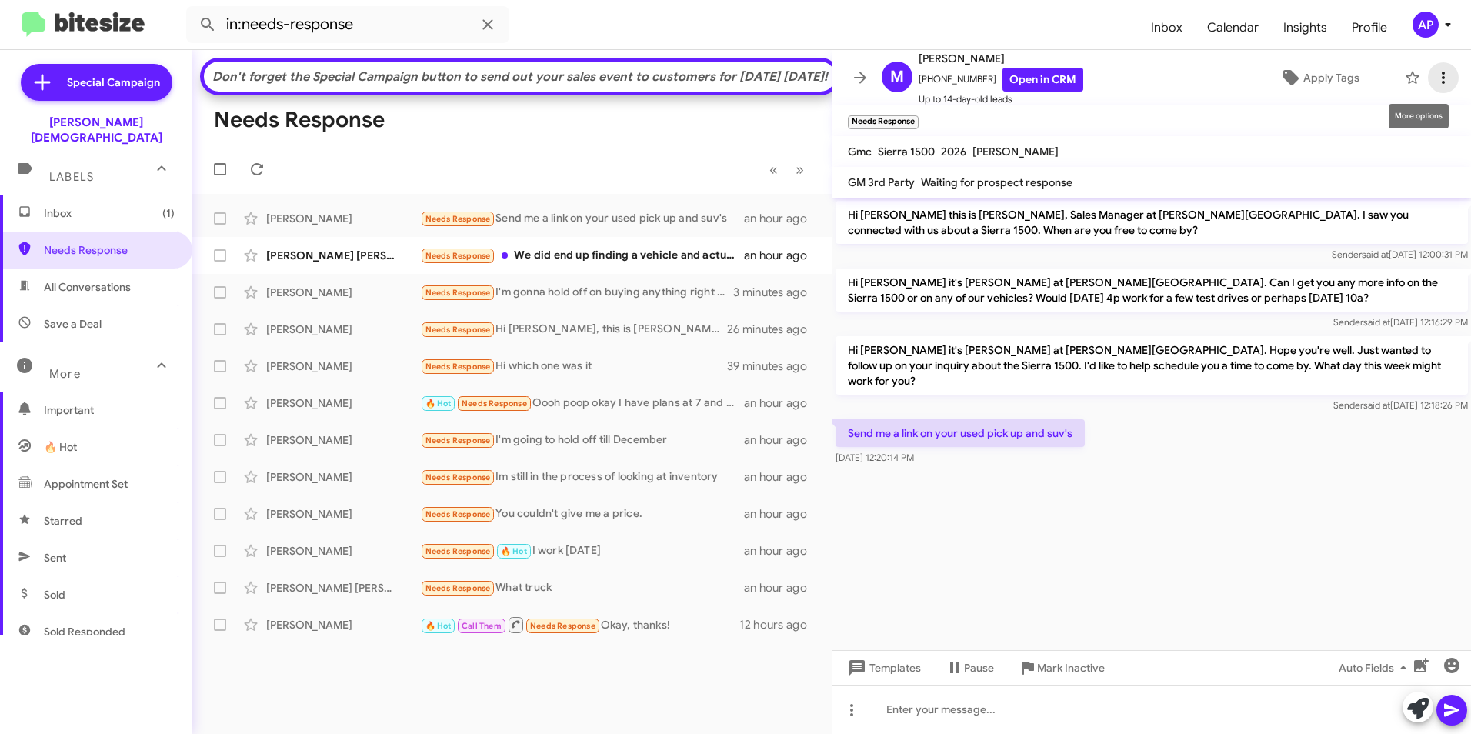
click at [1437, 78] on icon at bounding box center [1443, 77] width 18 height 18
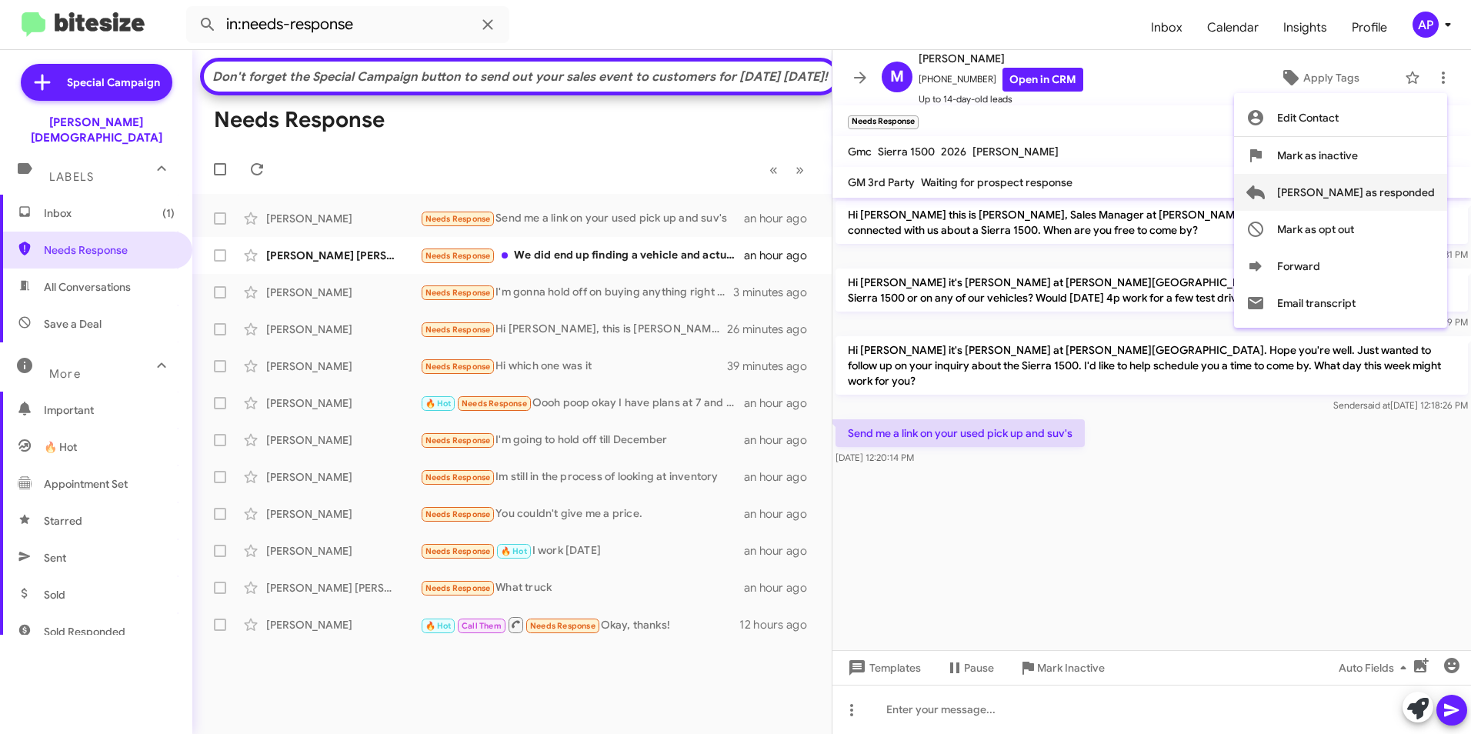
click at [1396, 192] on span "[PERSON_NAME] as responded" at bounding box center [1356, 192] width 158 height 37
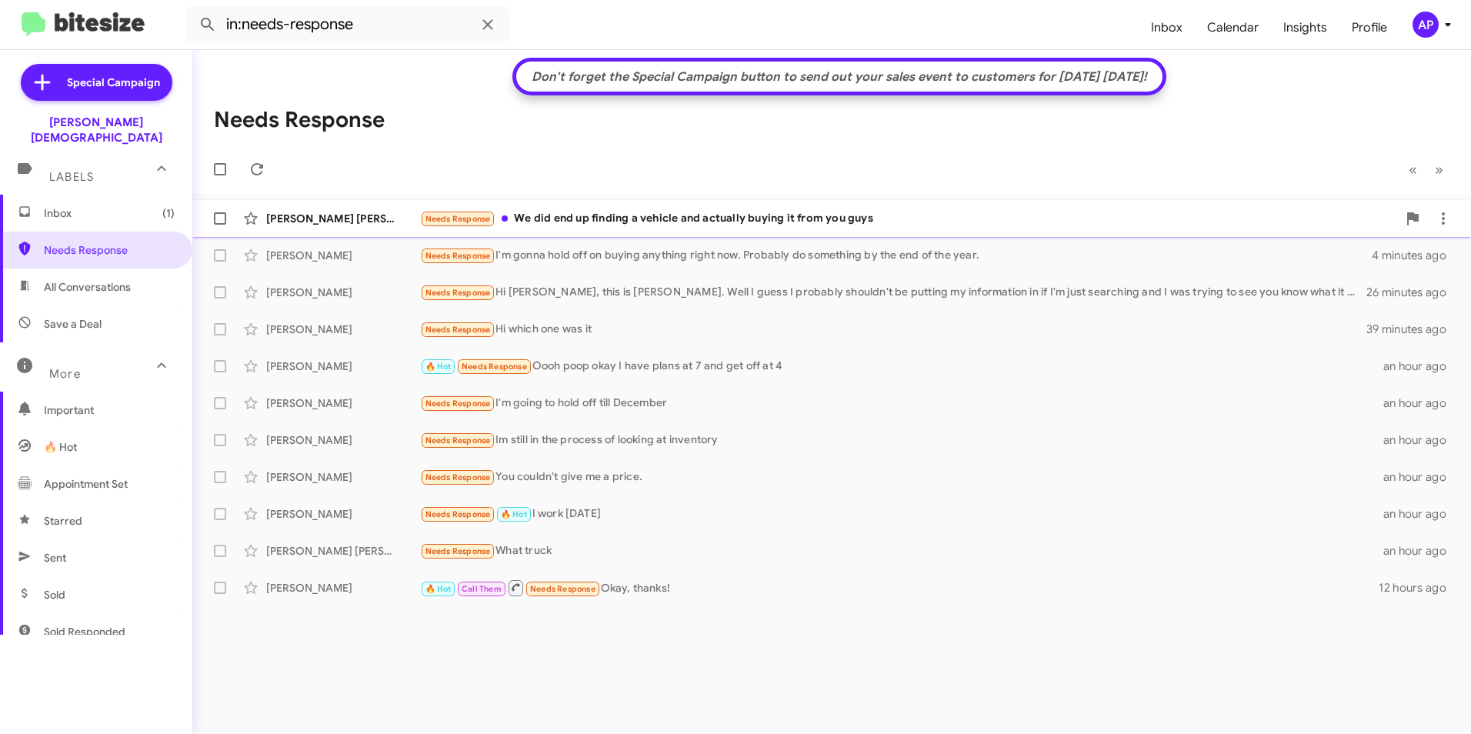
click at [330, 215] on div "[PERSON_NAME] [PERSON_NAME]" at bounding box center [343, 218] width 154 height 15
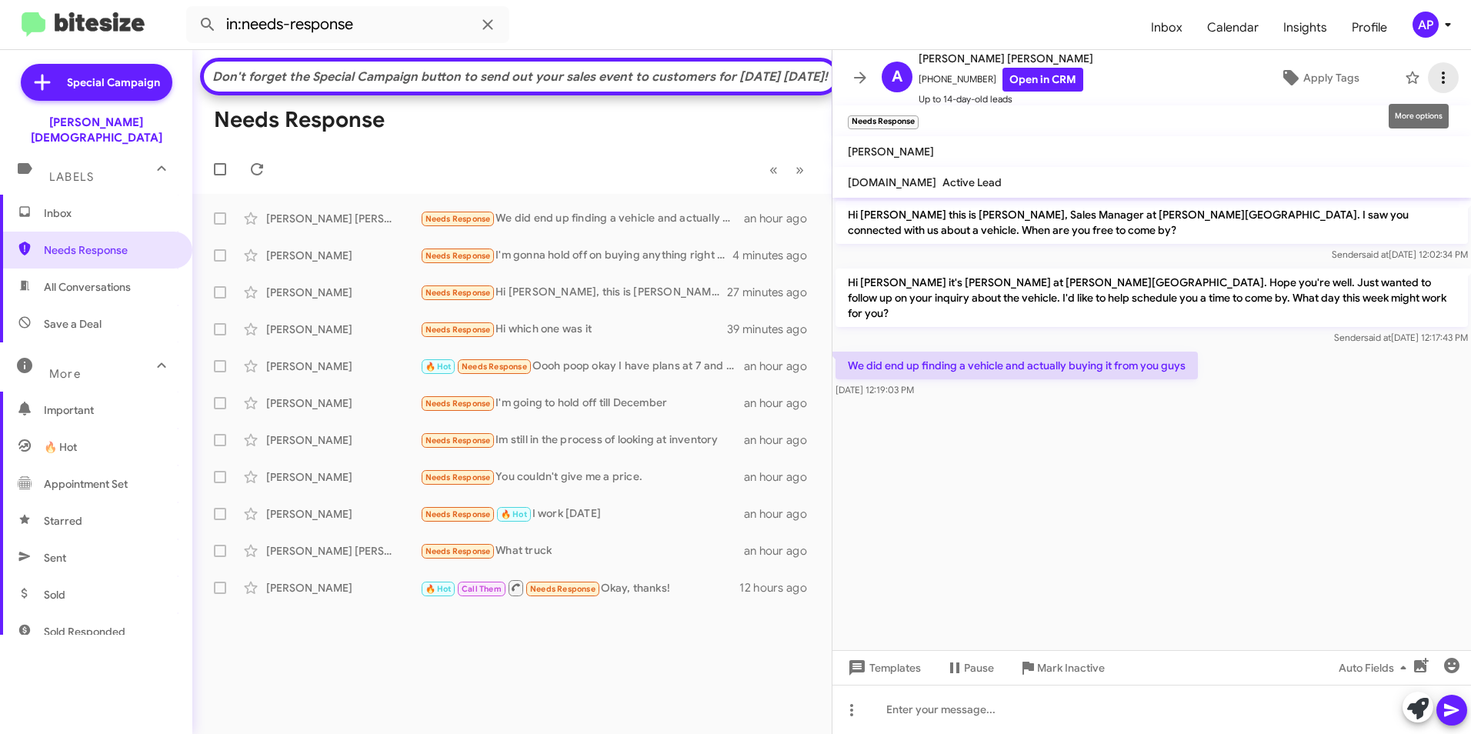
click at [1442, 75] on icon at bounding box center [1443, 78] width 3 height 12
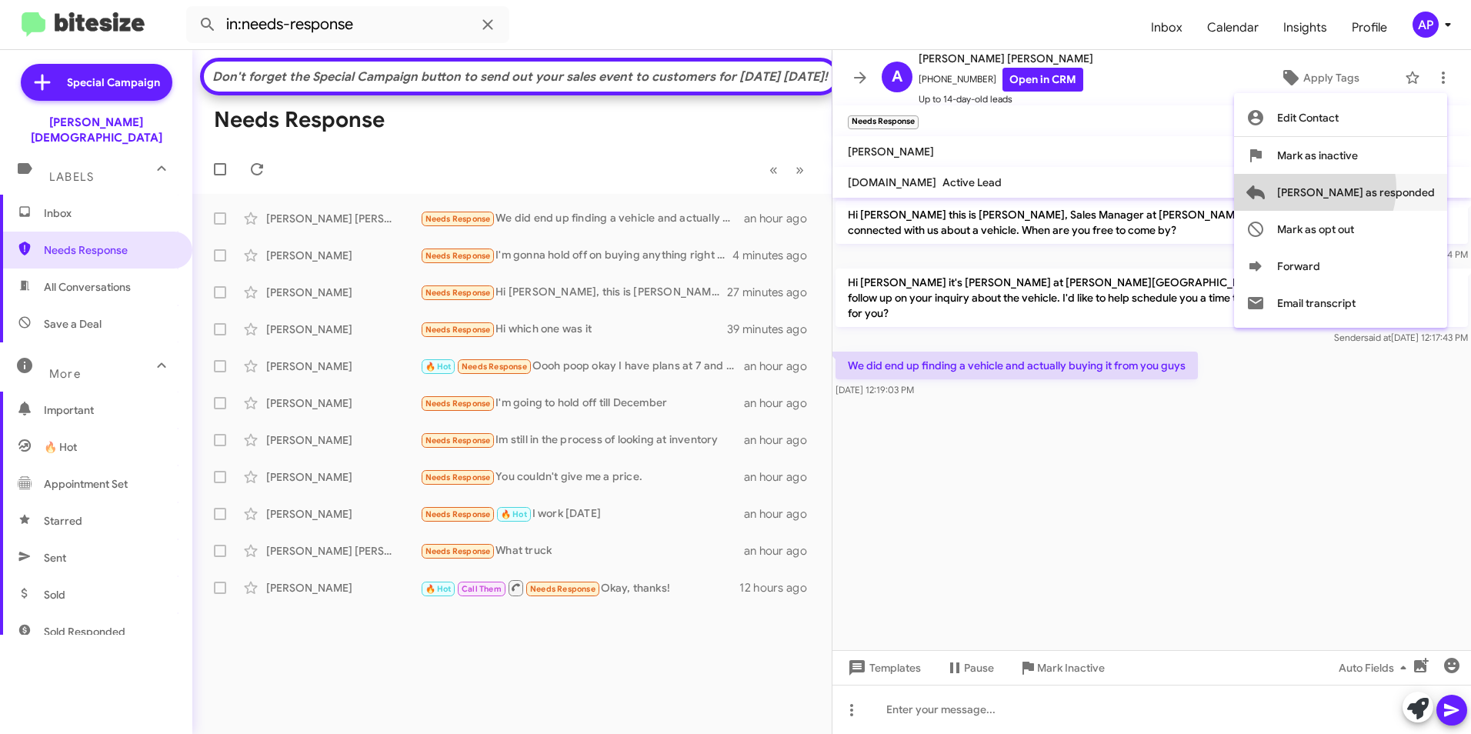
click at [1377, 188] on span "[PERSON_NAME] as responded" at bounding box center [1356, 192] width 158 height 37
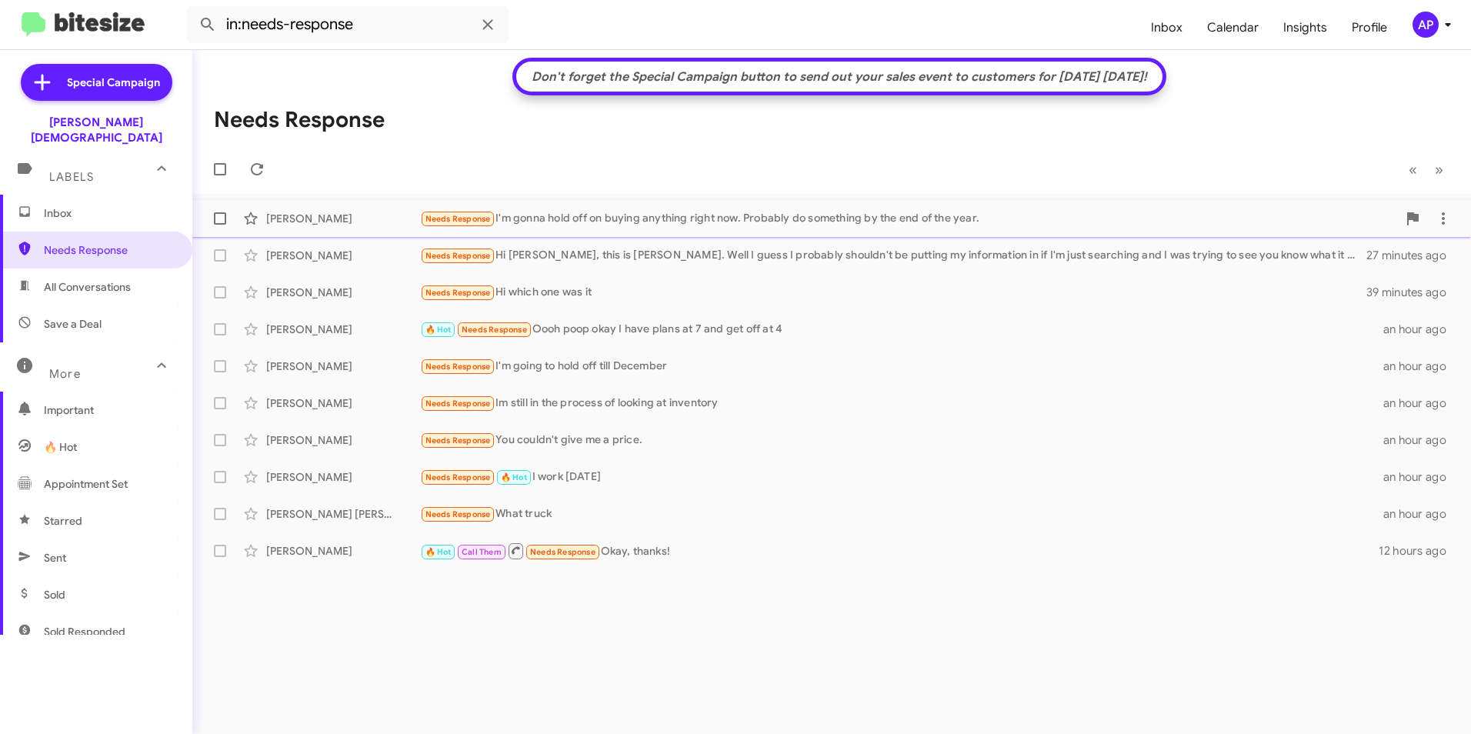
click at [298, 213] on div "[PERSON_NAME]" at bounding box center [343, 218] width 154 height 15
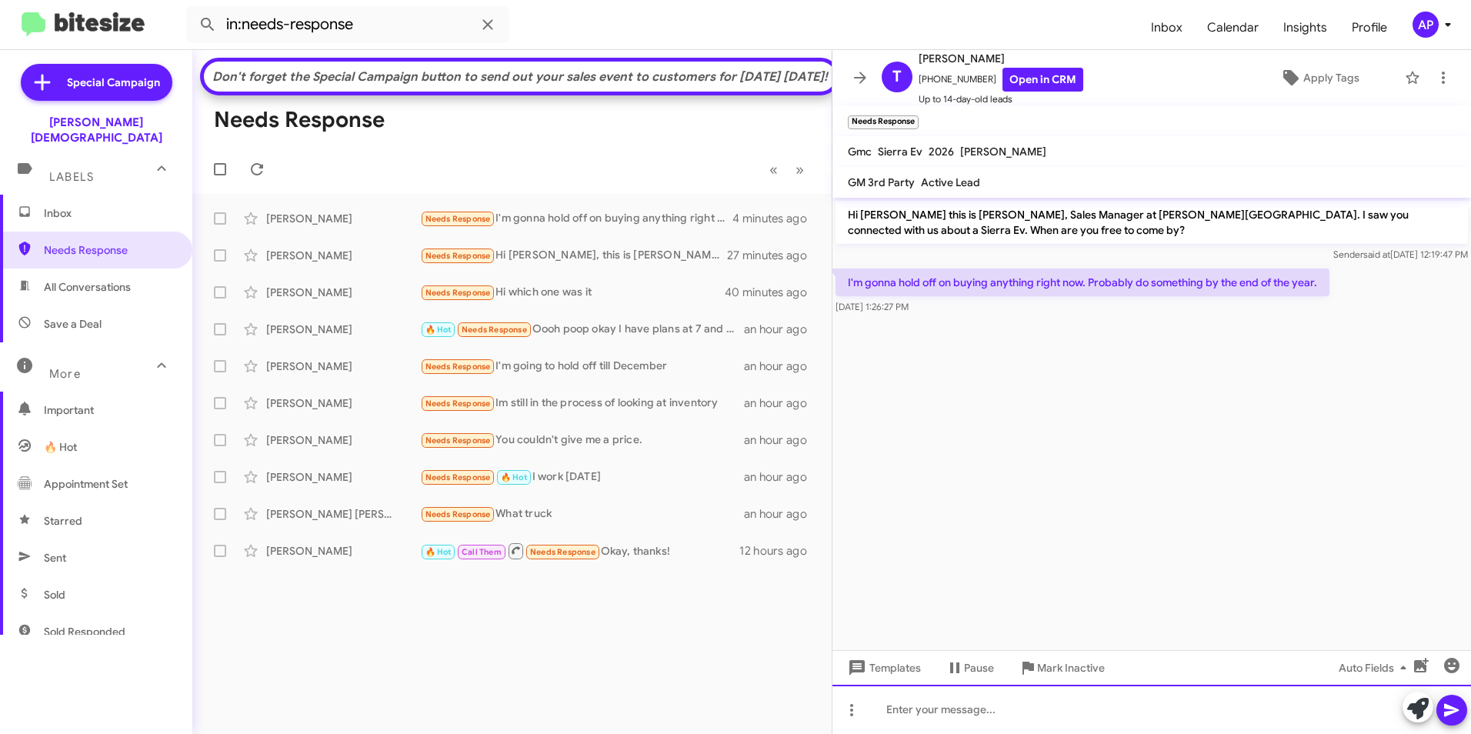
click at [1039, 715] on div at bounding box center [1152, 709] width 639 height 49
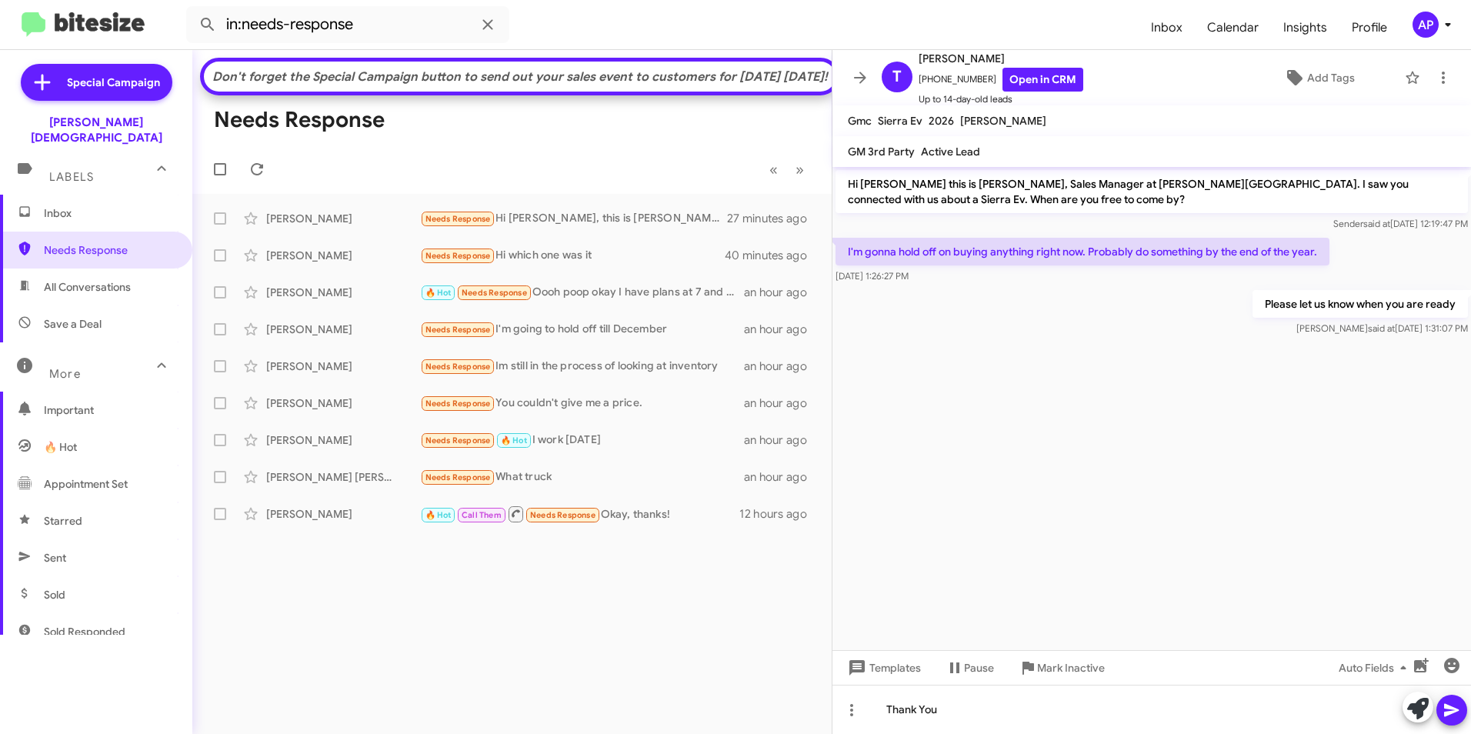
drag, startPoint x: 1454, startPoint y: 709, endPoint x: 1470, endPoint y: 673, distance: 40.0
click at [1454, 701] on icon at bounding box center [1452, 710] width 18 height 18
click at [319, 226] on div "[PERSON_NAME]" at bounding box center [343, 218] width 154 height 15
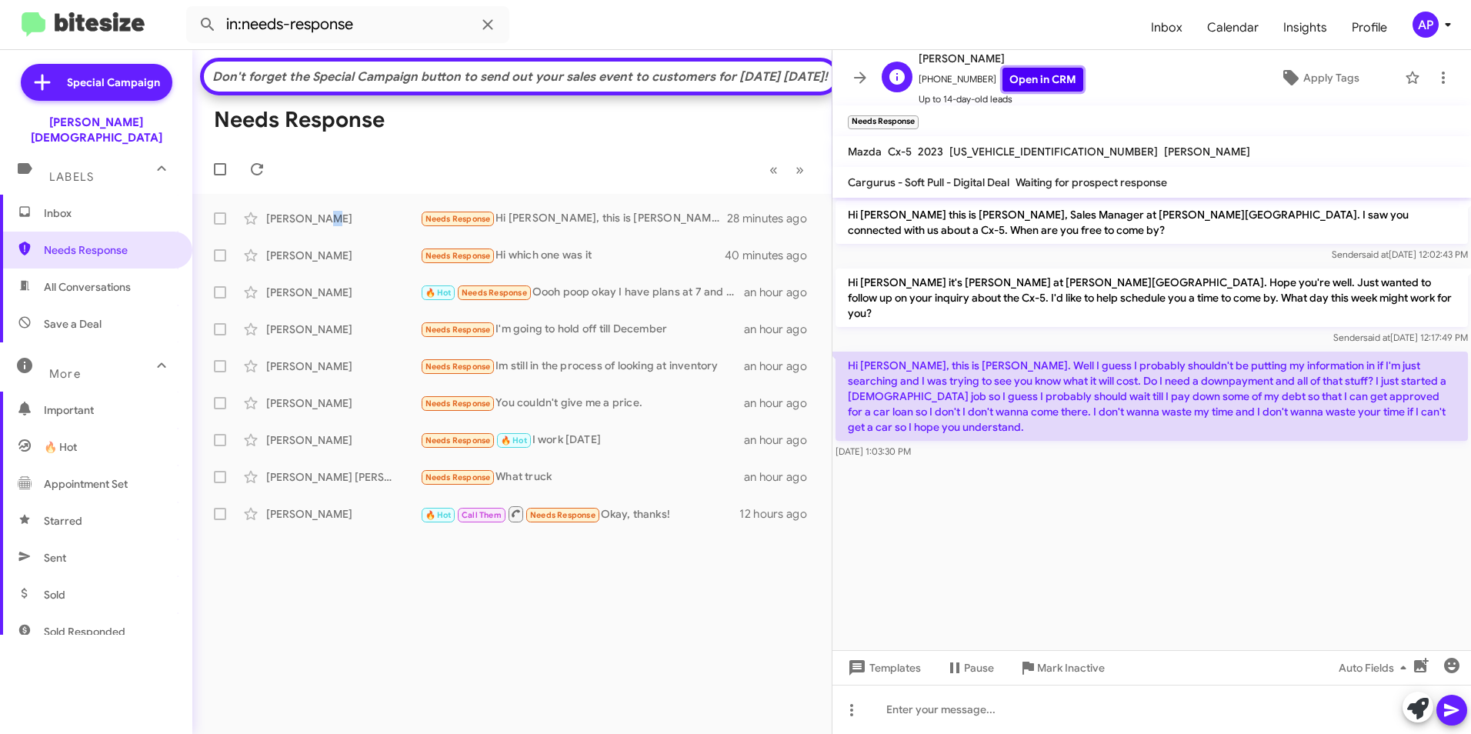
click at [1020, 77] on link "Open in CRM" at bounding box center [1043, 80] width 81 height 24
click at [1439, 70] on icon at bounding box center [1443, 77] width 18 height 18
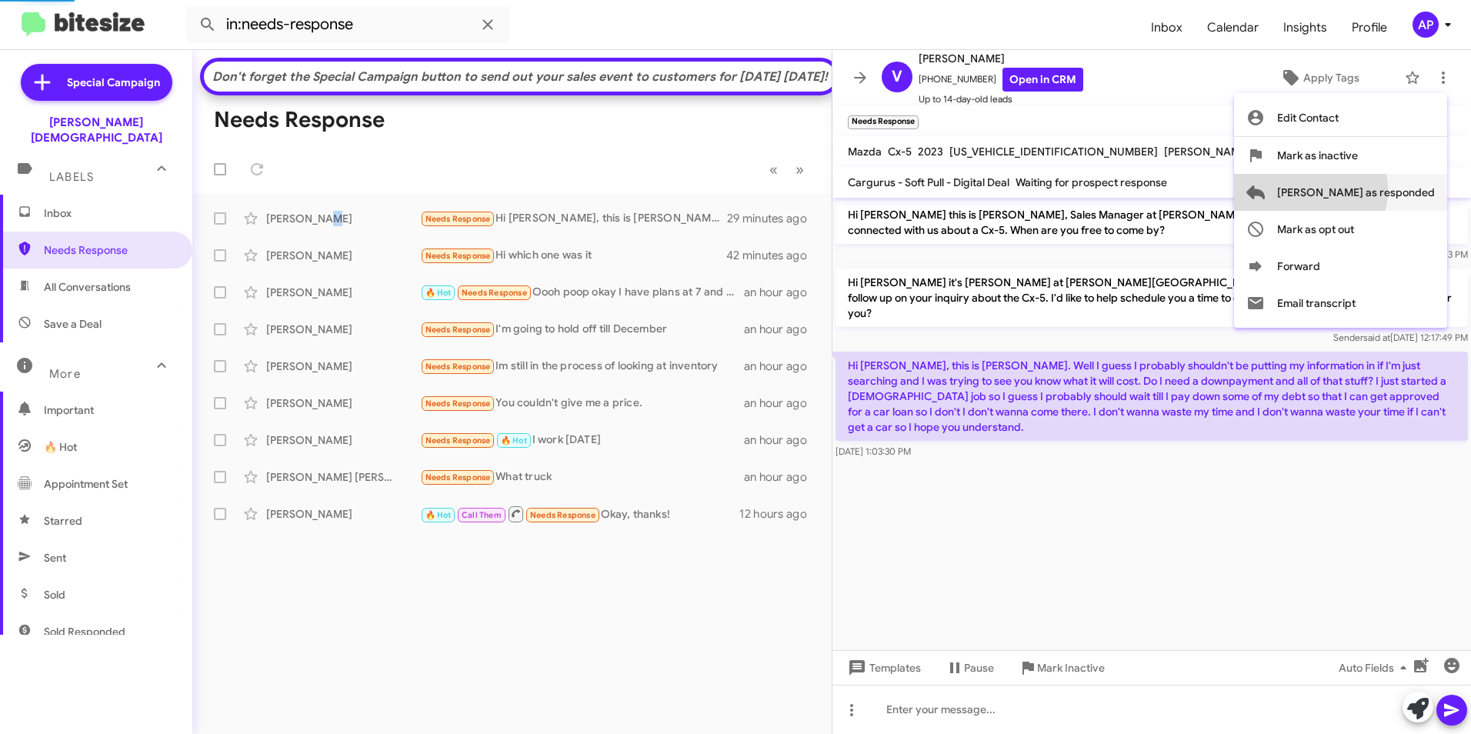
click at [1364, 189] on span "[PERSON_NAME] as responded" at bounding box center [1356, 192] width 158 height 37
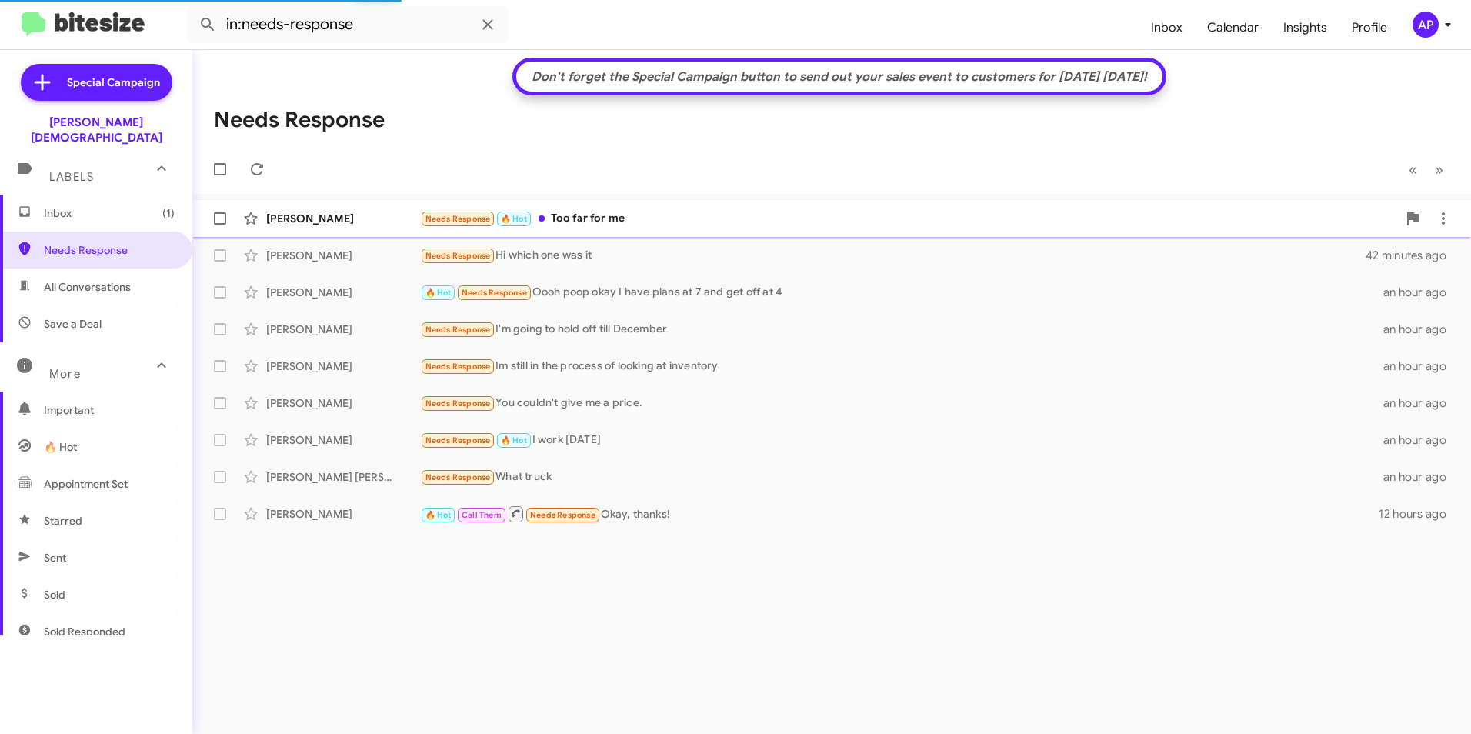
click at [296, 222] on div "[PERSON_NAME]" at bounding box center [343, 218] width 154 height 15
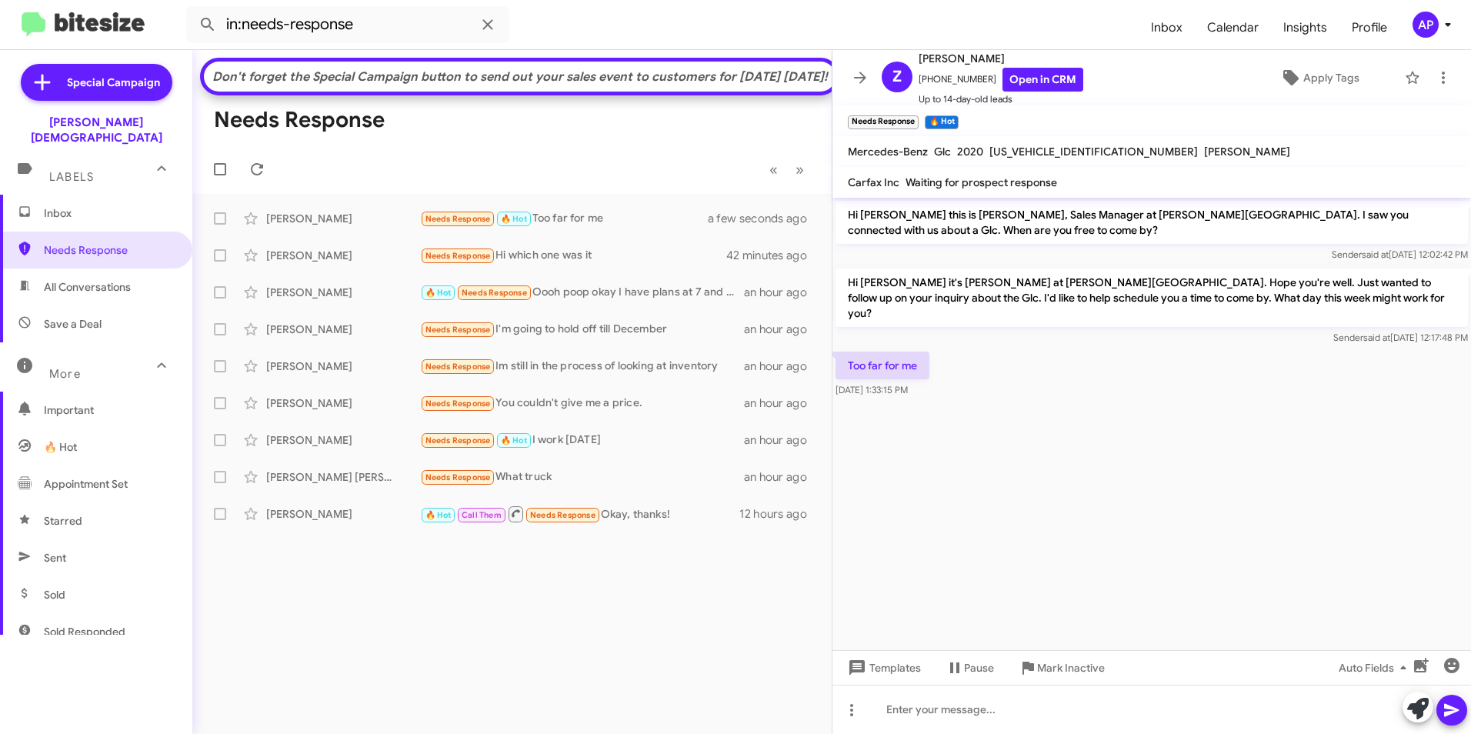
drag, startPoint x: 1163, startPoint y: 469, endPoint x: 1168, endPoint y: 445, distance: 24.3
click at [1164, 466] on cdk-virtual-scroll-viewport "Hi [PERSON_NAME] this is [PERSON_NAME], Sales Manager at [PERSON_NAME][GEOGRAPH…" at bounding box center [1152, 424] width 639 height 452
click at [1031, 75] on link "Open in CRM" at bounding box center [1043, 80] width 81 height 24
click at [1434, 79] on icon at bounding box center [1443, 77] width 18 height 18
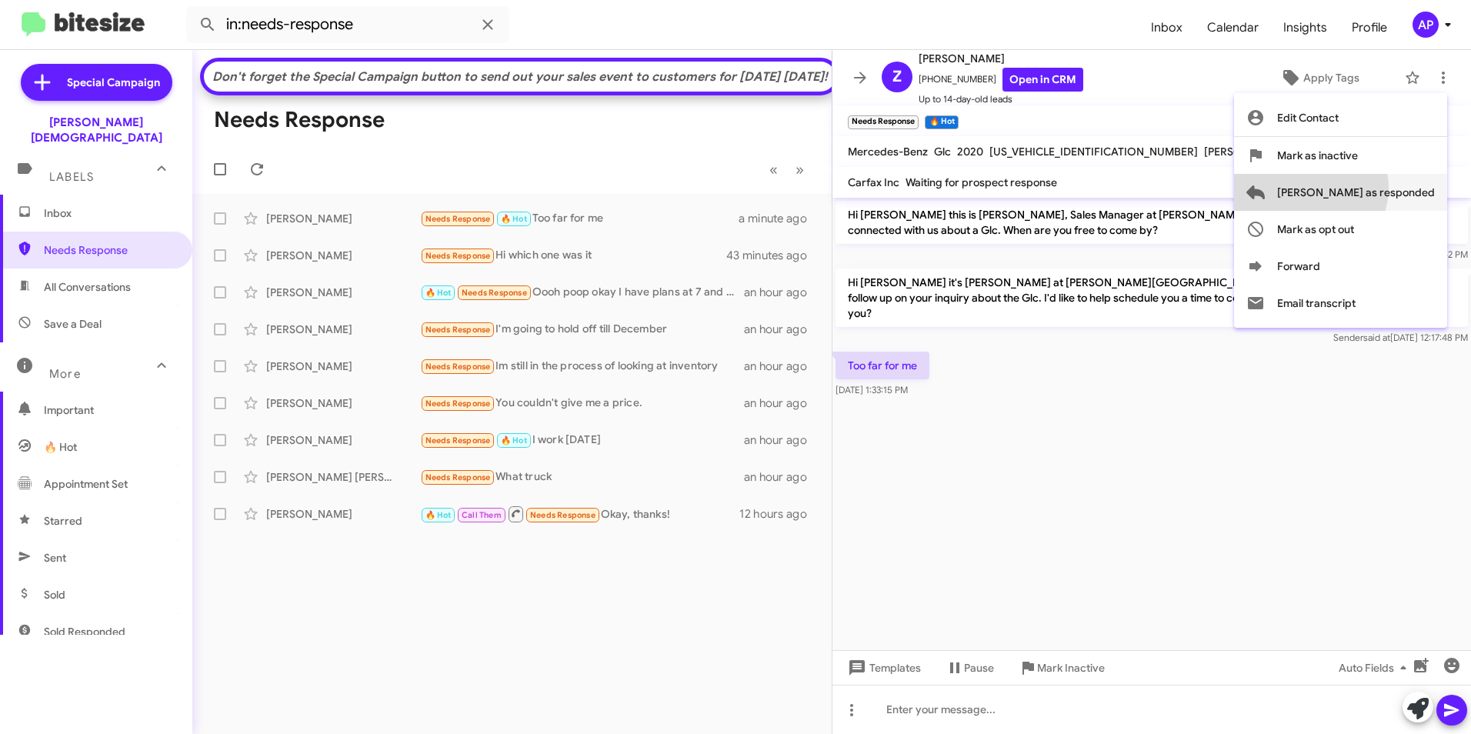
click at [1373, 188] on span "[PERSON_NAME] as responded" at bounding box center [1356, 192] width 158 height 37
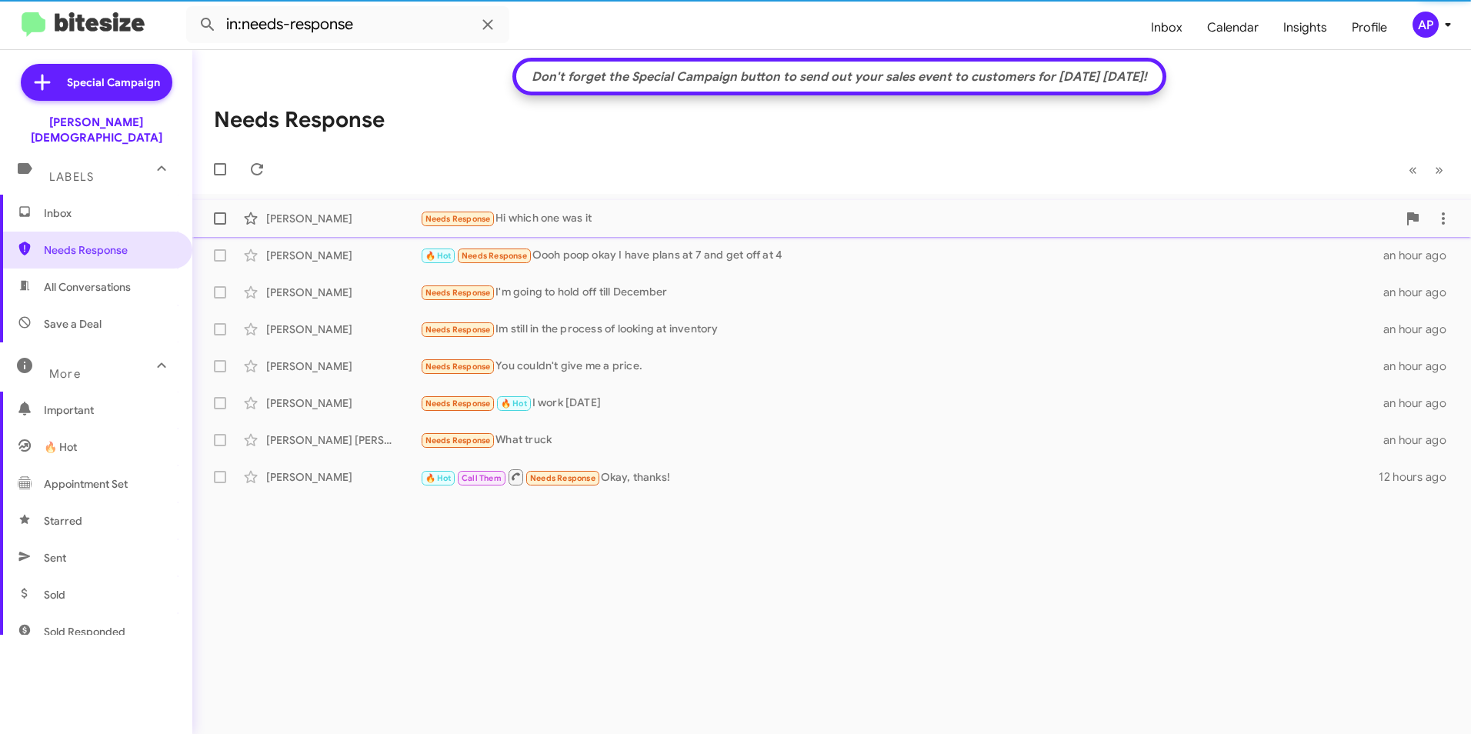
click at [286, 215] on div "[PERSON_NAME]" at bounding box center [343, 218] width 154 height 15
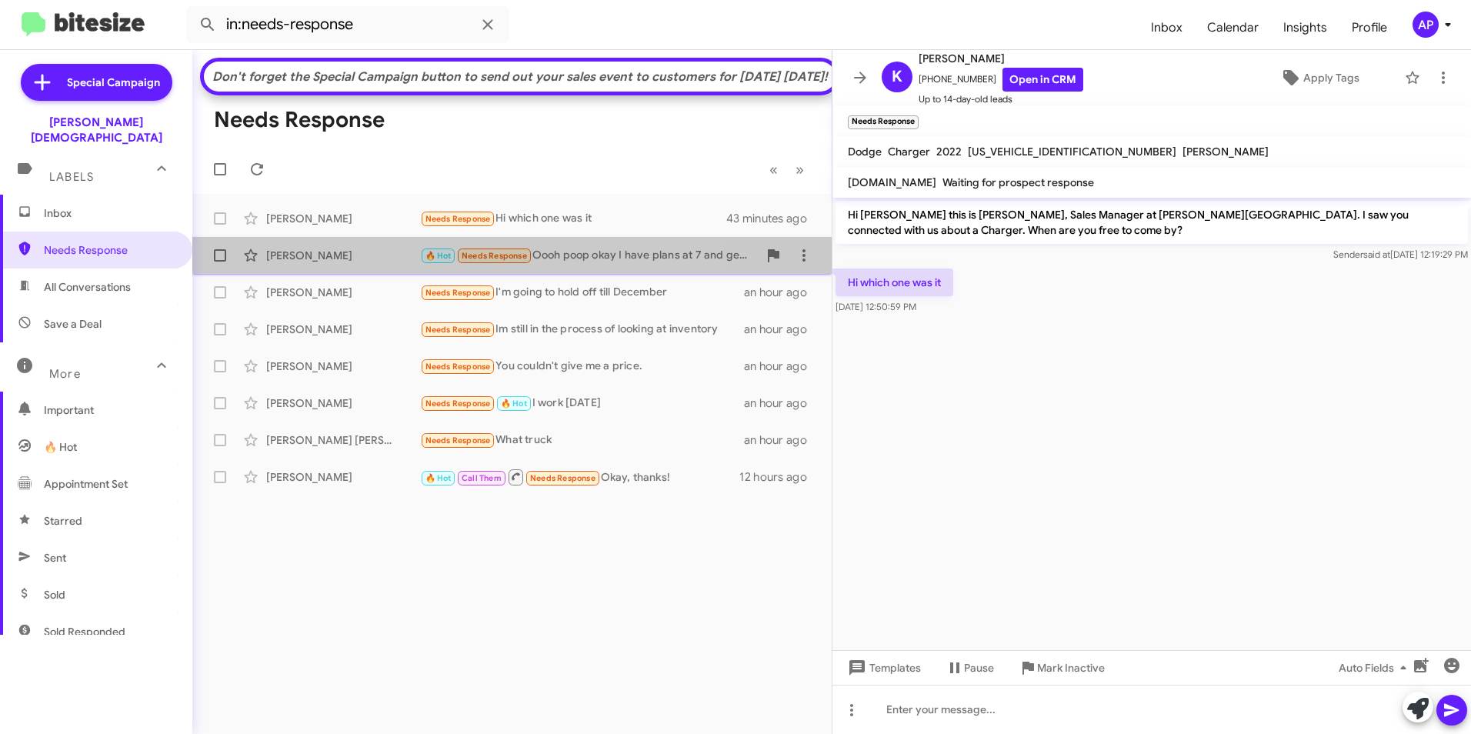
click at [291, 263] on div "[PERSON_NAME]" at bounding box center [343, 255] width 154 height 15
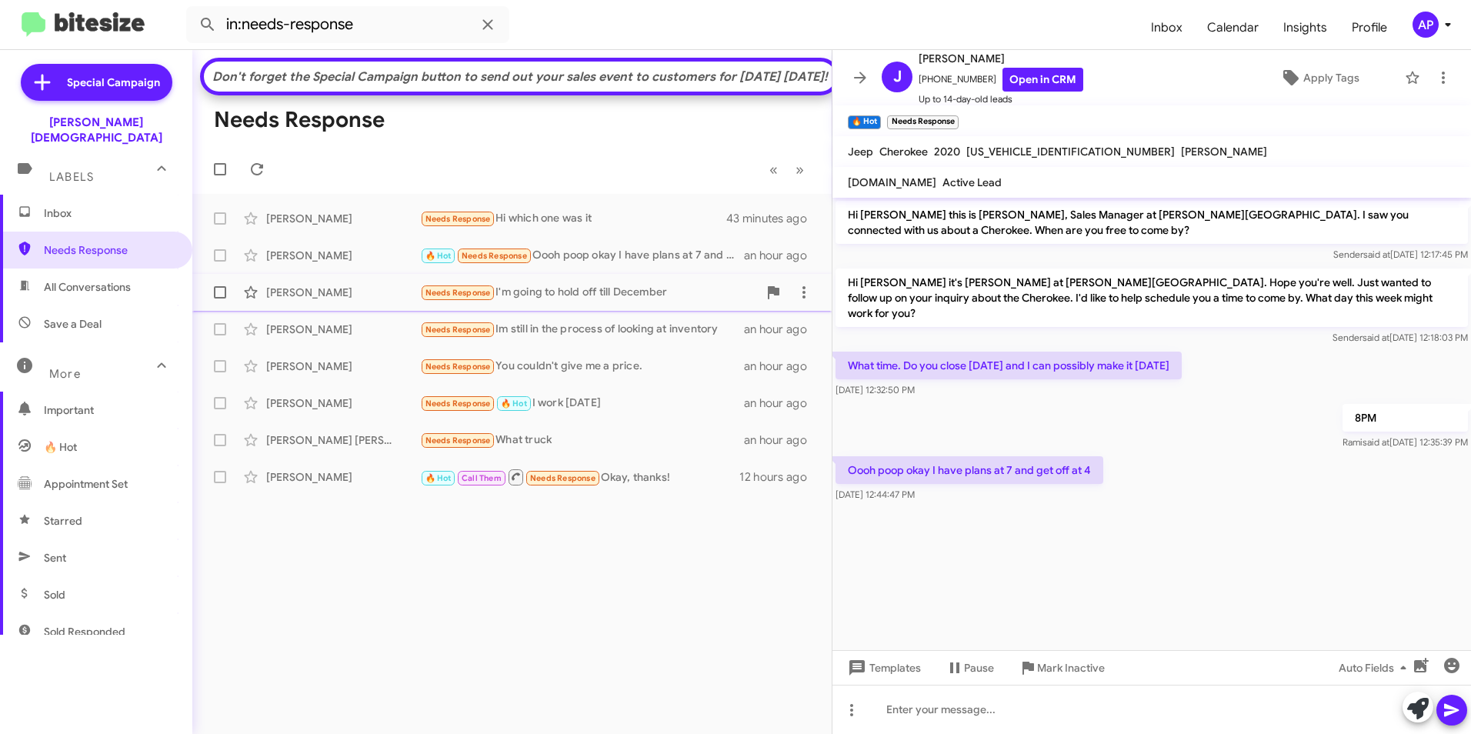
click at [295, 300] on div "[PERSON_NAME]" at bounding box center [343, 292] width 154 height 15
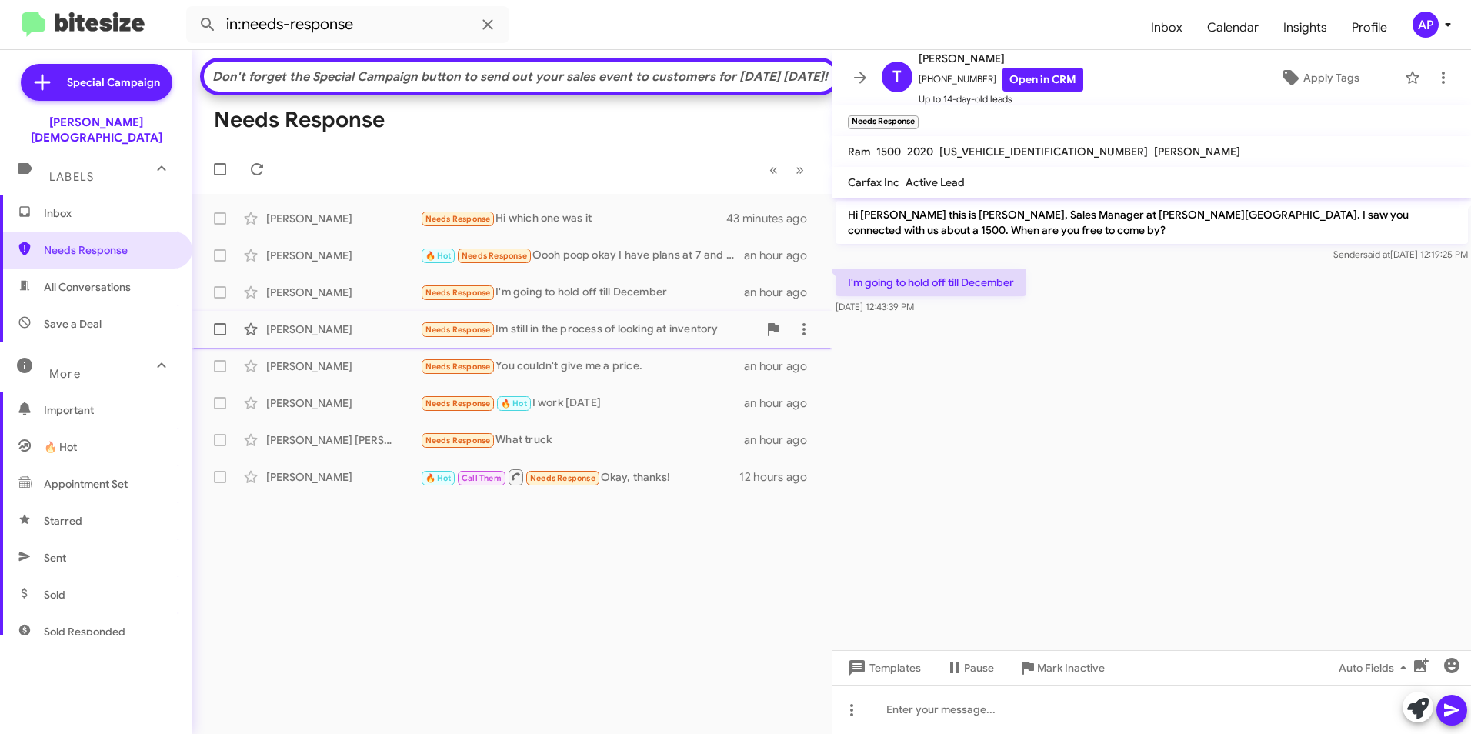
click at [289, 337] on div "[PERSON_NAME]" at bounding box center [343, 329] width 154 height 15
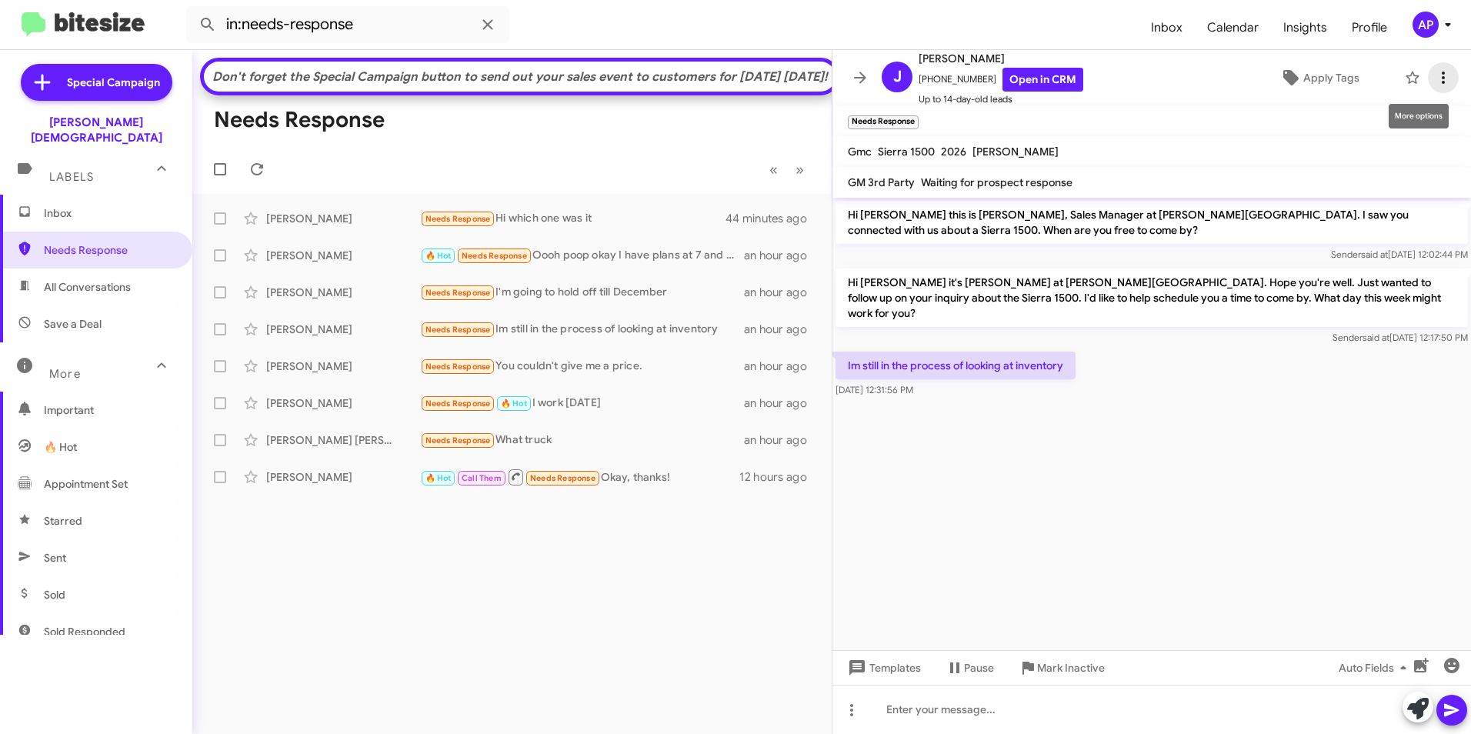
click at [1434, 75] on icon at bounding box center [1443, 77] width 18 height 18
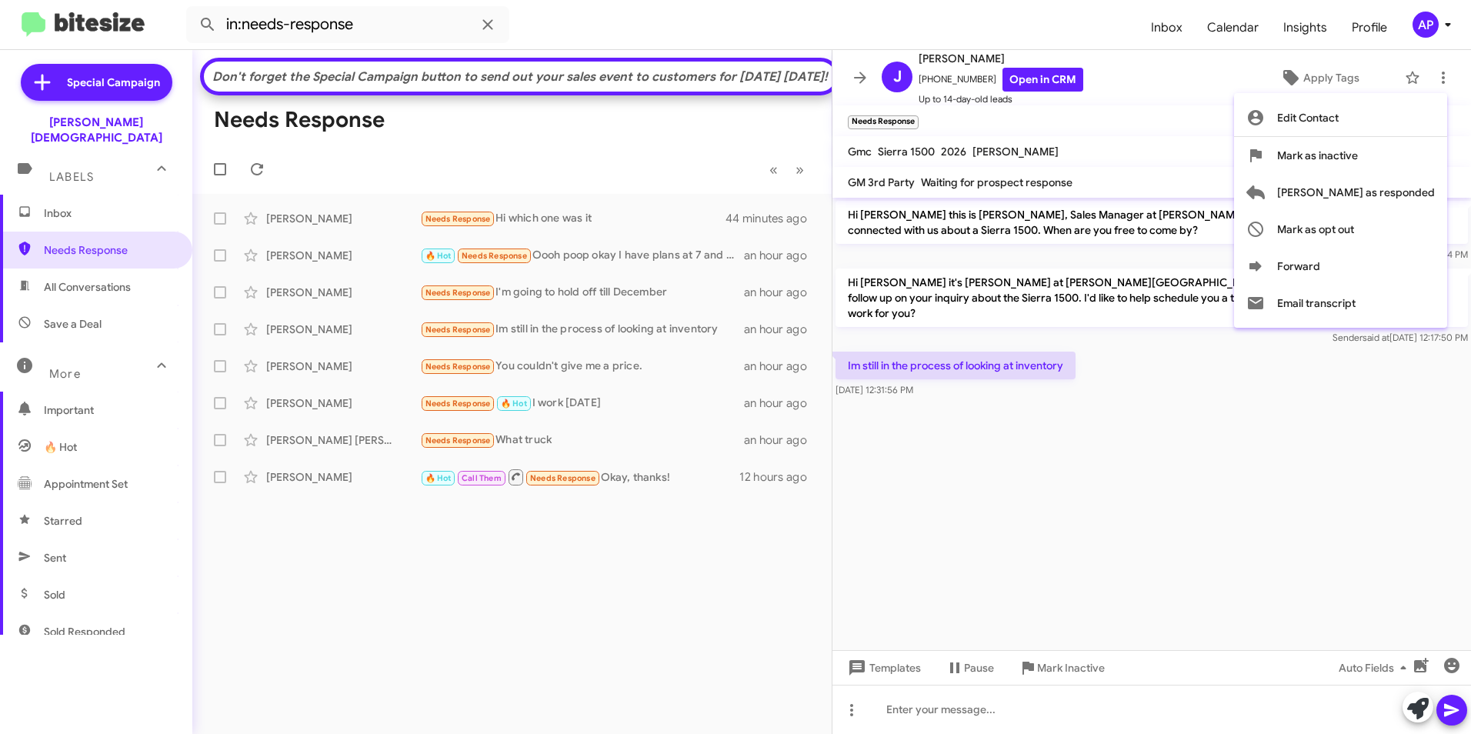
click at [1395, 198] on span "[PERSON_NAME] as responded" at bounding box center [1356, 192] width 158 height 37
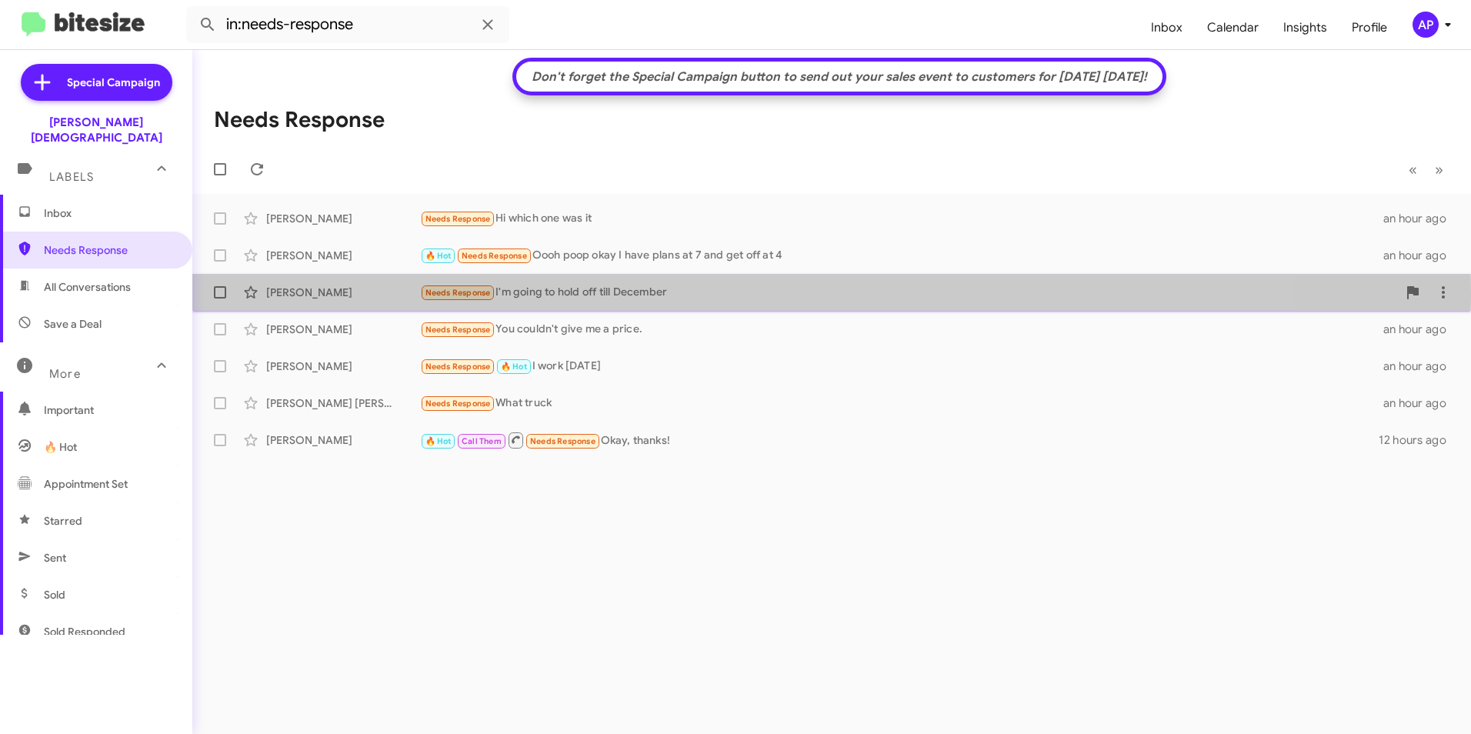
click at [308, 292] on div "[PERSON_NAME]" at bounding box center [343, 292] width 154 height 15
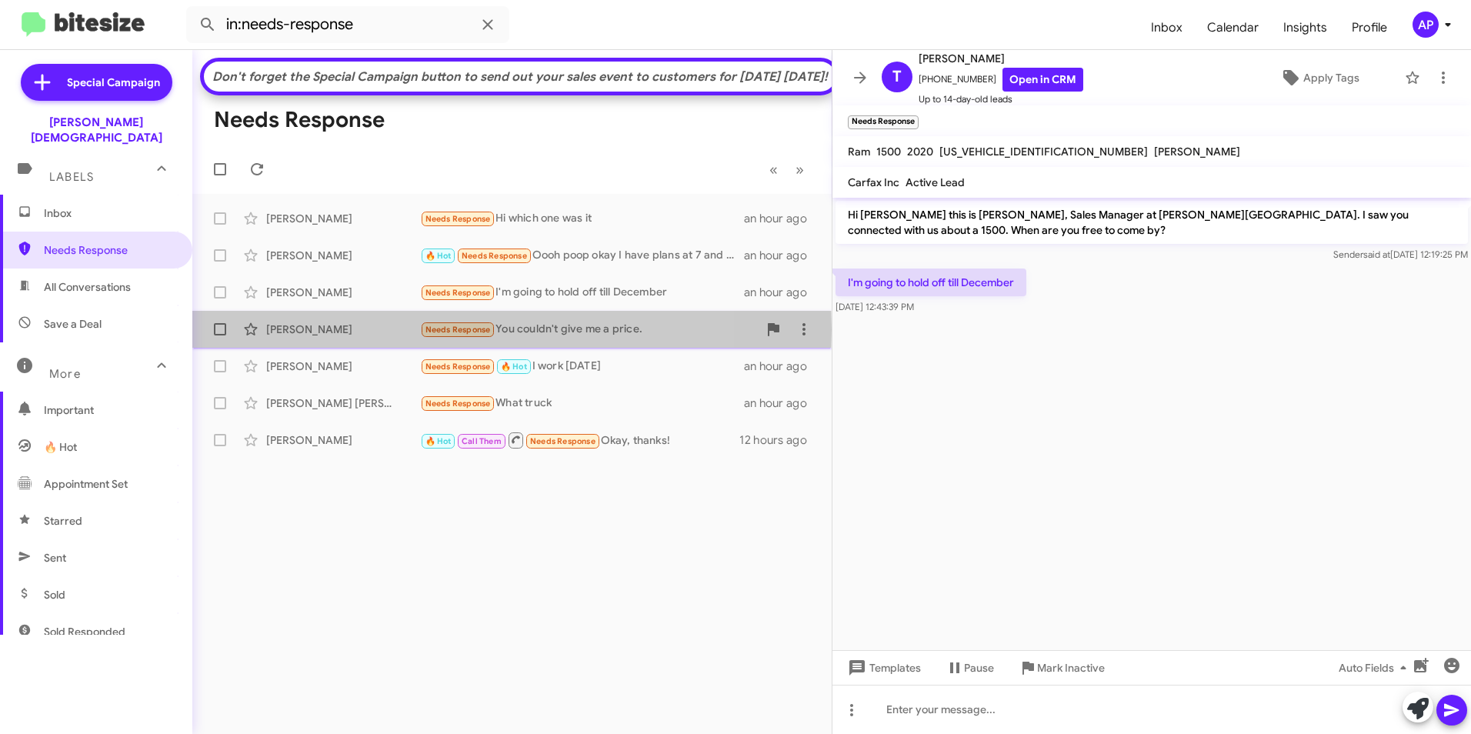
click at [294, 337] on div "[PERSON_NAME]" at bounding box center [343, 329] width 154 height 15
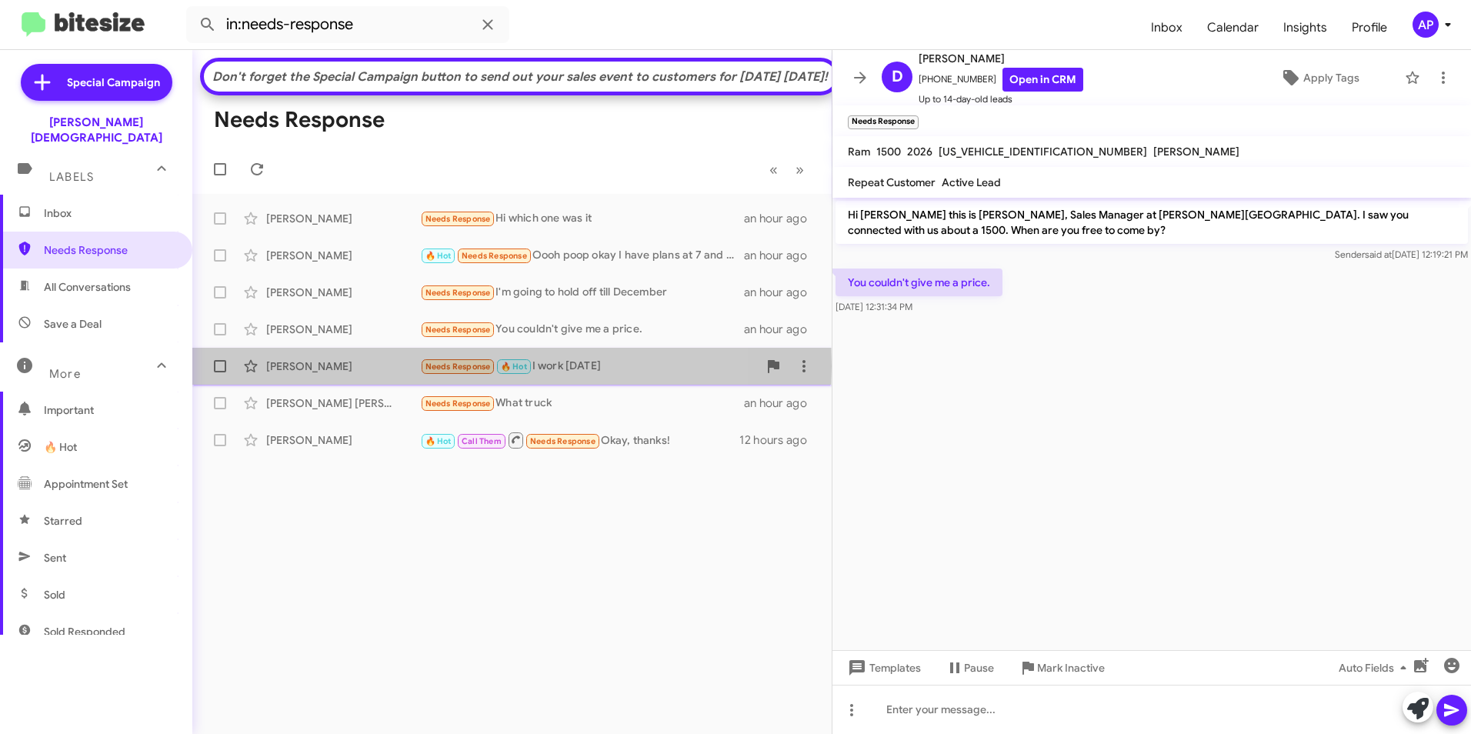
click at [301, 374] on div "[PERSON_NAME]" at bounding box center [343, 366] width 154 height 15
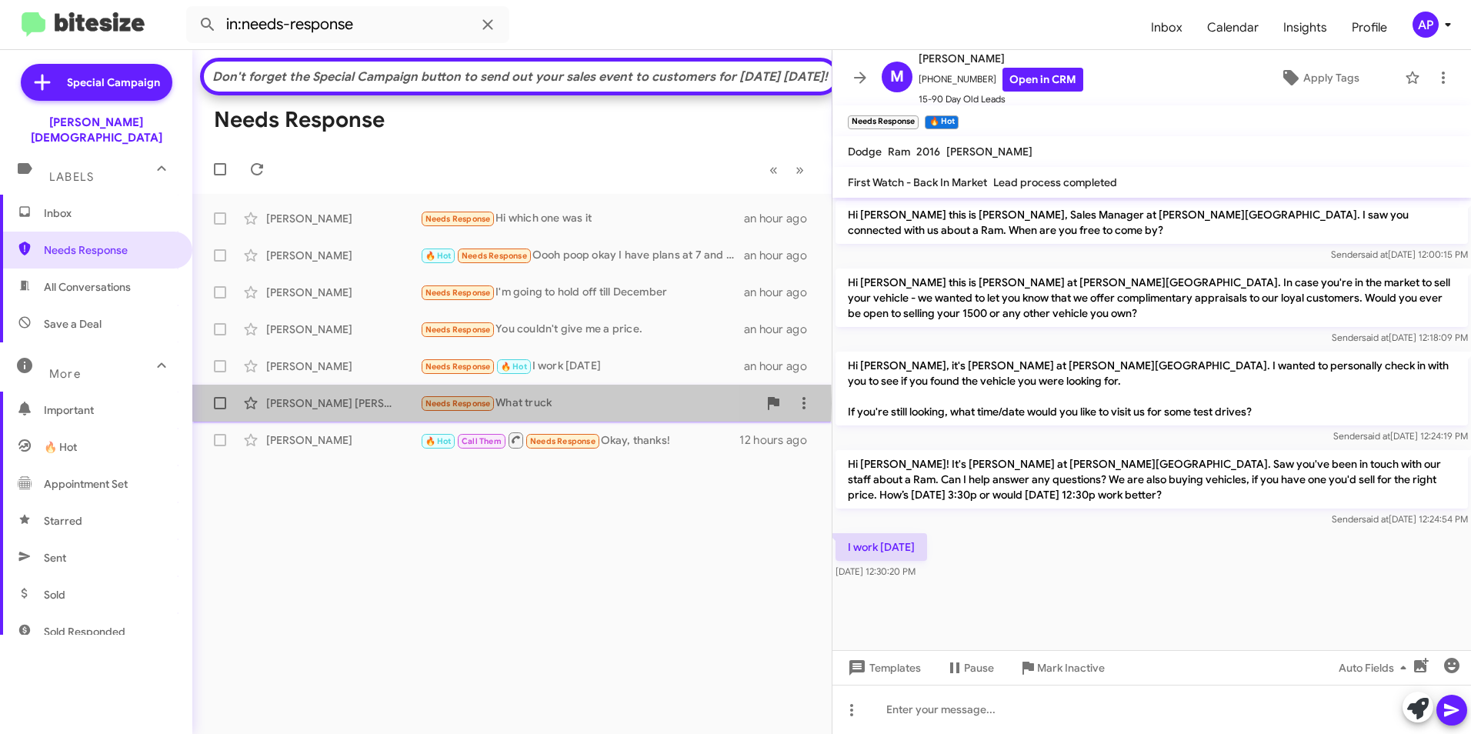
click at [296, 411] on div "[PERSON_NAME] [PERSON_NAME]" at bounding box center [343, 403] width 154 height 15
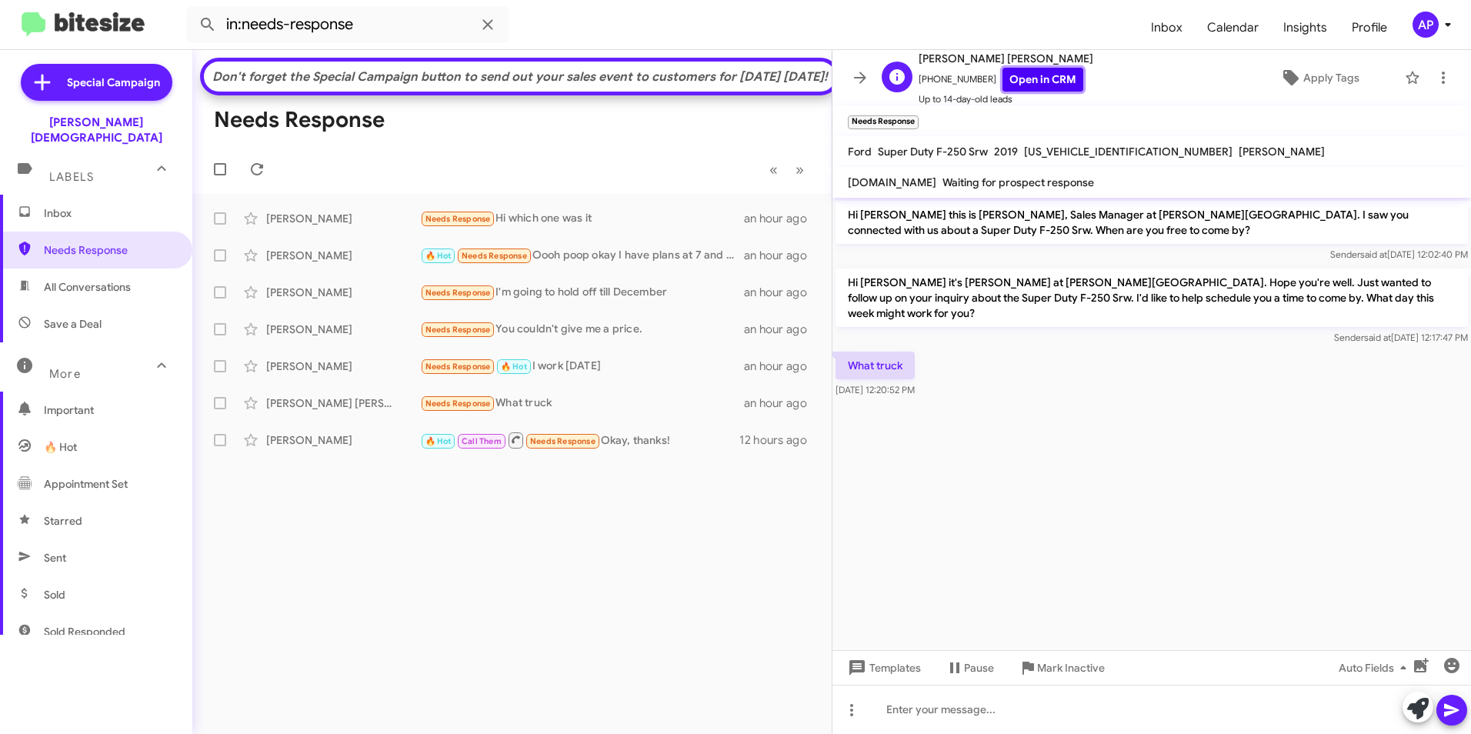
click at [1010, 68] on link "Open in CRM" at bounding box center [1043, 80] width 81 height 24
click at [1434, 75] on icon at bounding box center [1443, 77] width 18 height 18
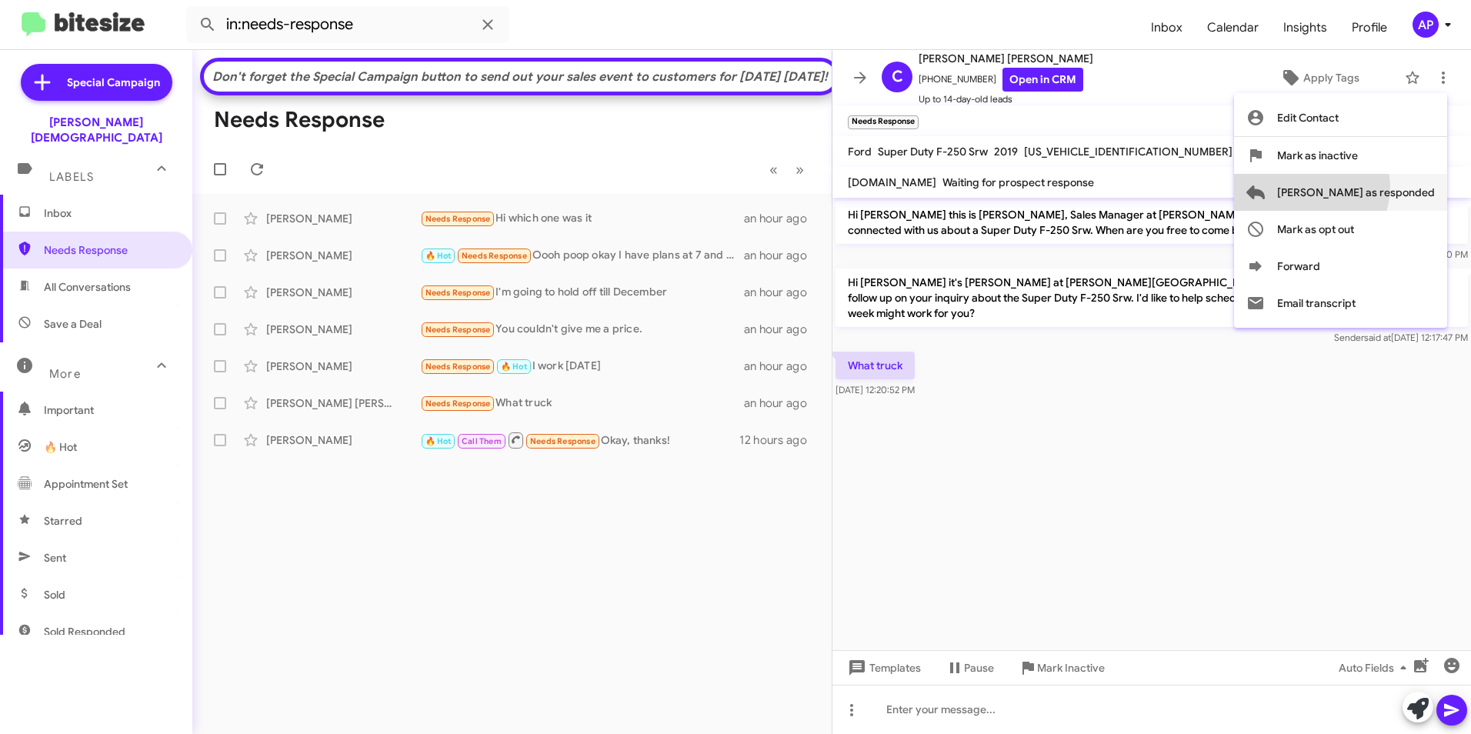
click at [1373, 187] on span "[PERSON_NAME] as responded" at bounding box center [1356, 192] width 158 height 37
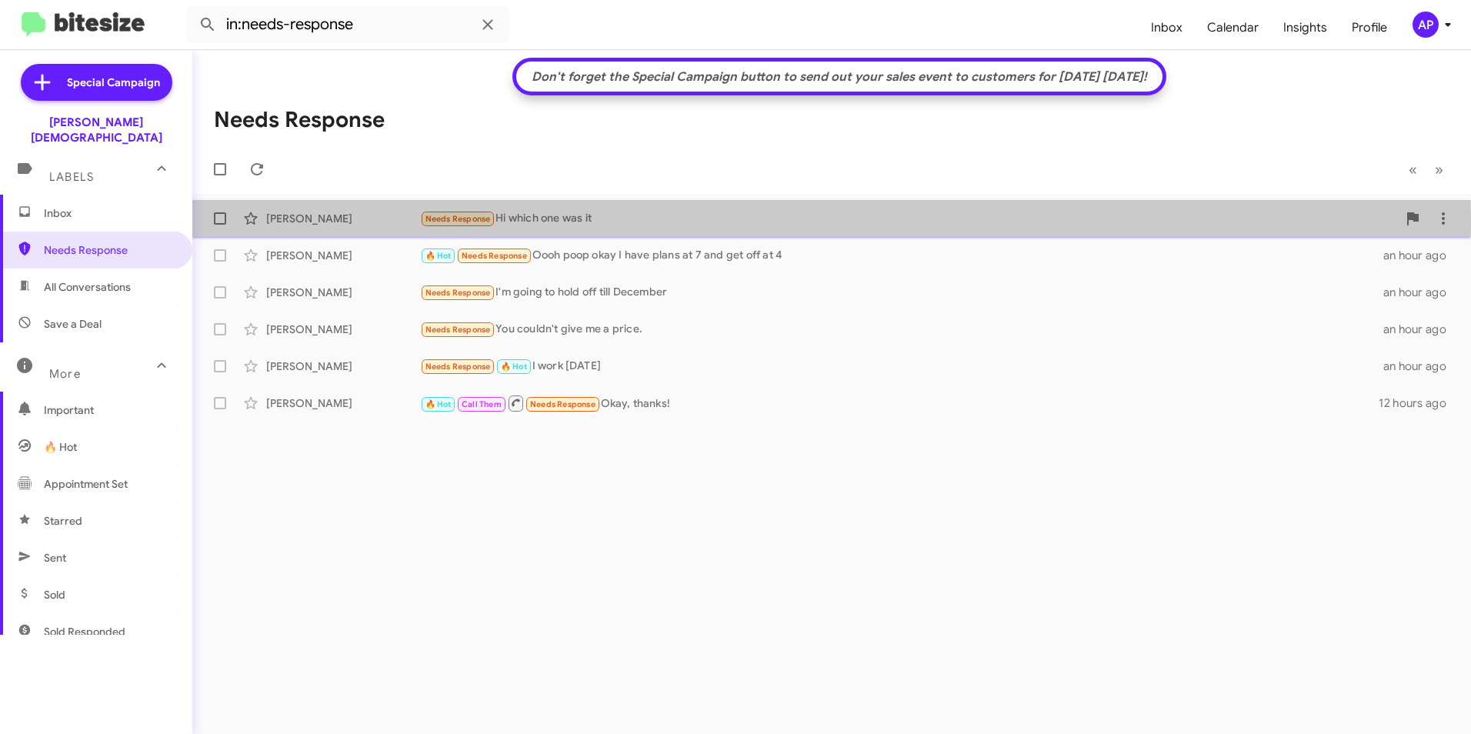
click at [296, 222] on div "[PERSON_NAME]" at bounding box center [343, 218] width 154 height 15
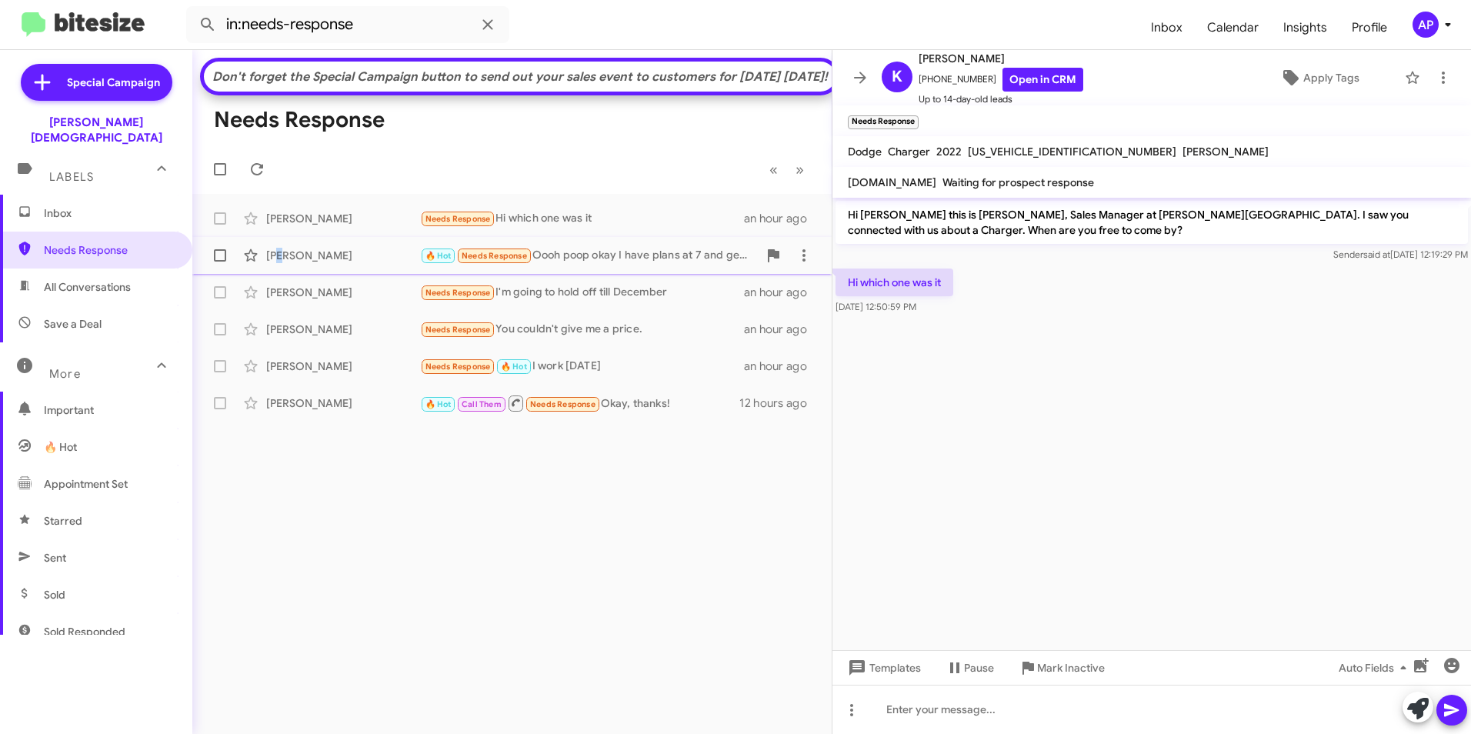
click at [282, 263] on div "[PERSON_NAME]" at bounding box center [343, 255] width 154 height 15
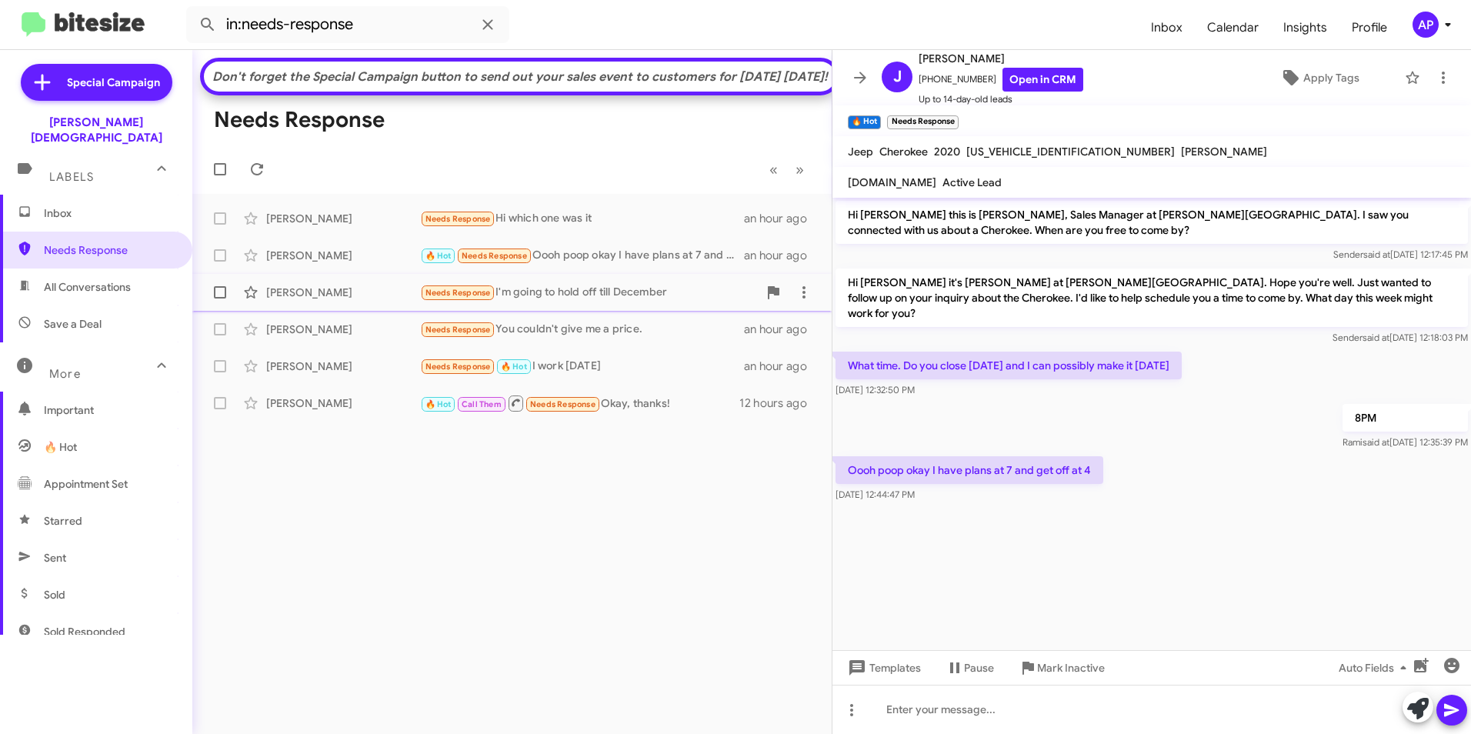
drag, startPoint x: 282, startPoint y: 282, endPoint x: 292, endPoint y: 322, distance: 41.4
click at [292, 300] on div "[PERSON_NAME]" at bounding box center [343, 292] width 154 height 15
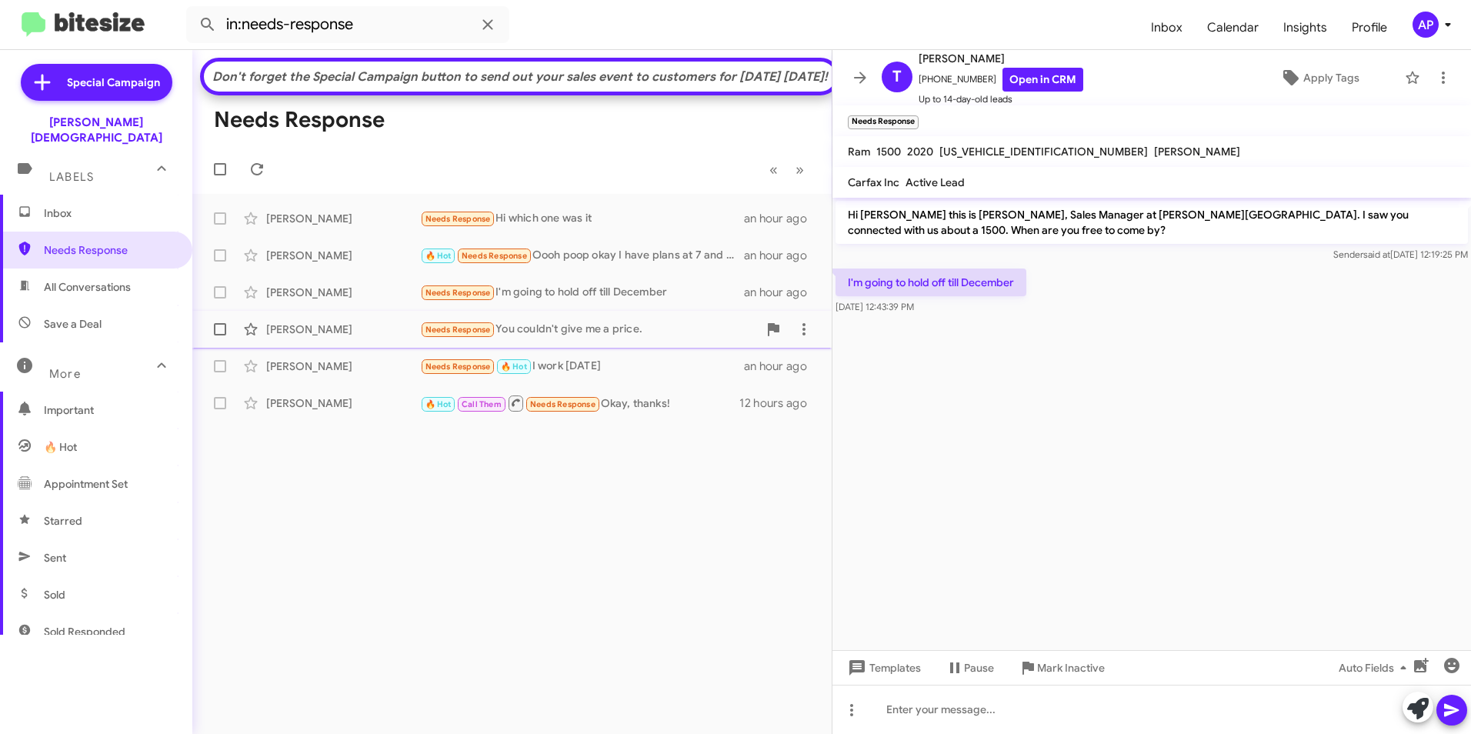
click at [295, 337] on div "[PERSON_NAME]" at bounding box center [343, 329] width 154 height 15
click at [302, 374] on div "[PERSON_NAME]" at bounding box center [343, 366] width 154 height 15
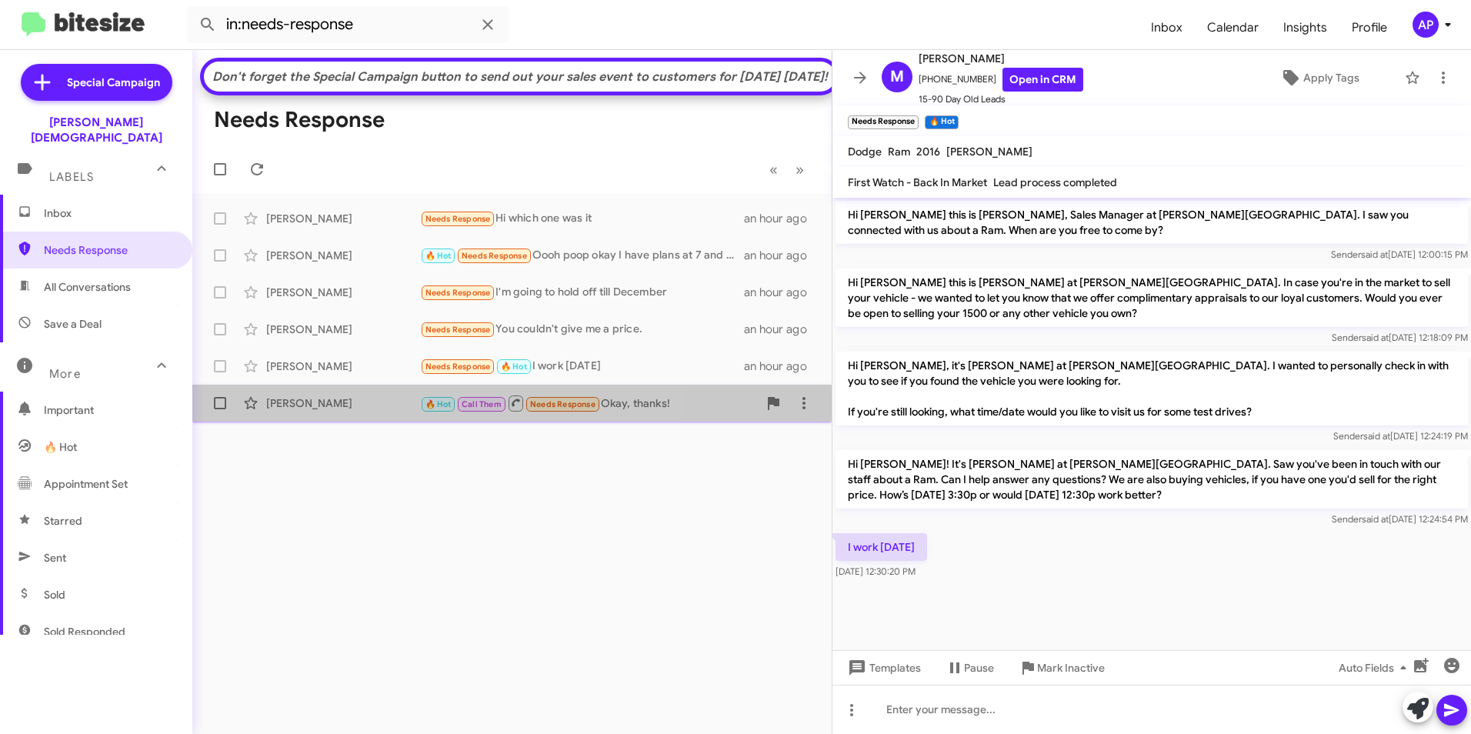
click at [269, 411] on div "[PERSON_NAME]" at bounding box center [343, 403] width 154 height 15
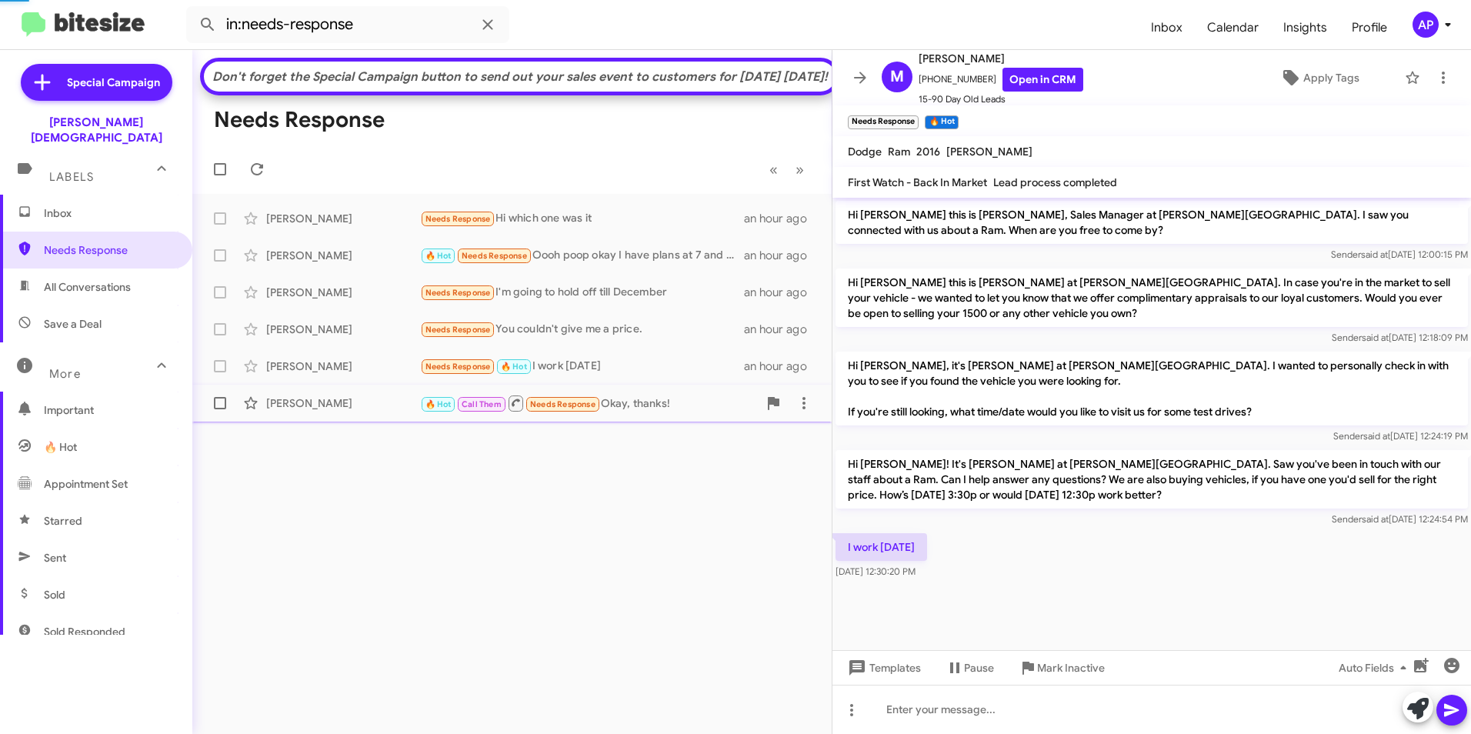
scroll to position [576, 0]
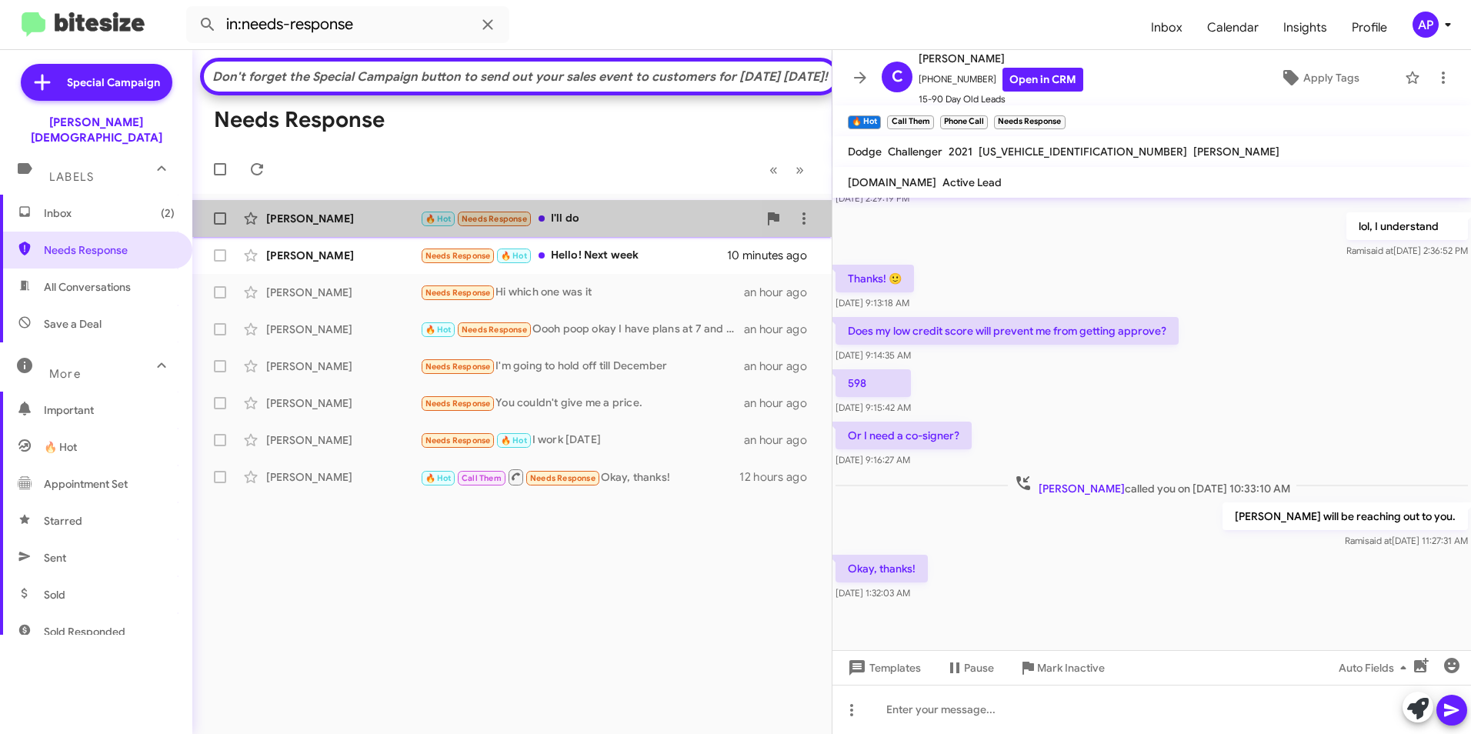
click at [309, 226] on div "[PERSON_NAME]" at bounding box center [343, 218] width 154 height 15
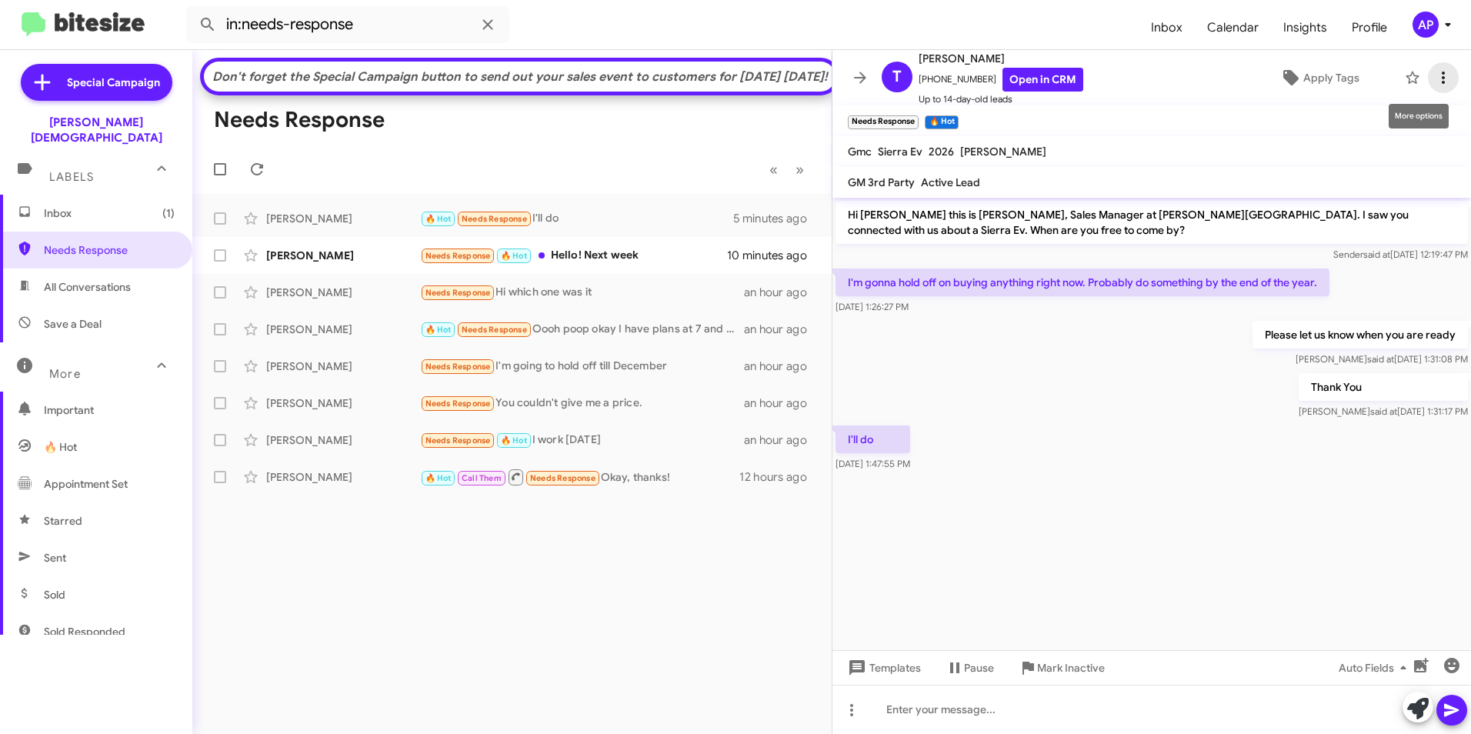
click at [1434, 74] on icon at bounding box center [1443, 77] width 18 height 18
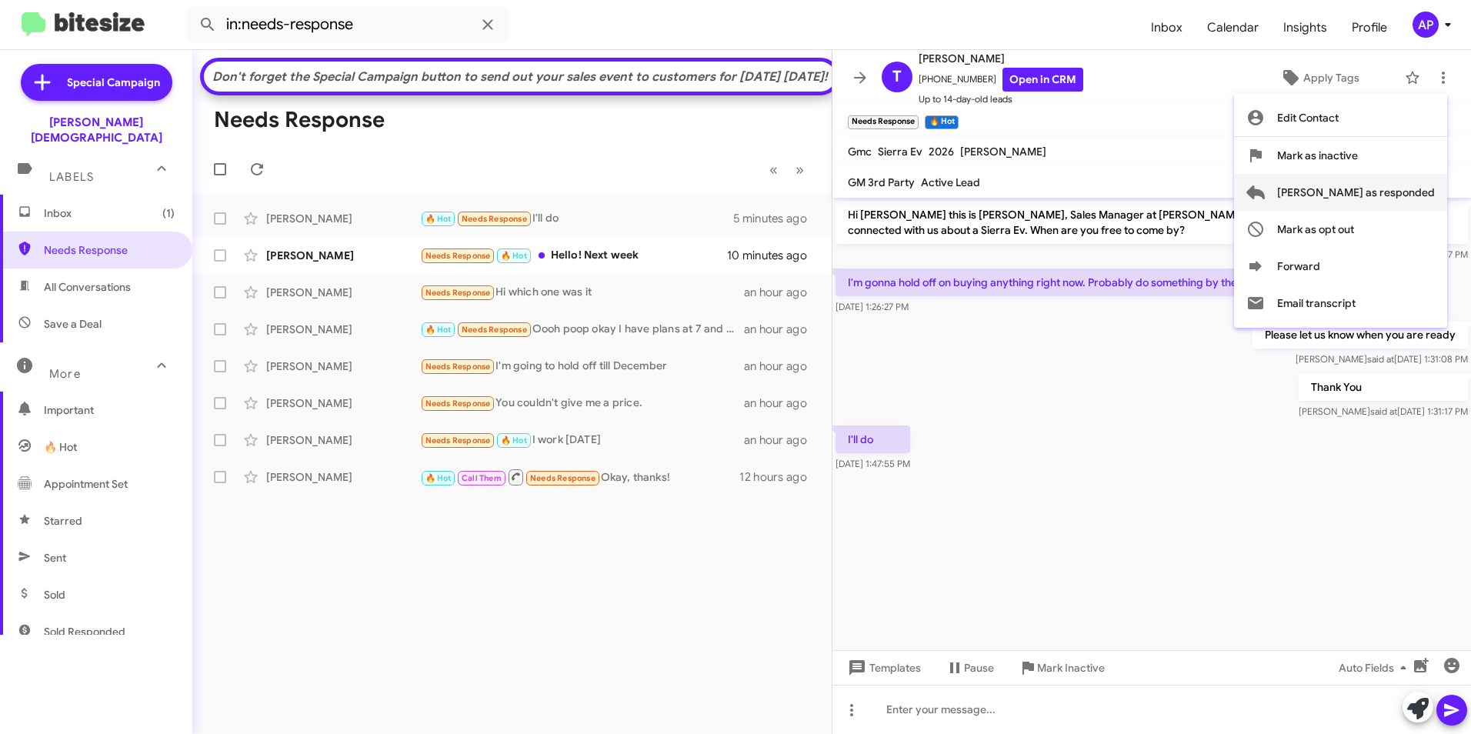
click at [1374, 195] on span "[PERSON_NAME] as responded" at bounding box center [1356, 192] width 158 height 37
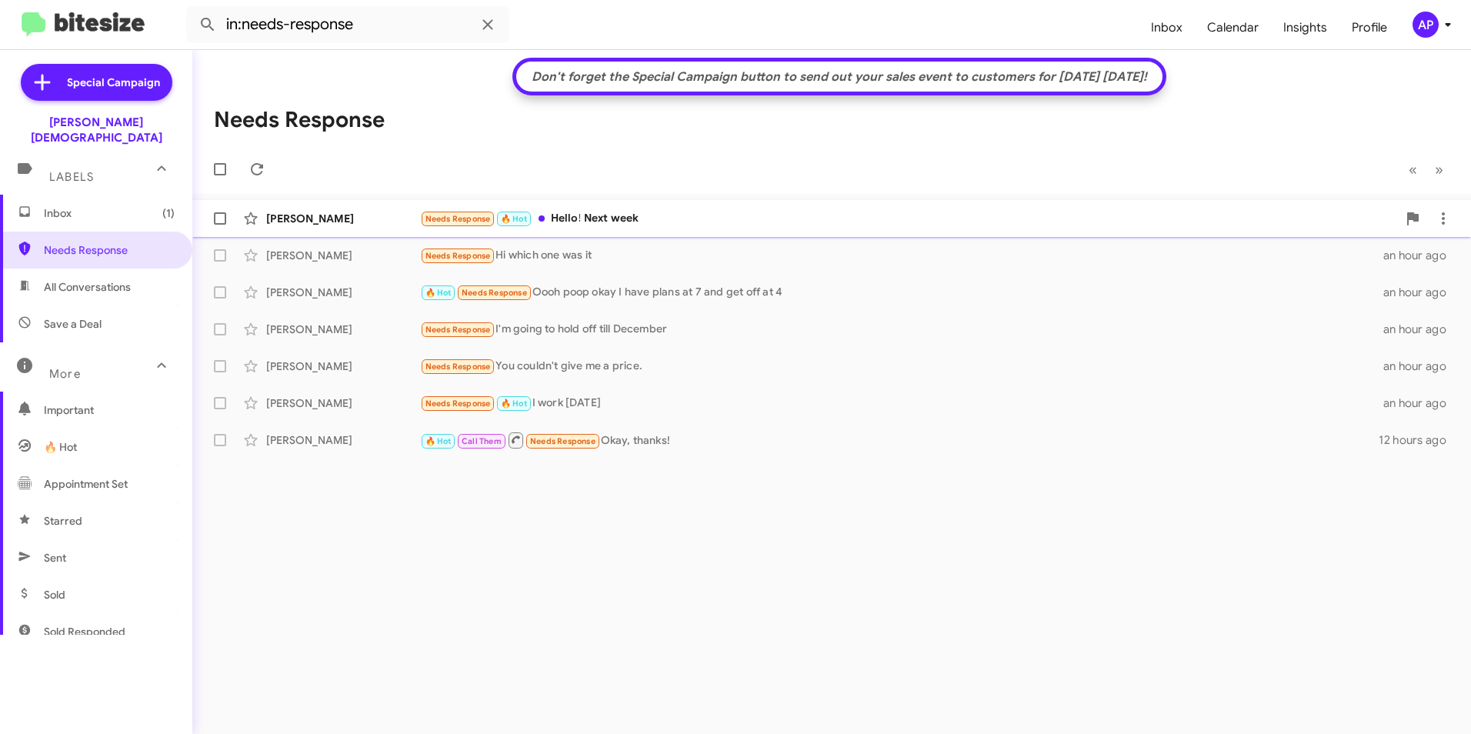
click at [301, 219] on div "[PERSON_NAME]" at bounding box center [343, 218] width 154 height 15
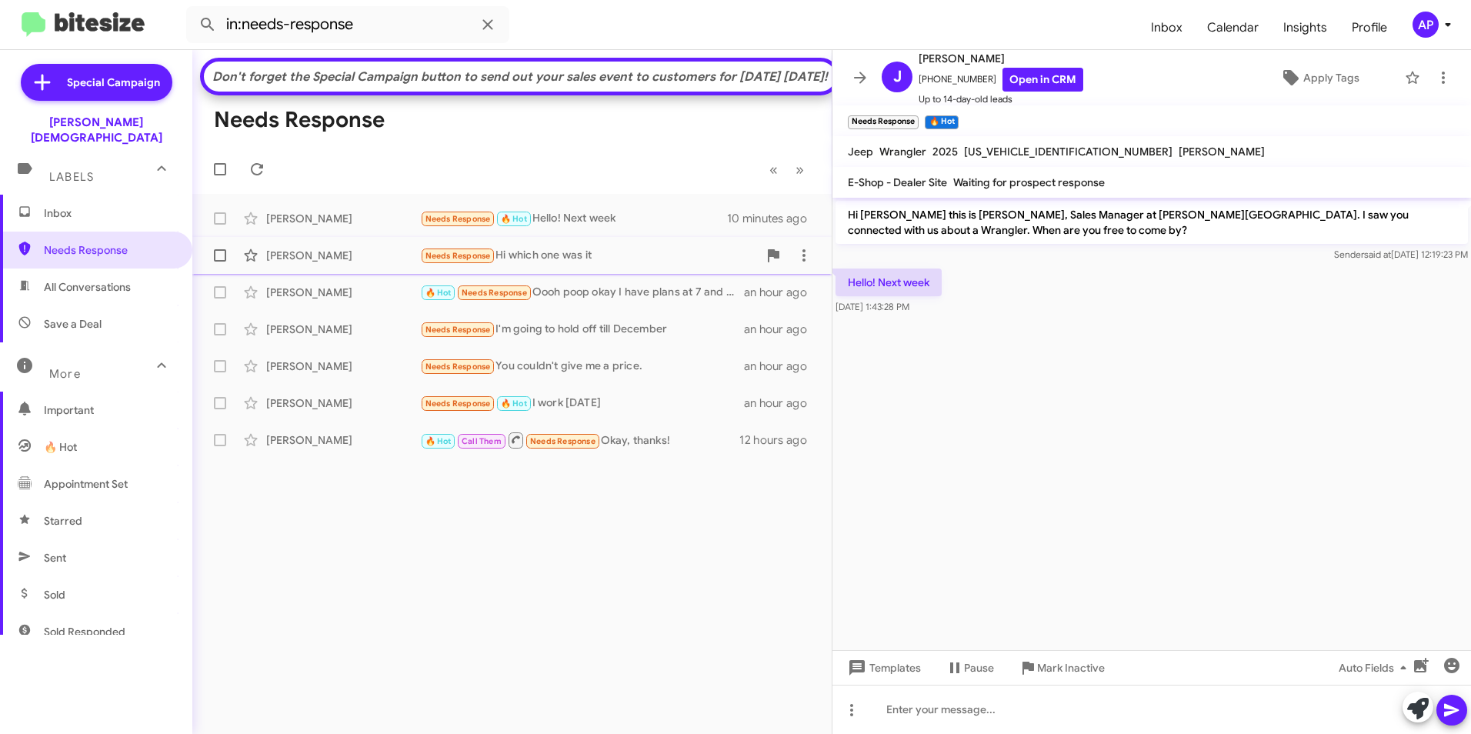
click at [297, 263] on div "[PERSON_NAME]" at bounding box center [343, 255] width 154 height 15
click at [298, 300] on div "[PERSON_NAME]" at bounding box center [343, 292] width 154 height 15
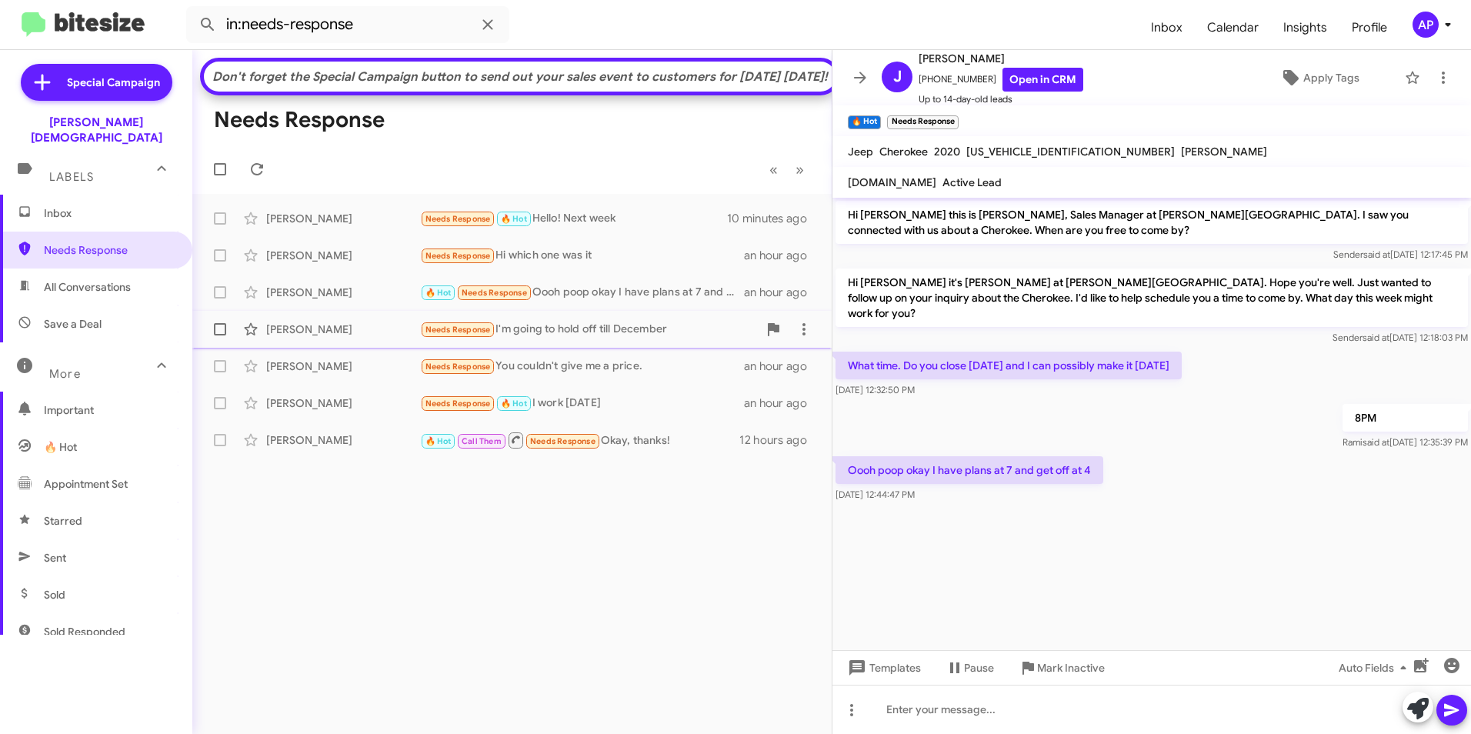
click at [304, 337] on div "[PERSON_NAME]" at bounding box center [343, 329] width 154 height 15
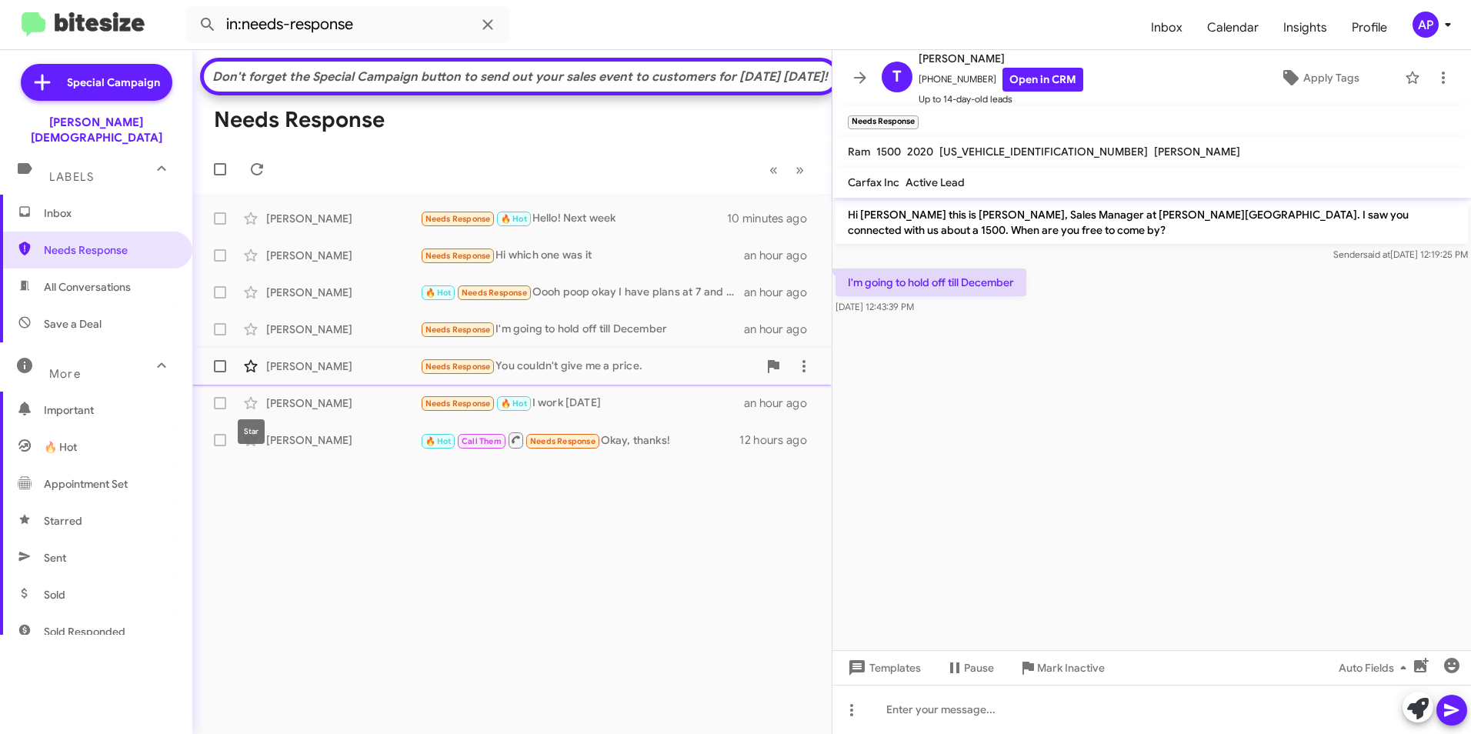
click at [243, 376] on icon at bounding box center [251, 366] width 18 height 18
click at [1320, 457] on cdk-virtual-scroll-viewport "Hi [PERSON_NAME] this is [PERSON_NAME], Sales Manager at [PERSON_NAME][GEOGRAPH…" at bounding box center [1152, 424] width 639 height 452
click at [302, 226] on div "[PERSON_NAME]" at bounding box center [343, 218] width 154 height 15
click at [87, 242] on span "Needs Response" at bounding box center [109, 249] width 131 height 15
